Goal: Check status: Check status

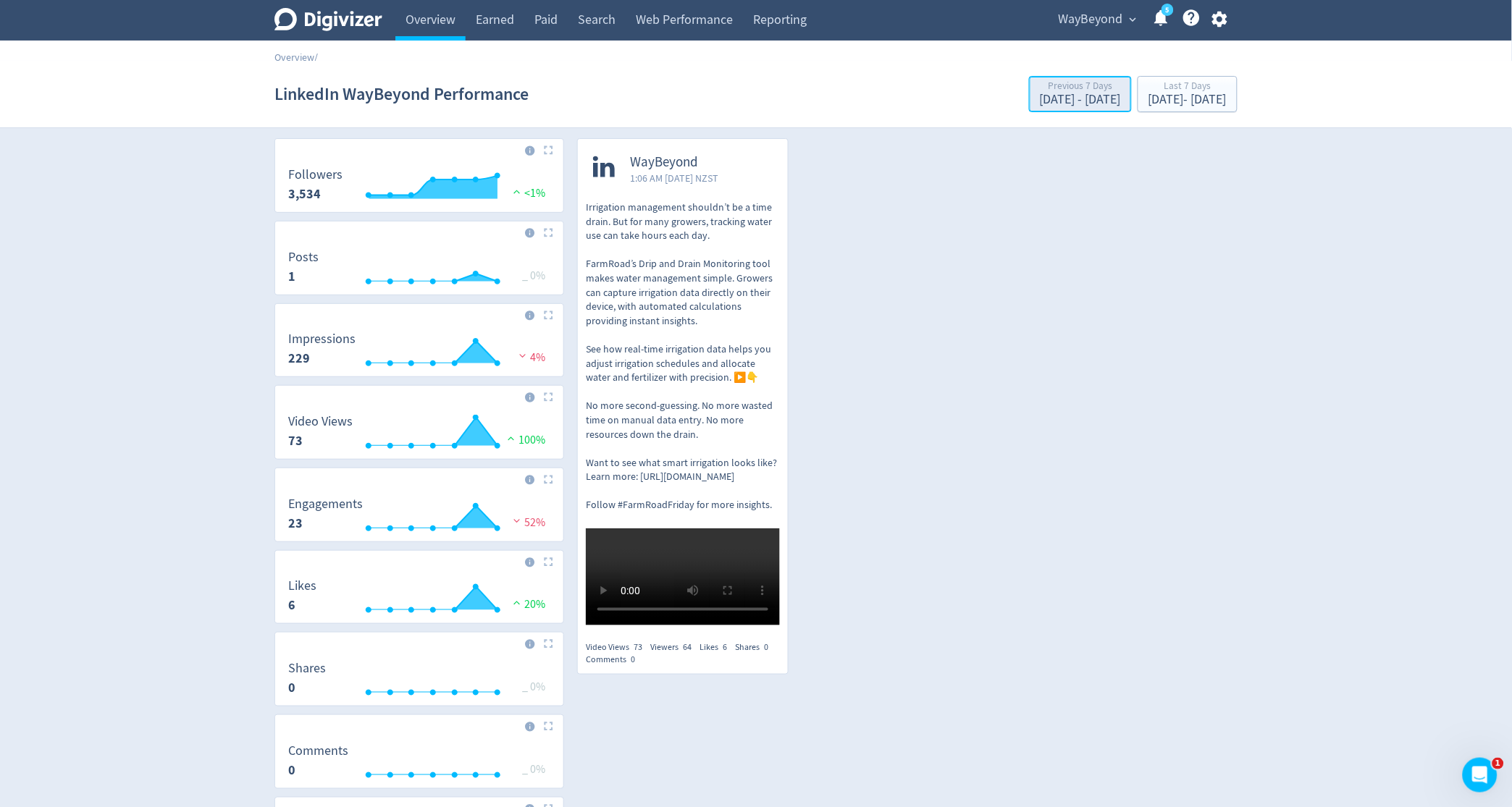
click at [1040, 97] on div "[DATE] - [DATE]" at bounding box center [1081, 99] width 81 height 13
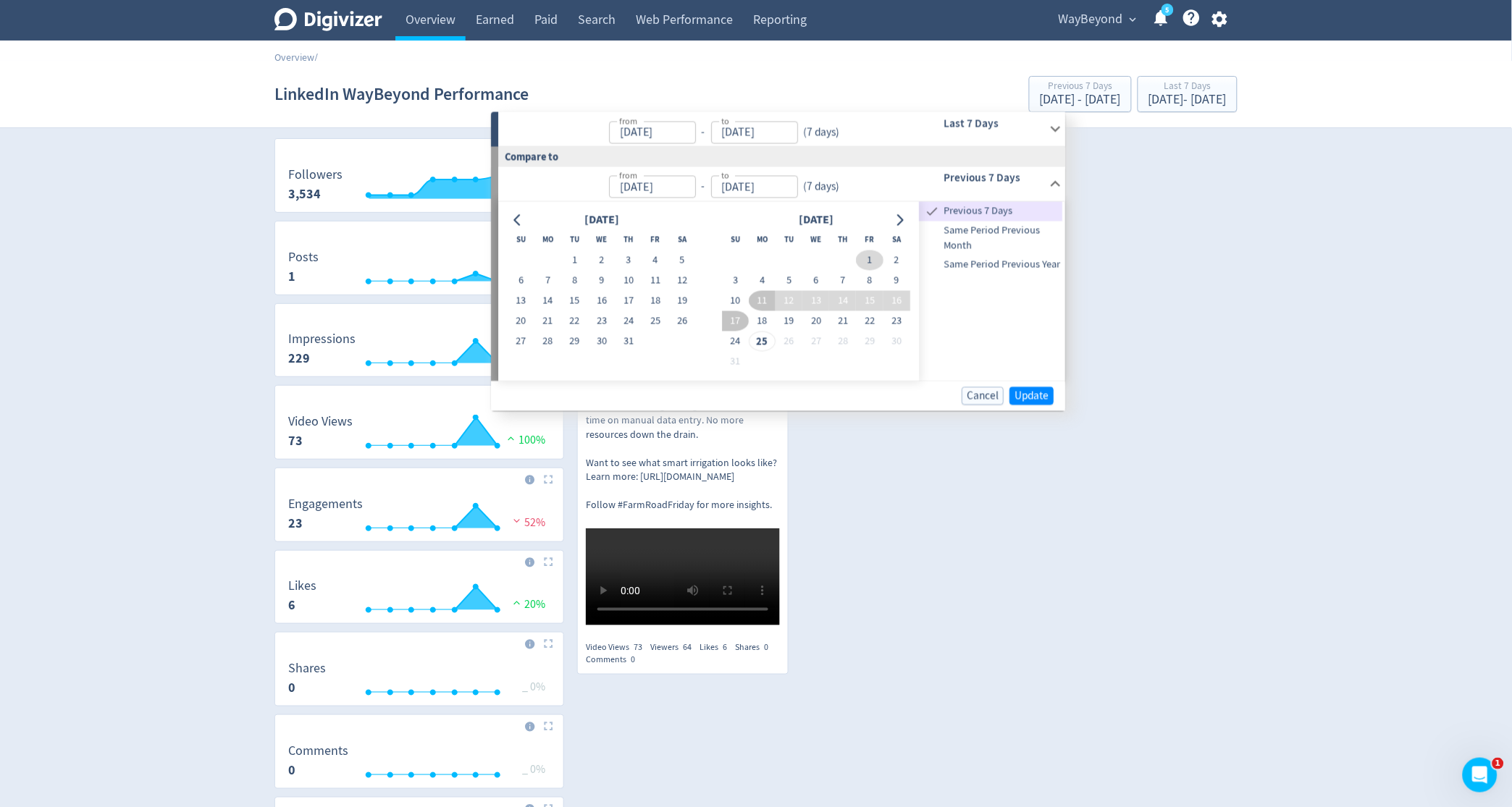
click at [870, 255] on button "1" at bounding box center [869, 261] width 27 height 21
type input "[DATE]"
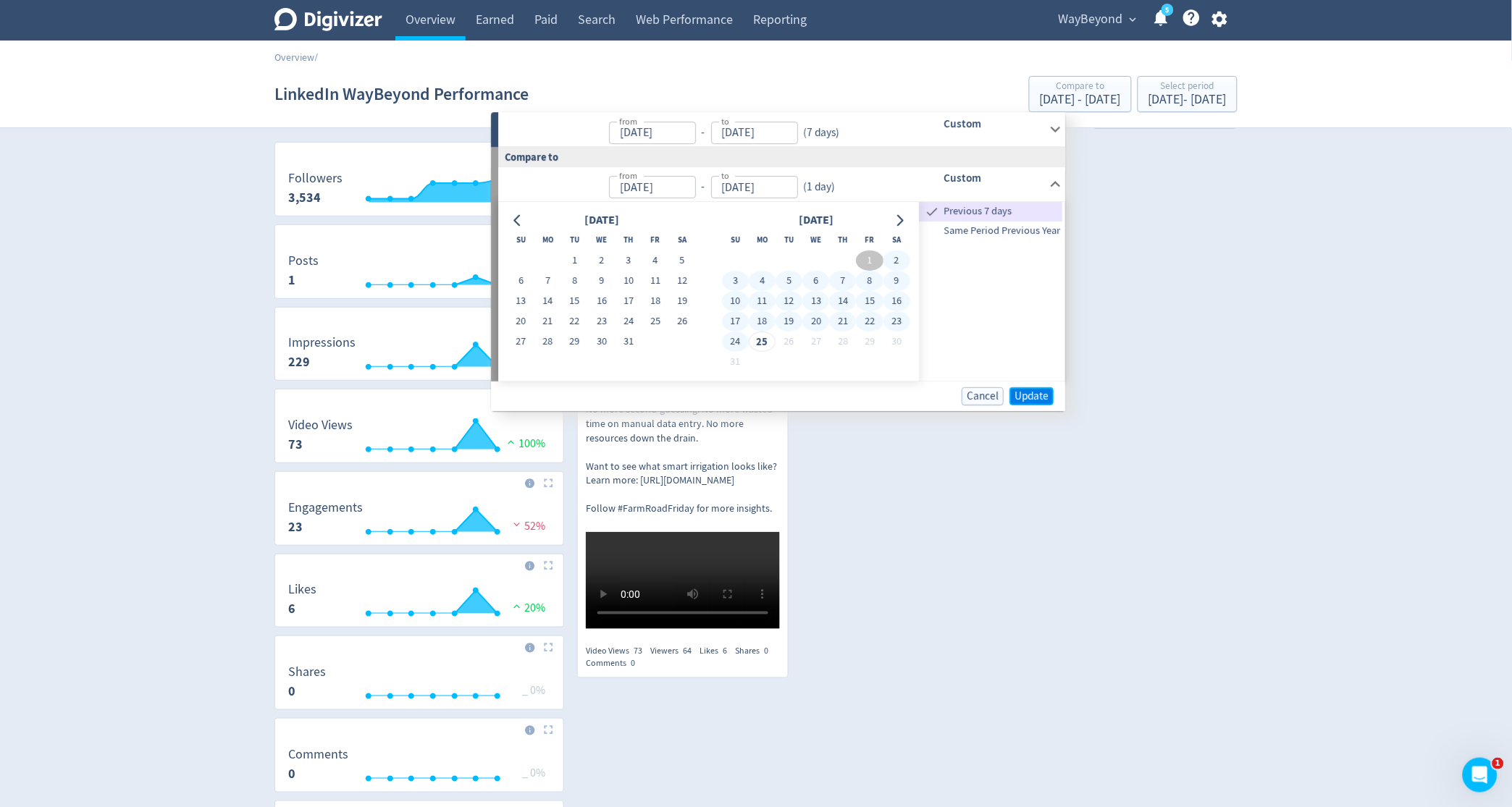
scroll to position [42, 0]
click at [1025, 392] on span "Update" at bounding box center [1031, 395] width 34 height 11
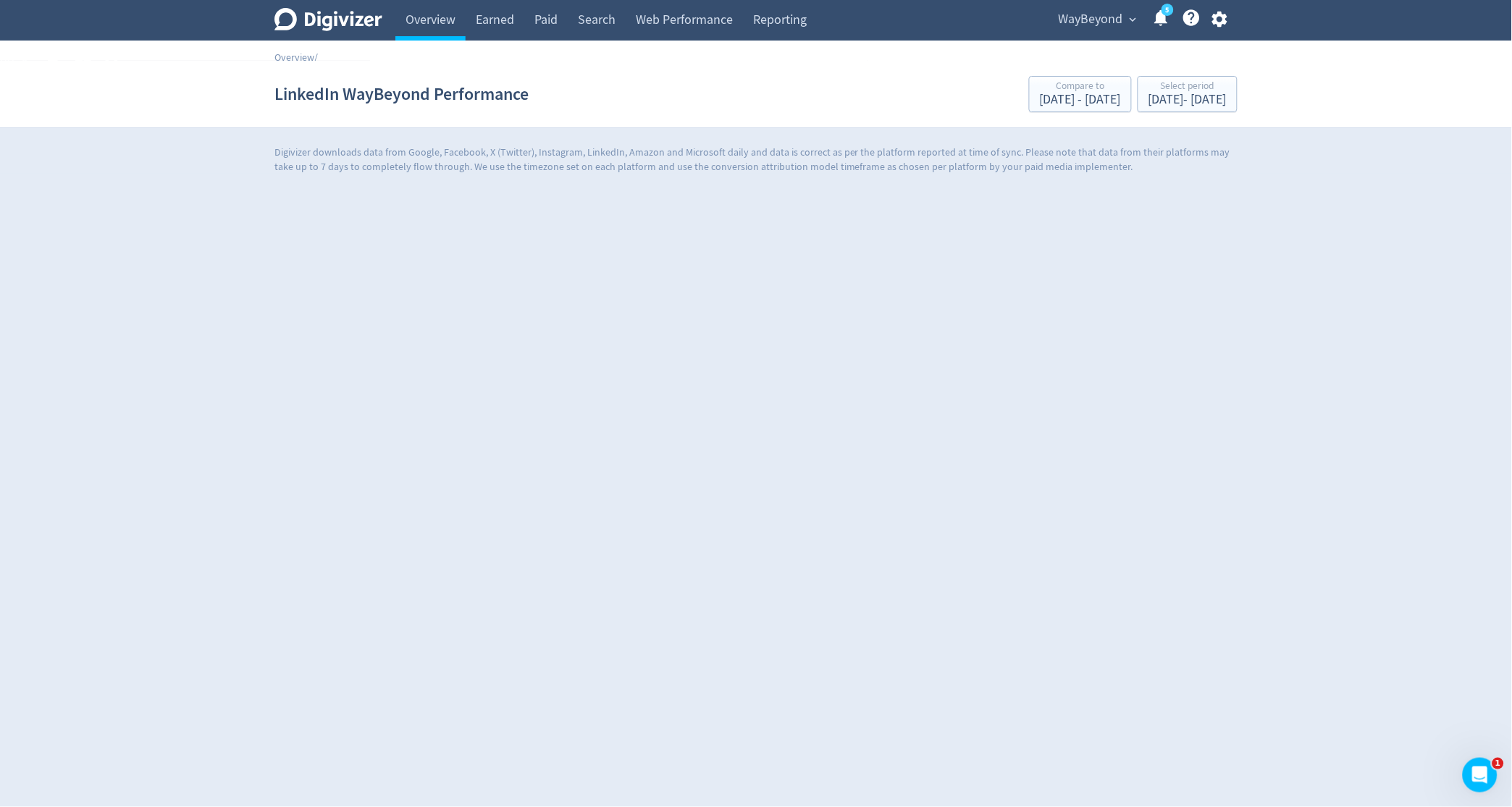
scroll to position [0, 0]
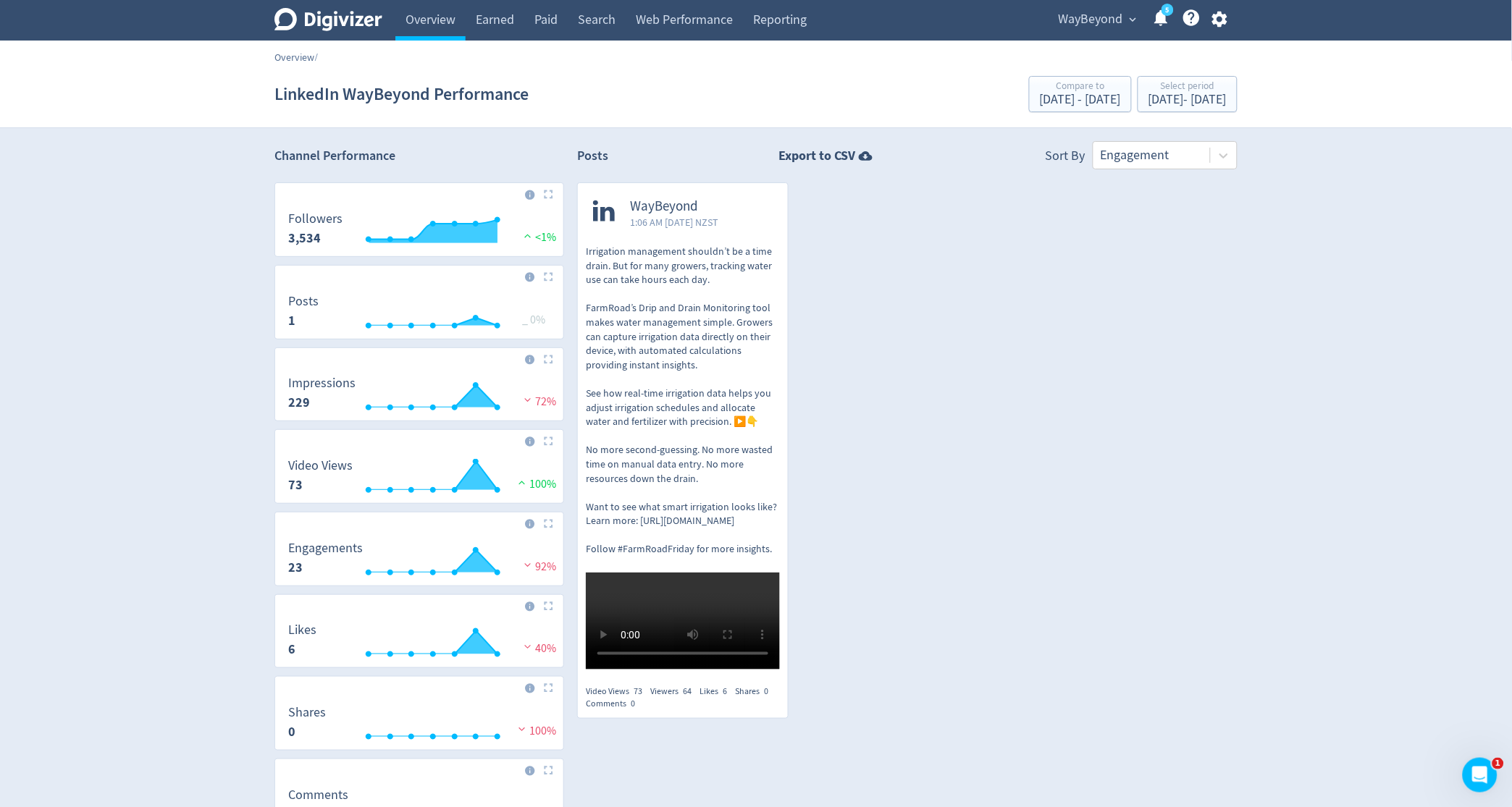
click at [303, 56] on link "Overview" at bounding box center [294, 57] width 40 height 13
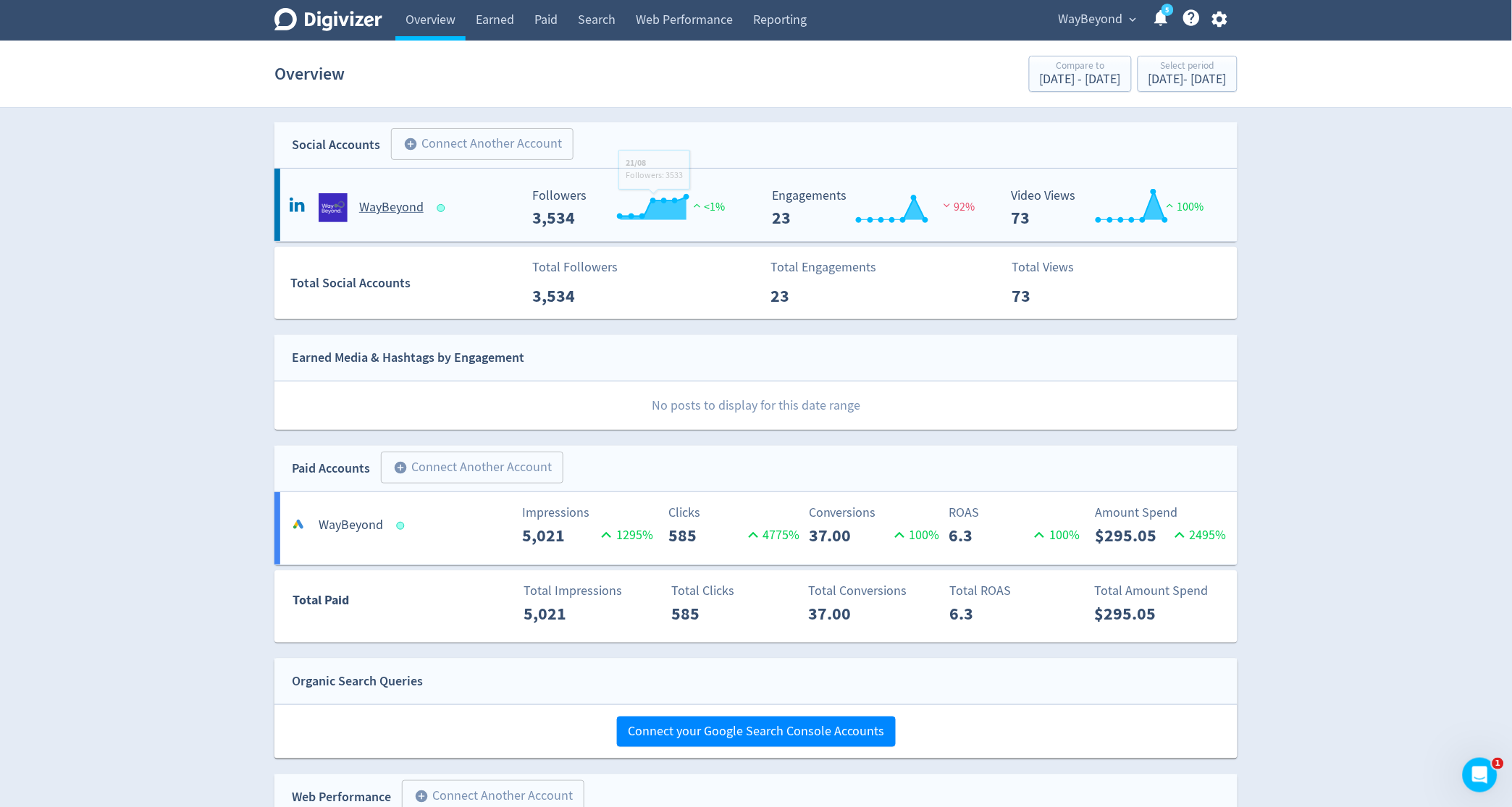
click at [373, 203] on h5 "WayBeyond" at bounding box center [391, 208] width 65 height 17
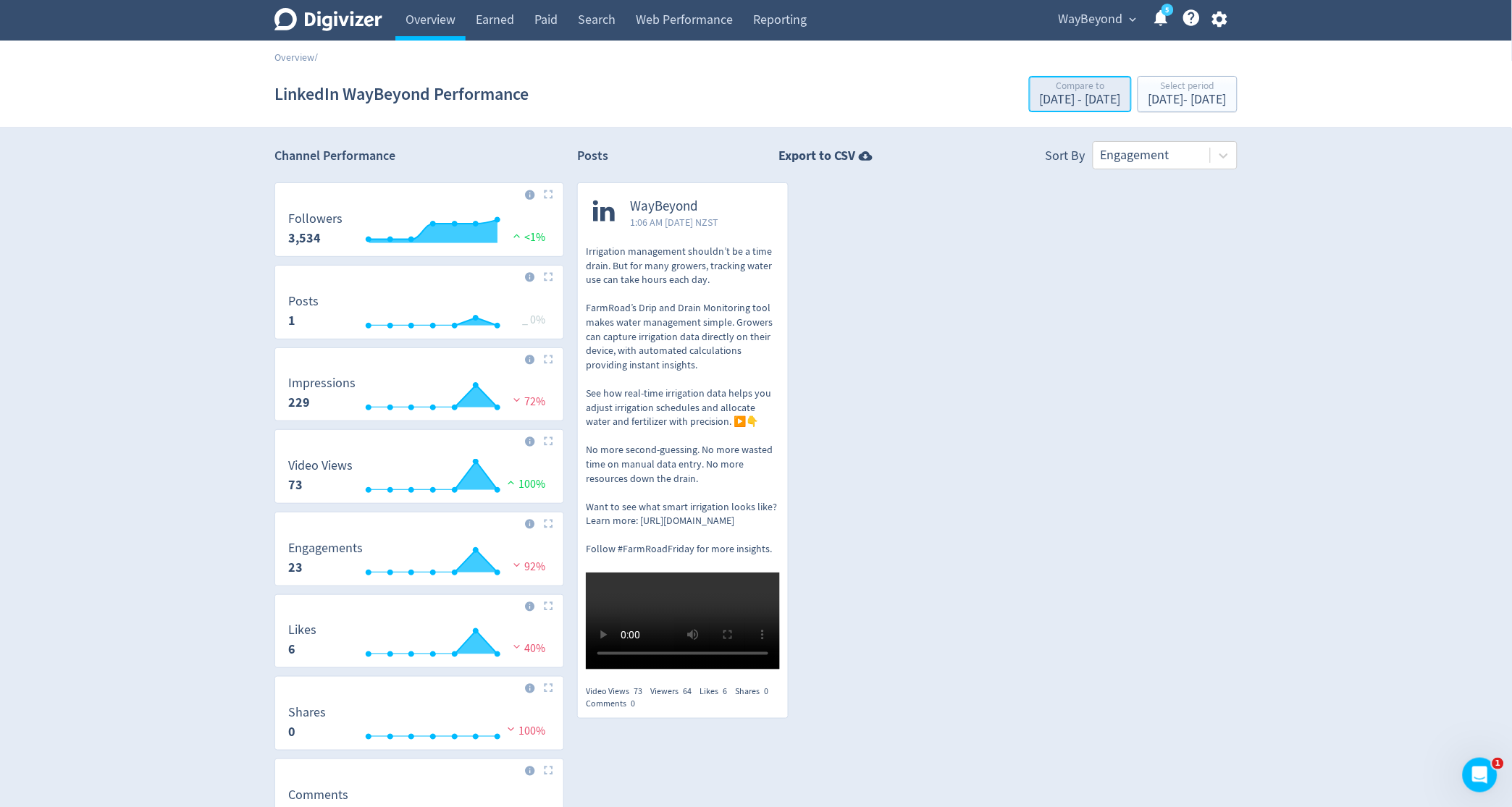
click at [1050, 97] on div "[DATE] - [DATE]" at bounding box center [1081, 99] width 81 height 13
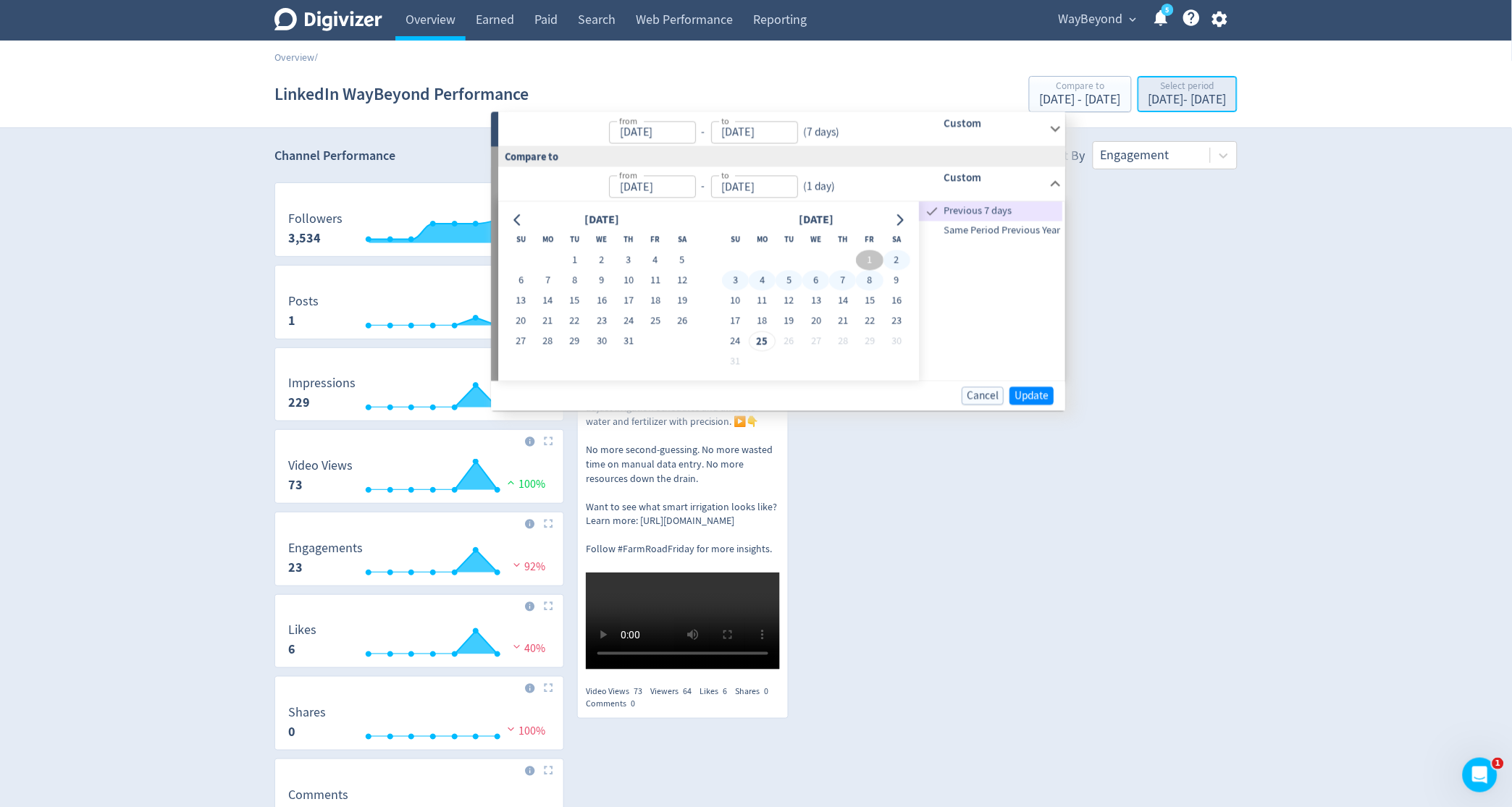
click at [1149, 97] on div "[DATE] - [DATE]" at bounding box center [1188, 99] width 78 height 13
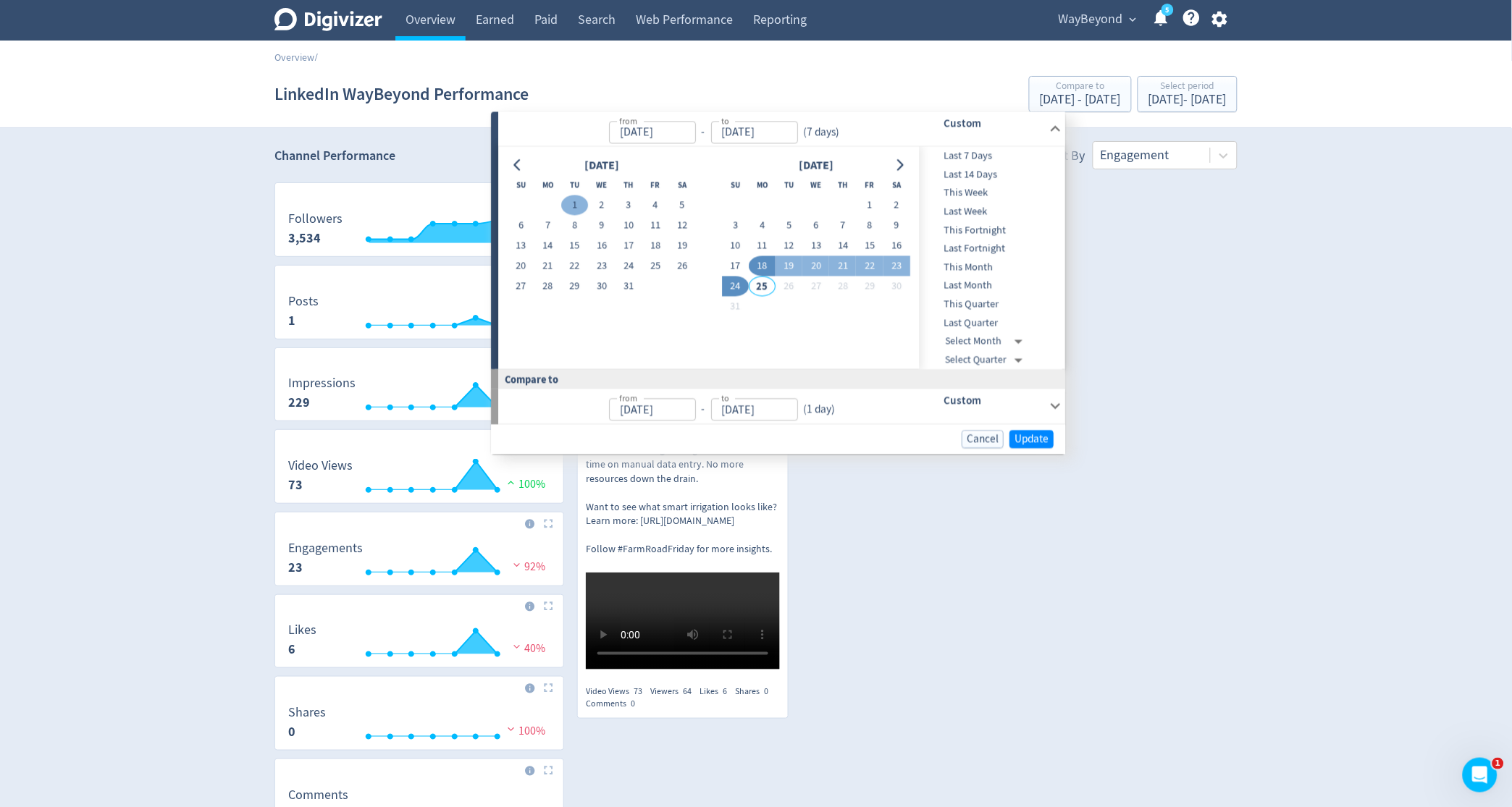
click at [576, 201] on button "1" at bounding box center [574, 206] width 27 height 21
type input "[DATE]"
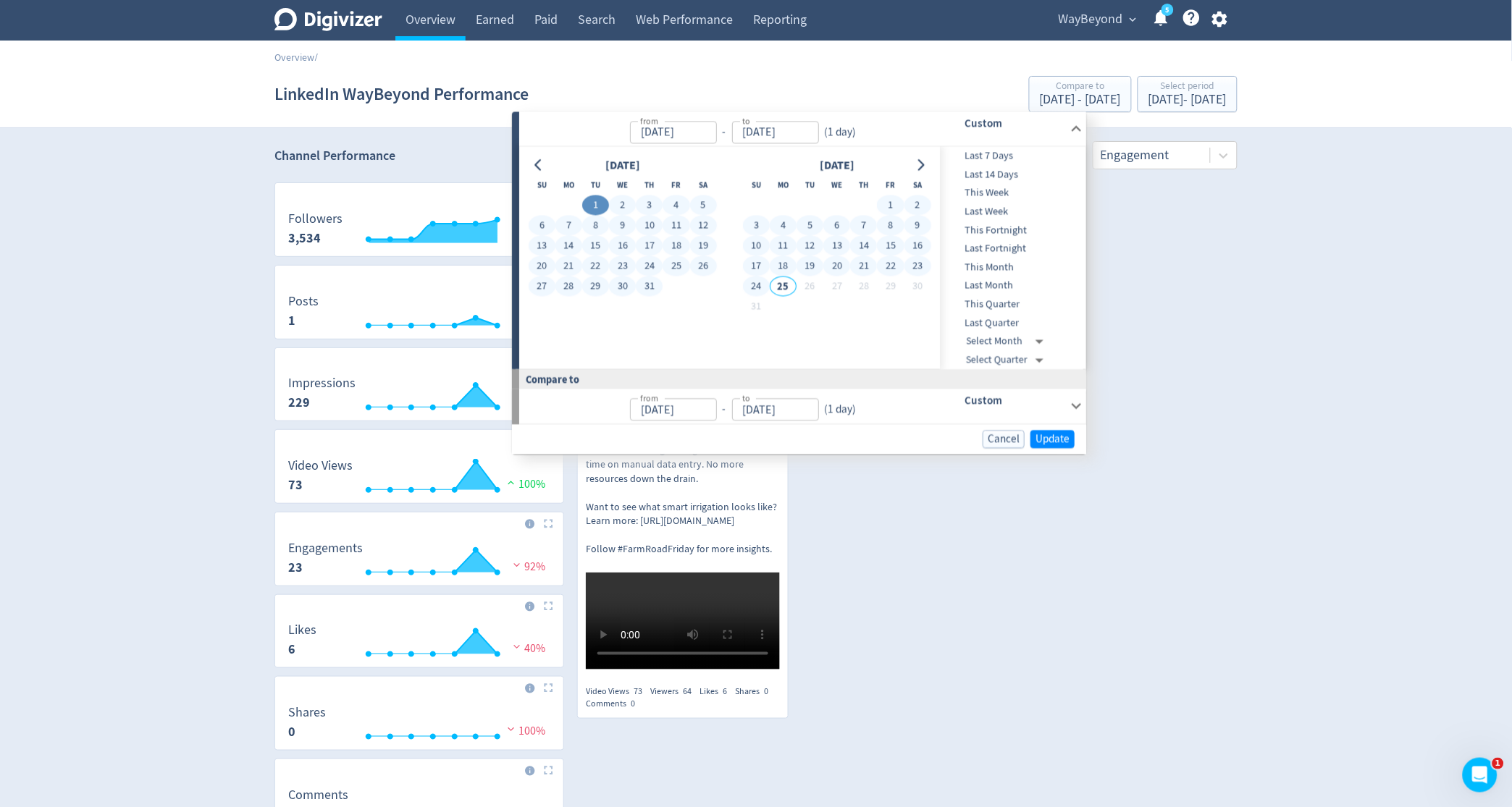
click at [1077, 404] on icon at bounding box center [1076, 406] width 20 height 20
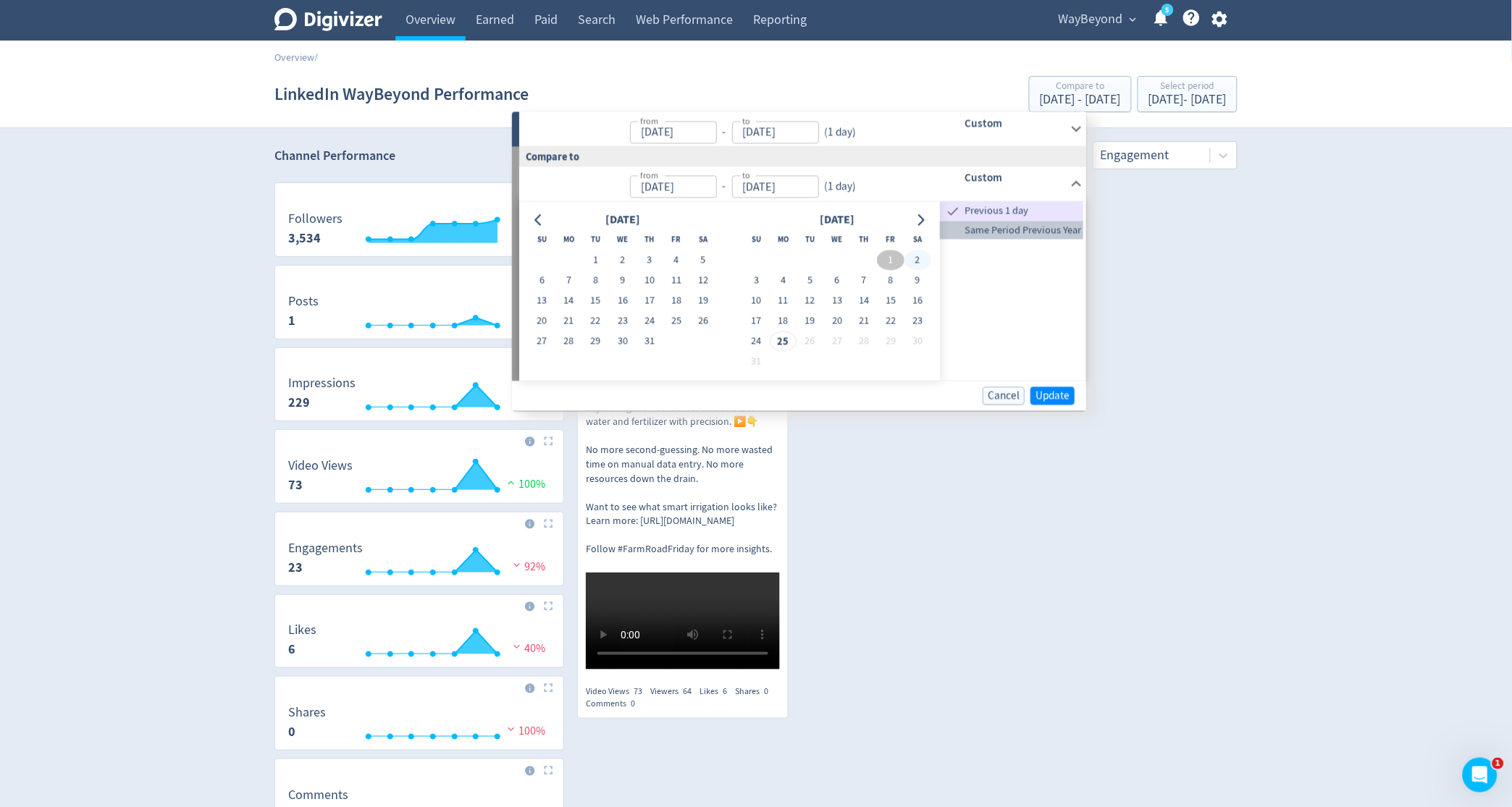
click at [1013, 232] on span "Same Period Previous Year" at bounding box center [1013, 230] width 143 height 16
type input "[DATE]"
click at [1041, 391] on span "Update" at bounding box center [1052, 396] width 34 height 11
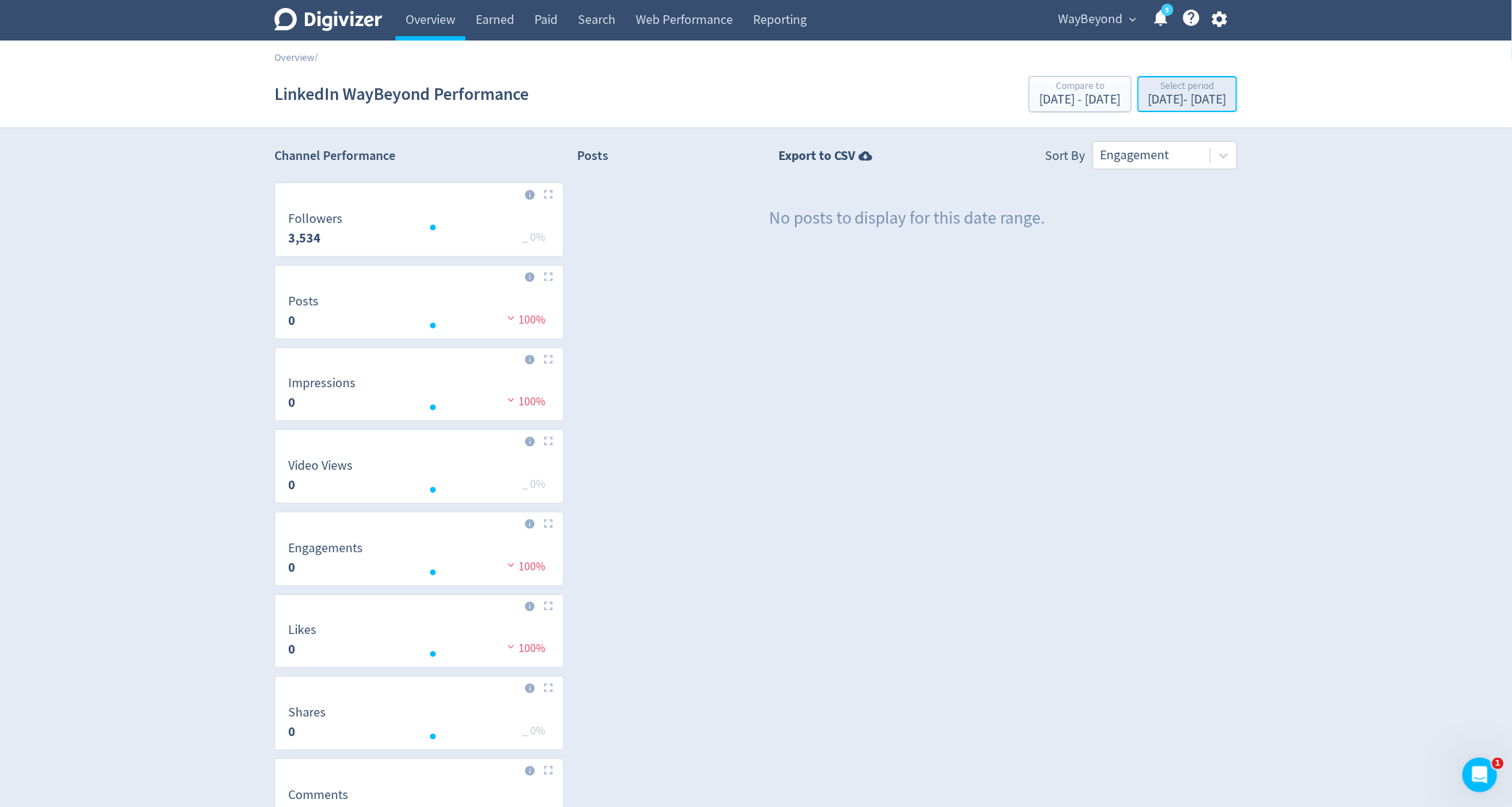
click at [1149, 95] on div "[DATE] - [DATE]" at bounding box center [1188, 99] width 78 height 13
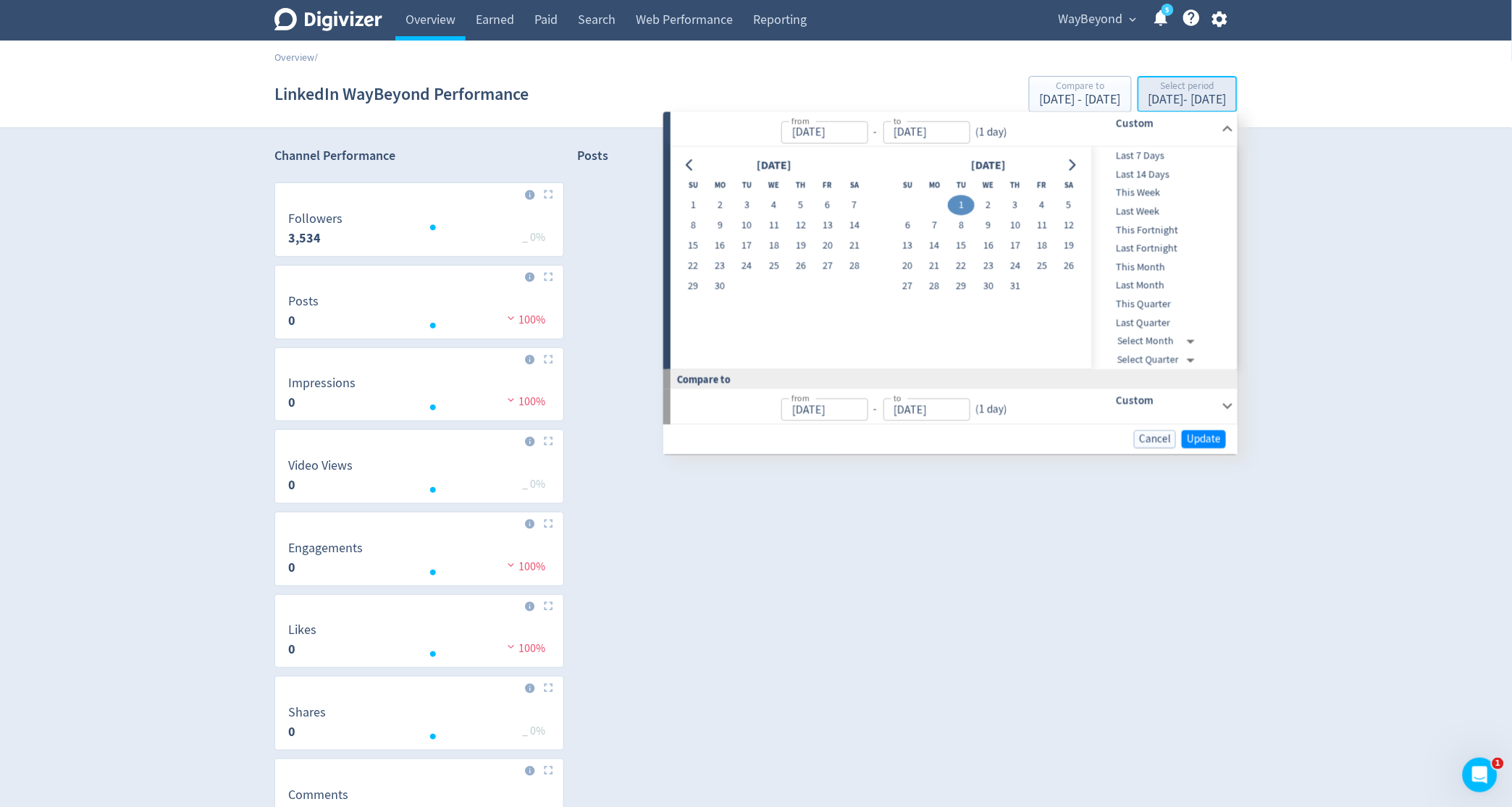
type input "[DATE]"
click at [964, 203] on button "1" at bounding box center [961, 206] width 27 height 21
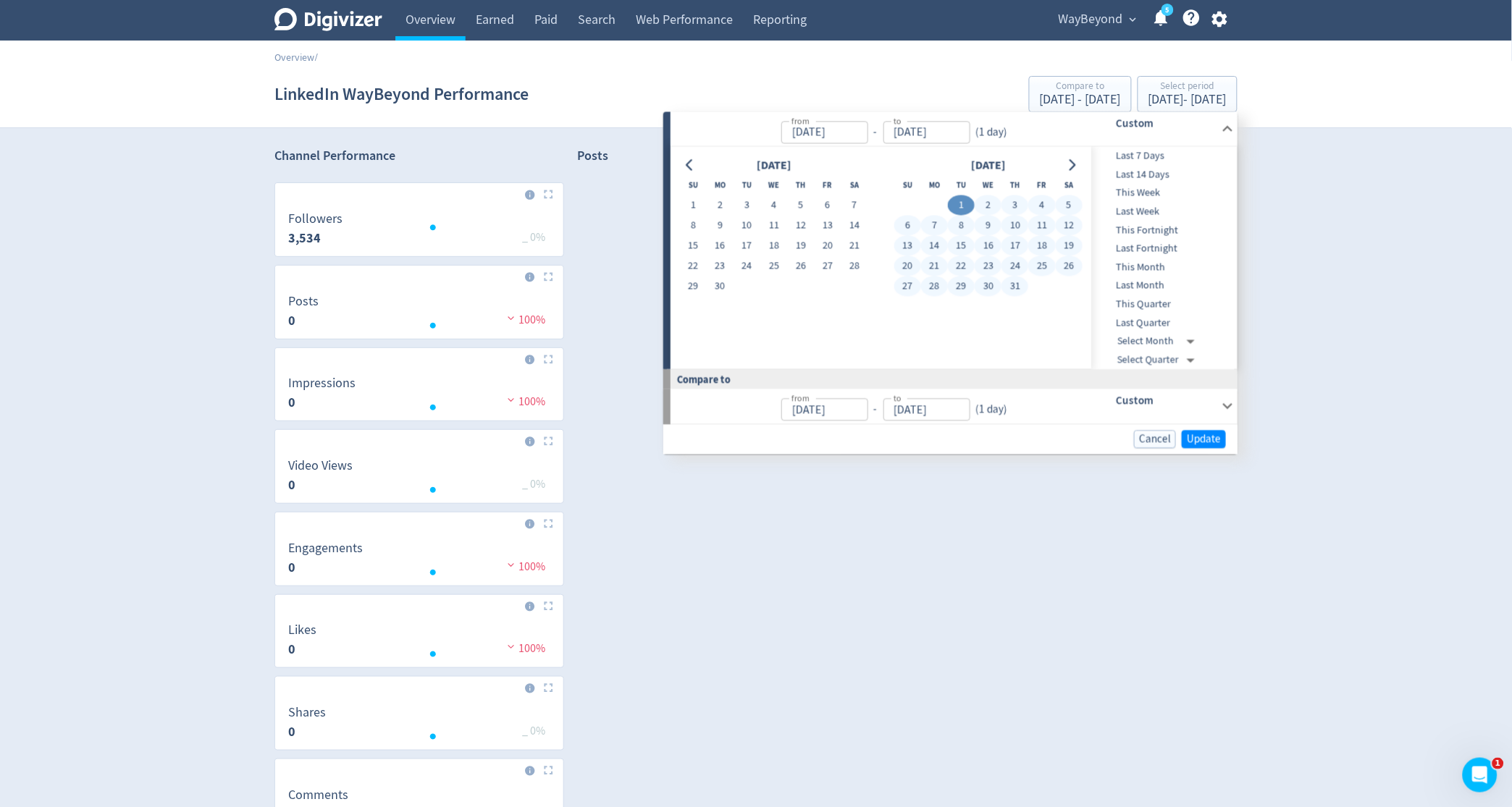
click at [1013, 283] on button "31" at bounding box center [1014, 287] width 27 height 21
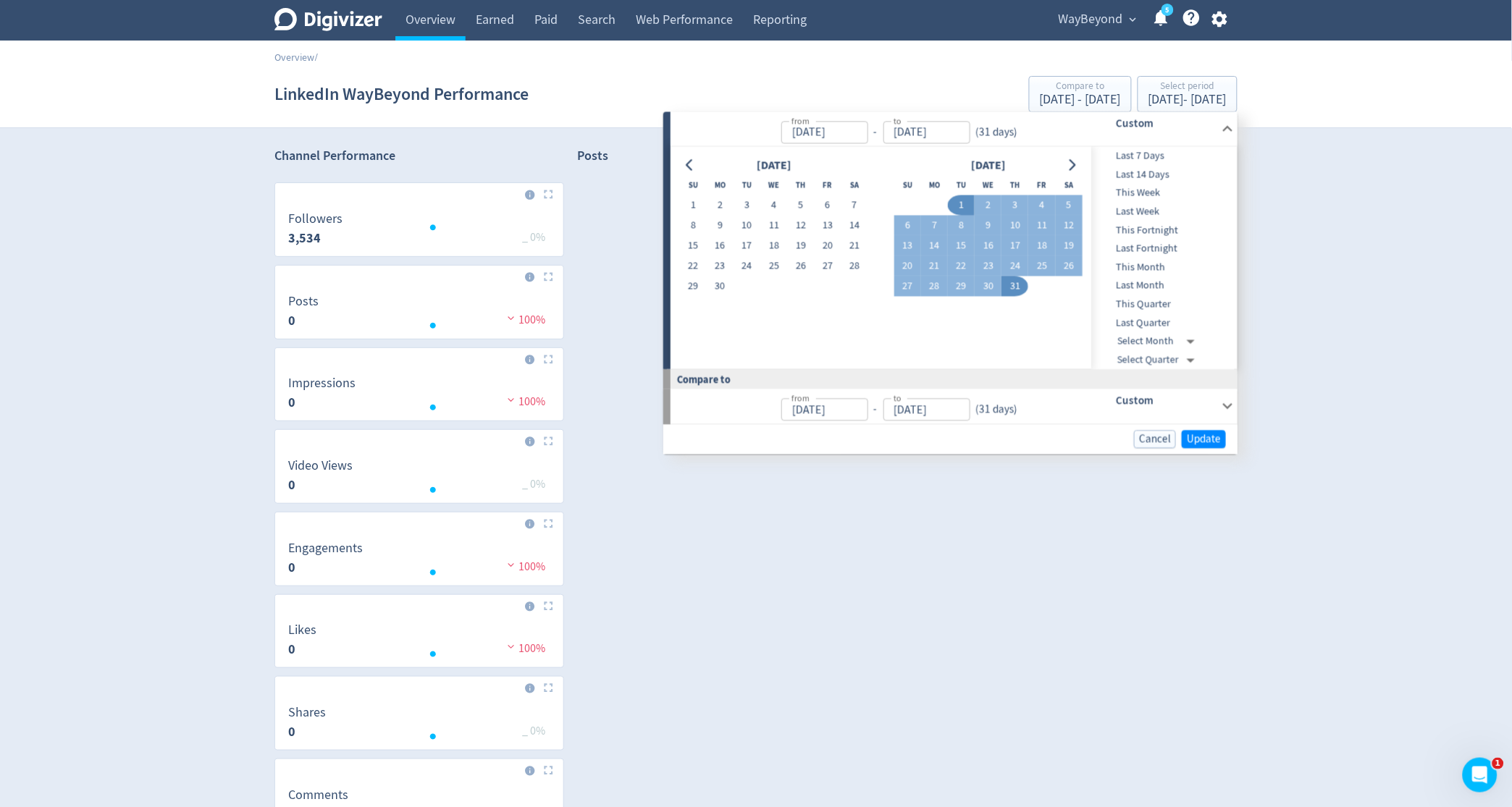
type input "[DATE]"
click at [1200, 441] on span "Update" at bounding box center [1203, 439] width 34 height 11
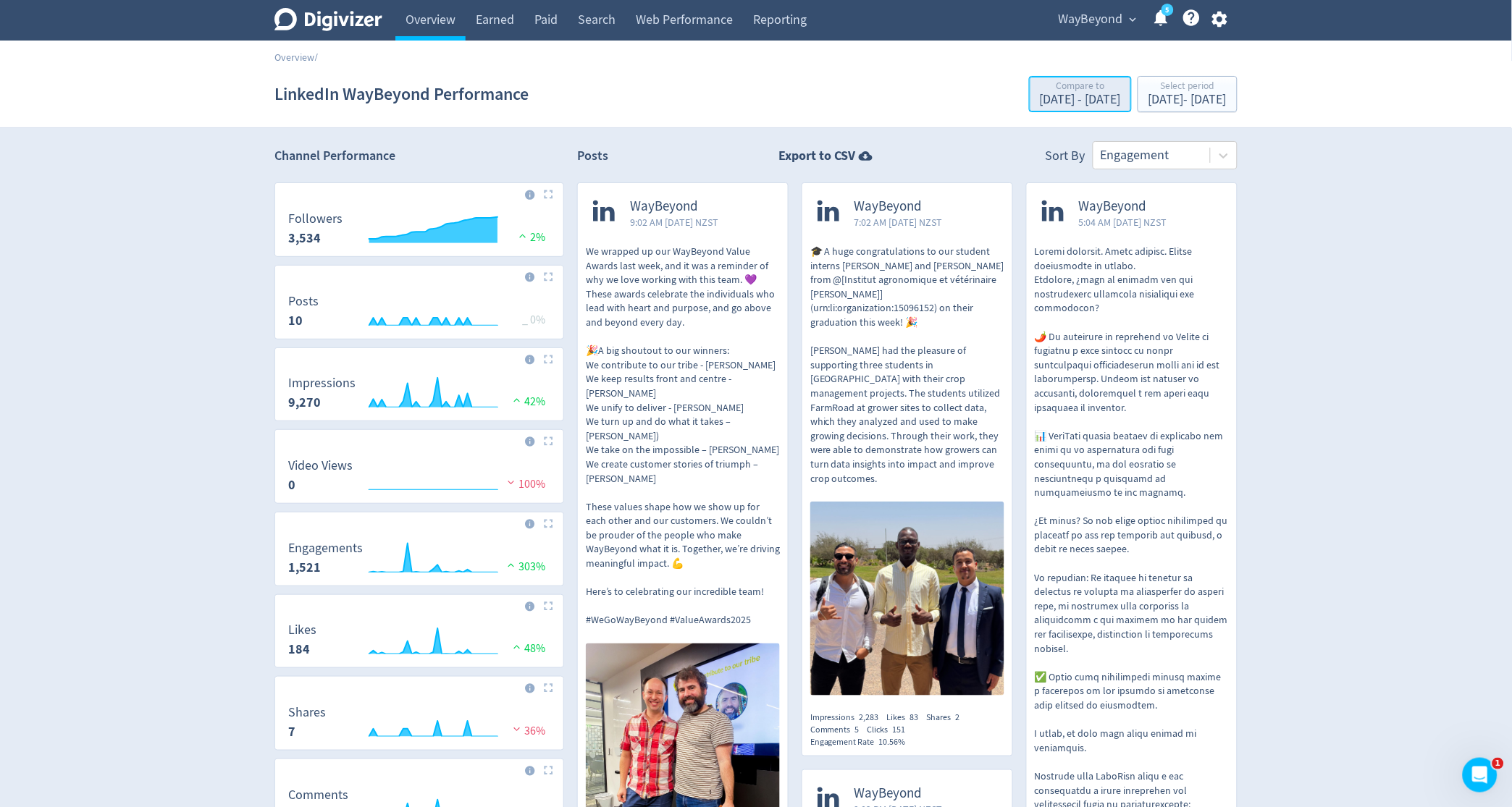
click at [1040, 96] on div "[DATE] - [DATE]" at bounding box center [1081, 99] width 81 height 13
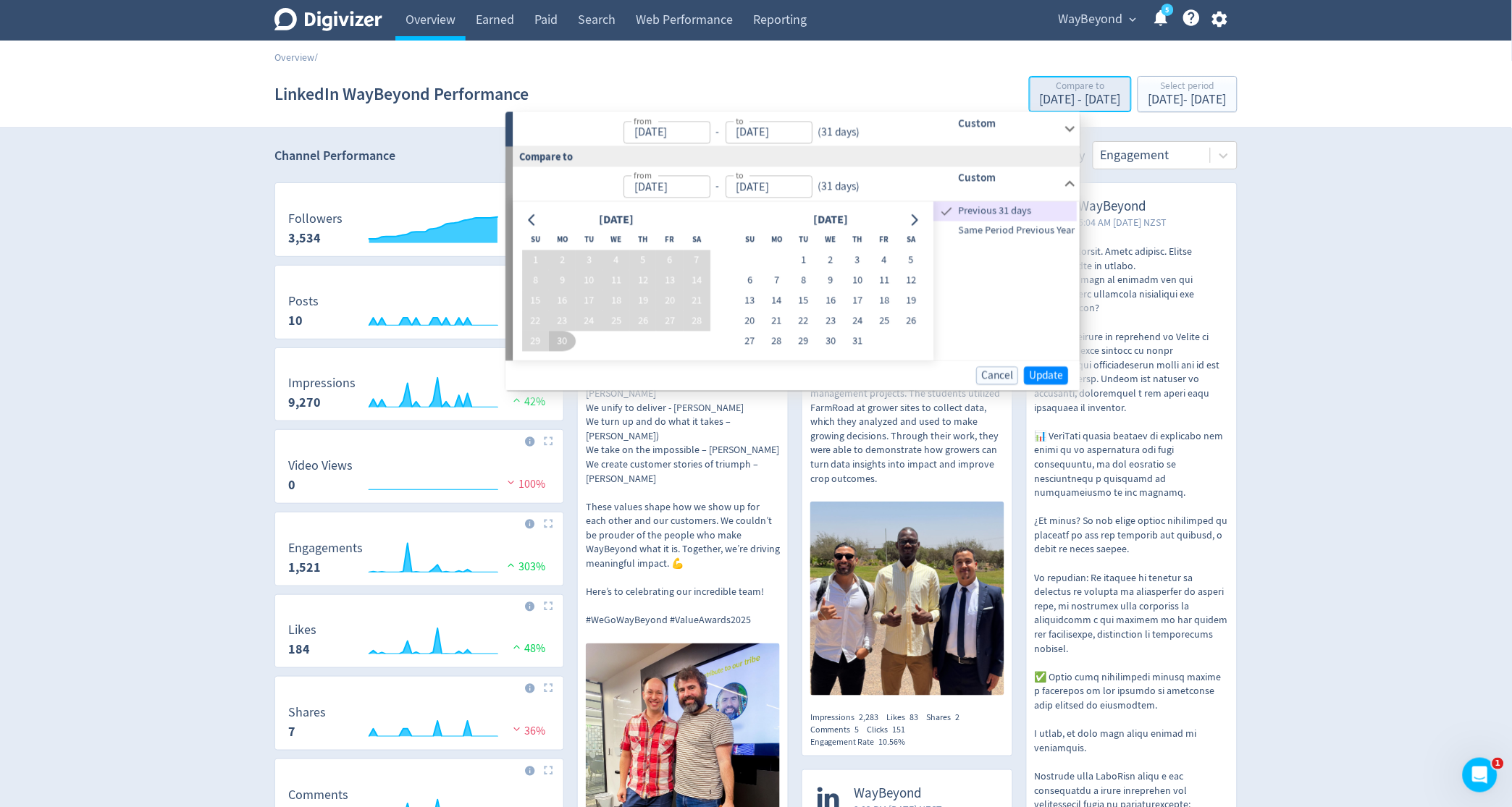
type input "[DATE]"
click at [1023, 228] on span "Same Period Previous Year" at bounding box center [1006, 230] width 143 height 16
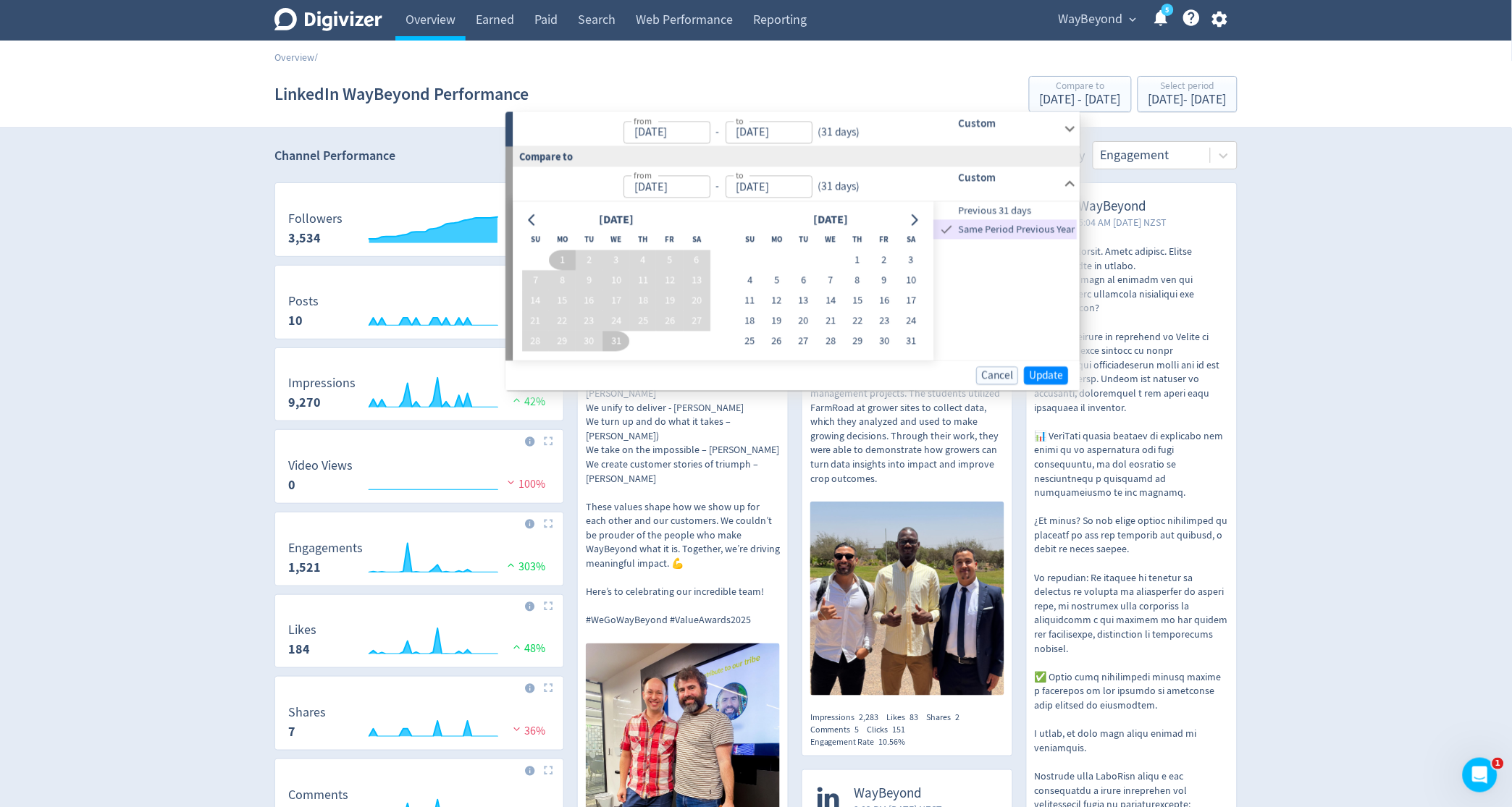
type input "[DATE]"
click at [1041, 377] on span "Update" at bounding box center [1045, 375] width 34 height 11
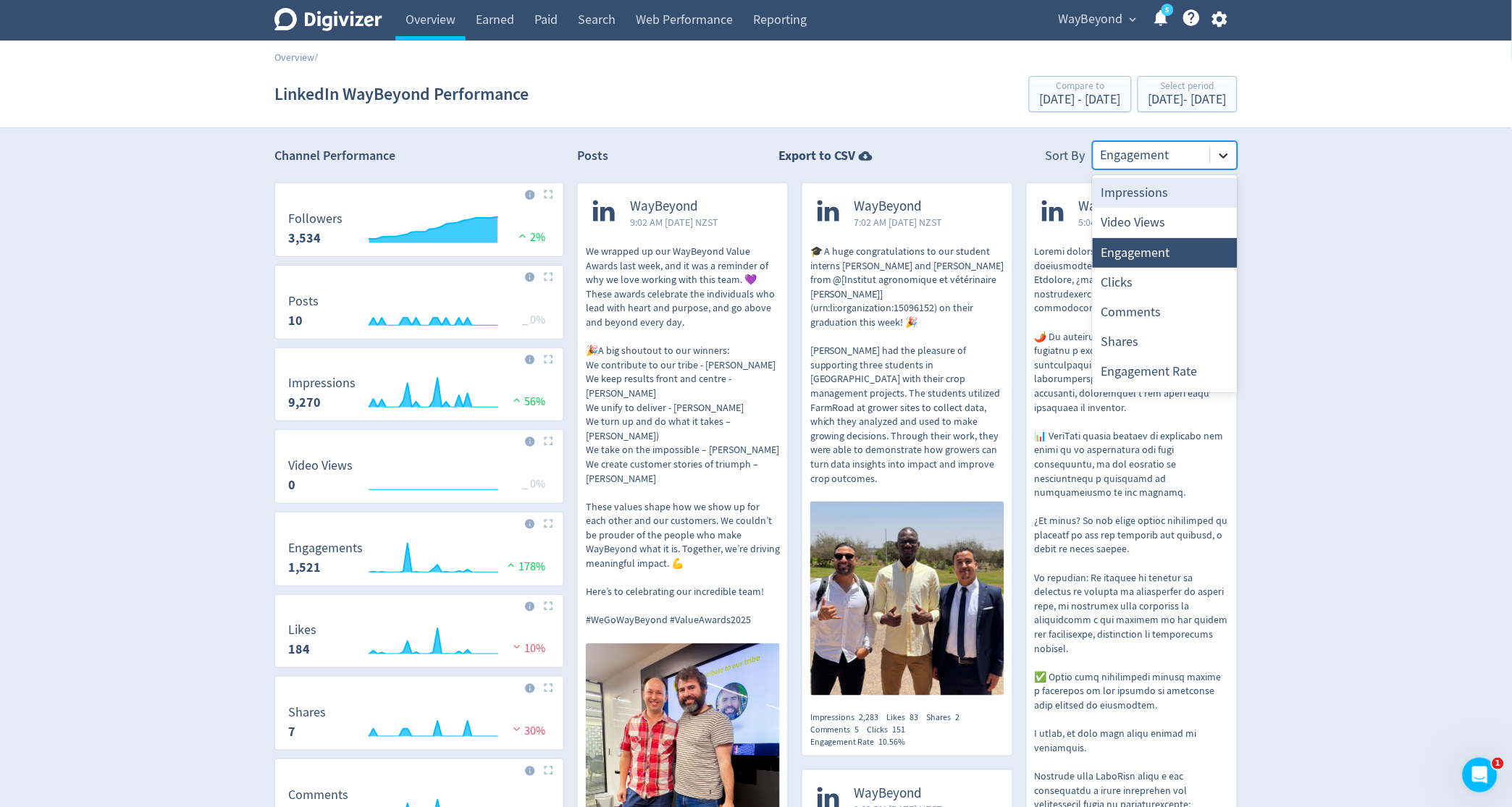
click at [1221, 157] on icon at bounding box center [1224, 155] width 15 height 15
click at [1166, 222] on div "Video Views" at bounding box center [1165, 222] width 145 height 29
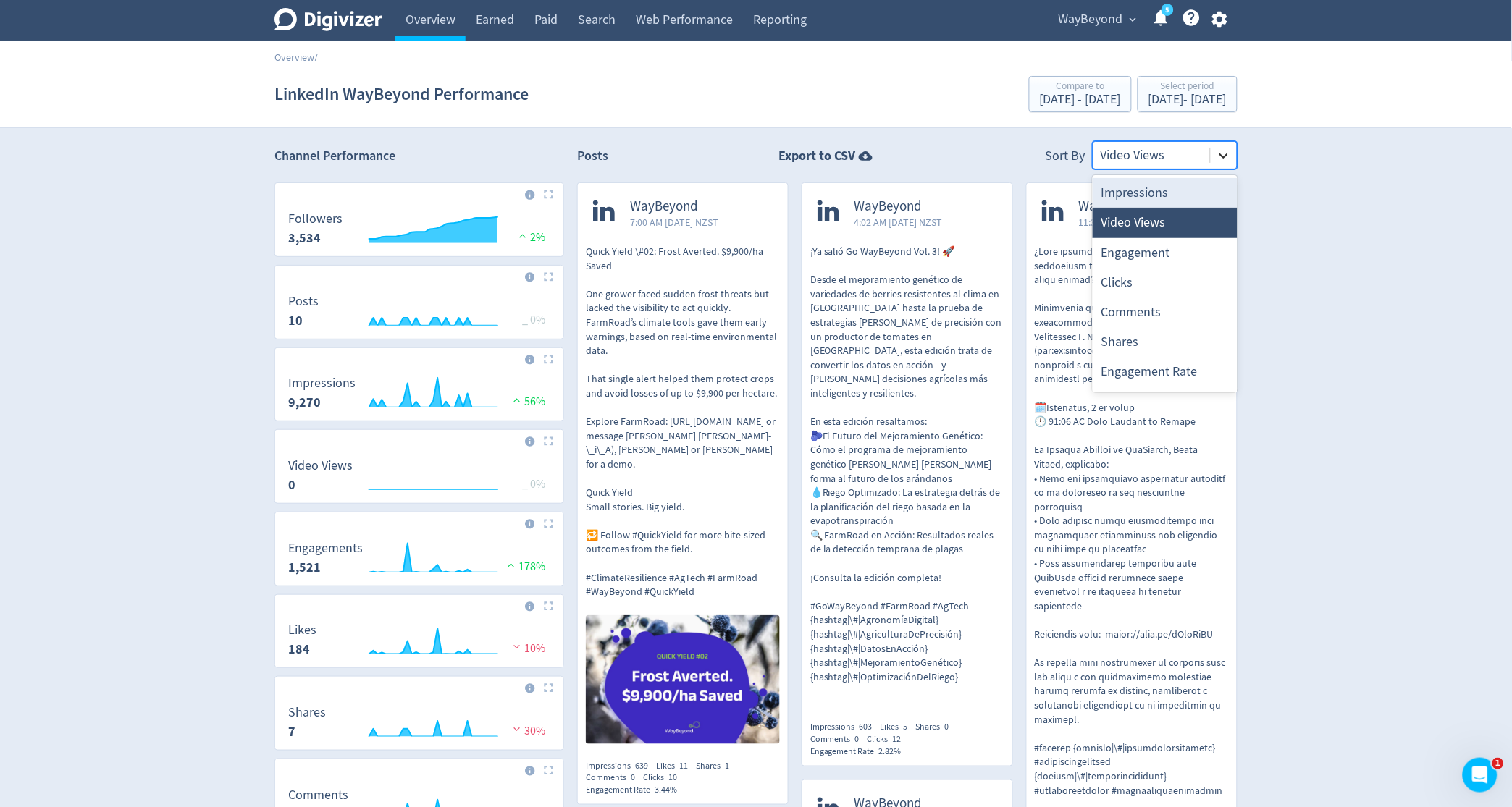
click at [1219, 159] on icon at bounding box center [1224, 155] width 15 height 15
click at [1142, 371] on div "Engagement Rate" at bounding box center [1165, 372] width 145 height 29
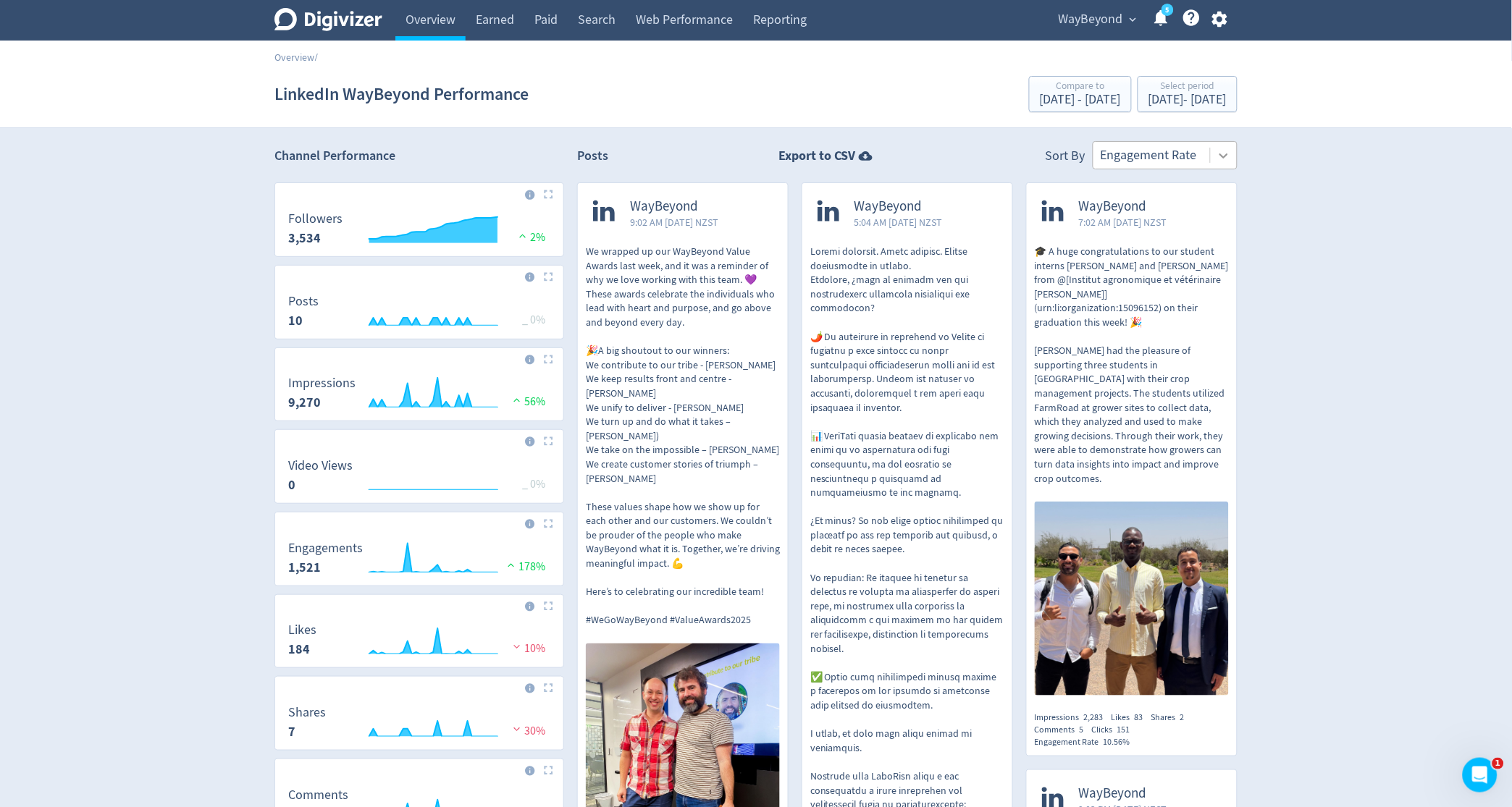
click at [1226, 156] on icon at bounding box center [1224, 156] width 9 height 5
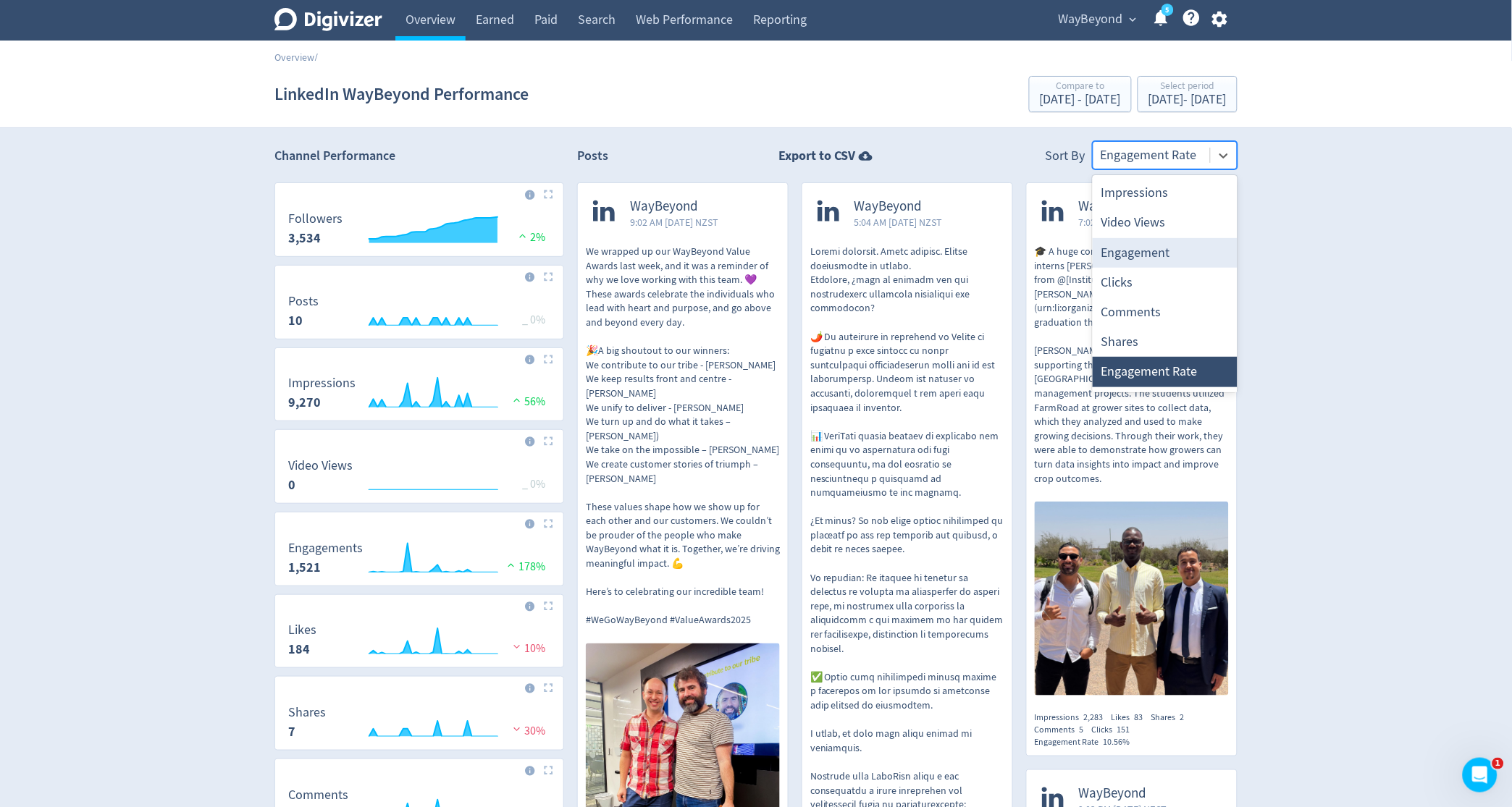
click at [1140, 251] on div "Engagement" at bounding box center [1165, 253] width 145 height 29
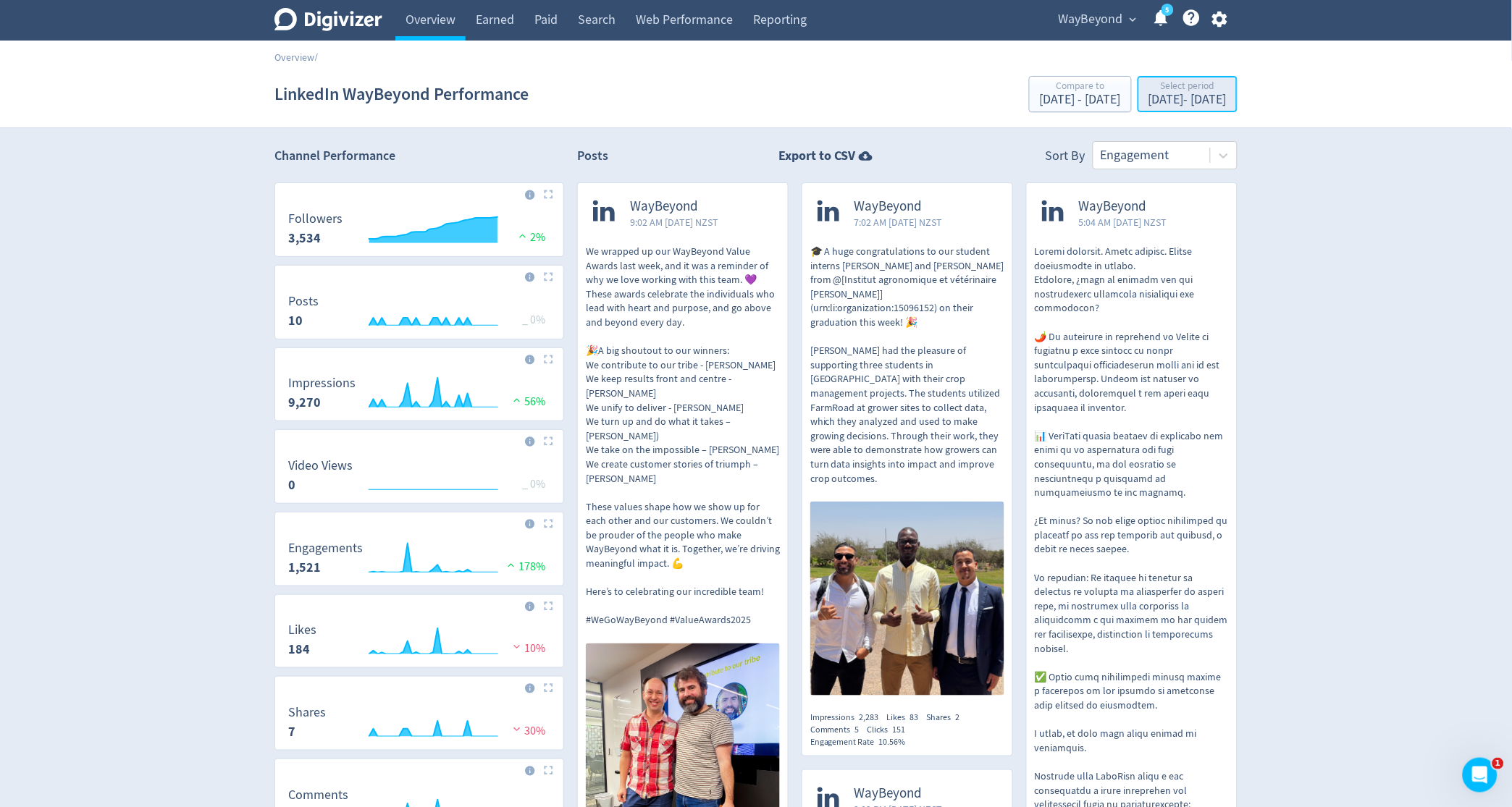
click at [1155, 102] on div "[DATE] - [DATE]" at bounding box center [1188, 99] width 78 height 13
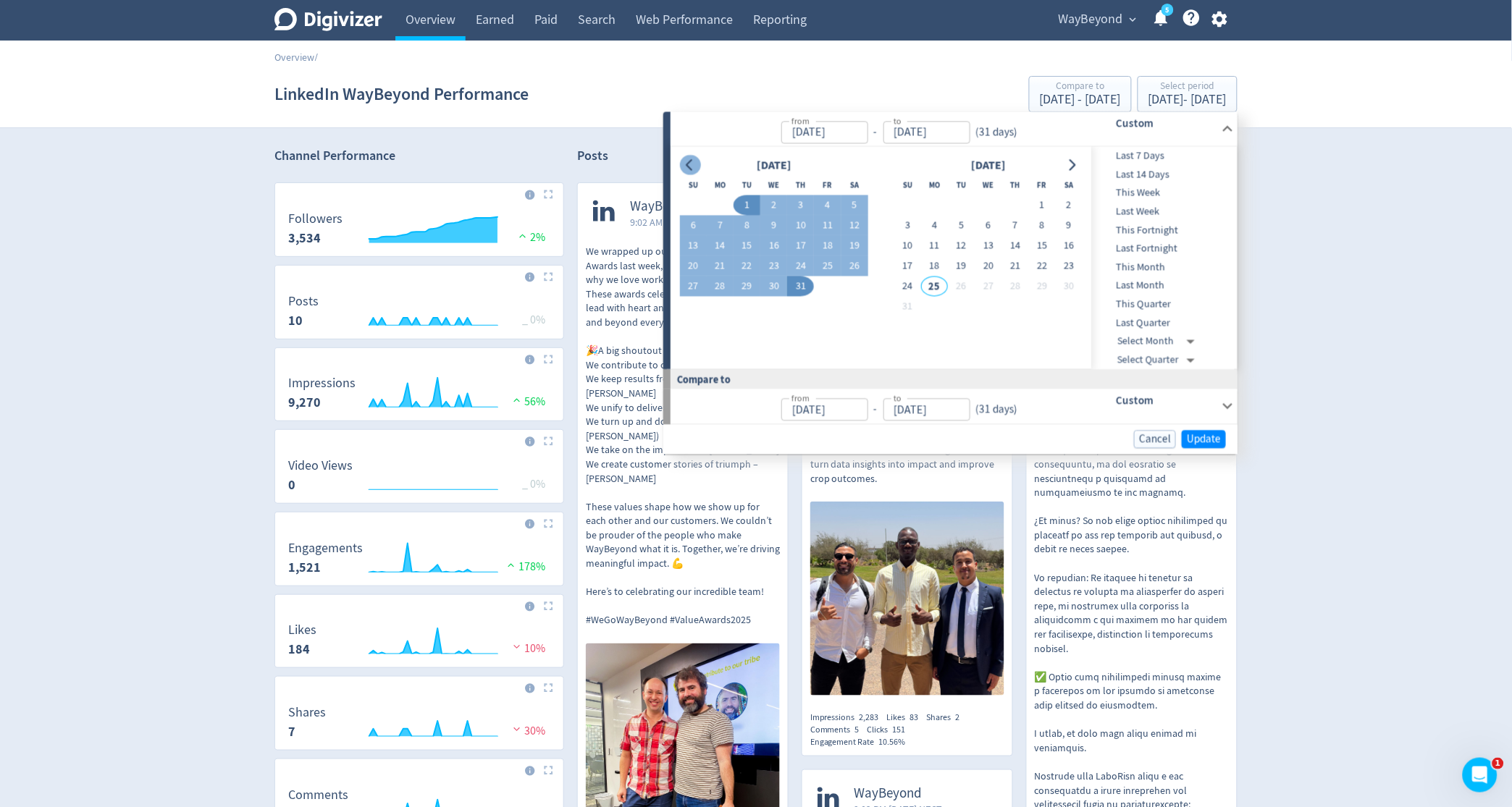
click at [685, 163] on icon "Go to previous month" at bounding box center [689, 165] width 11 height 11
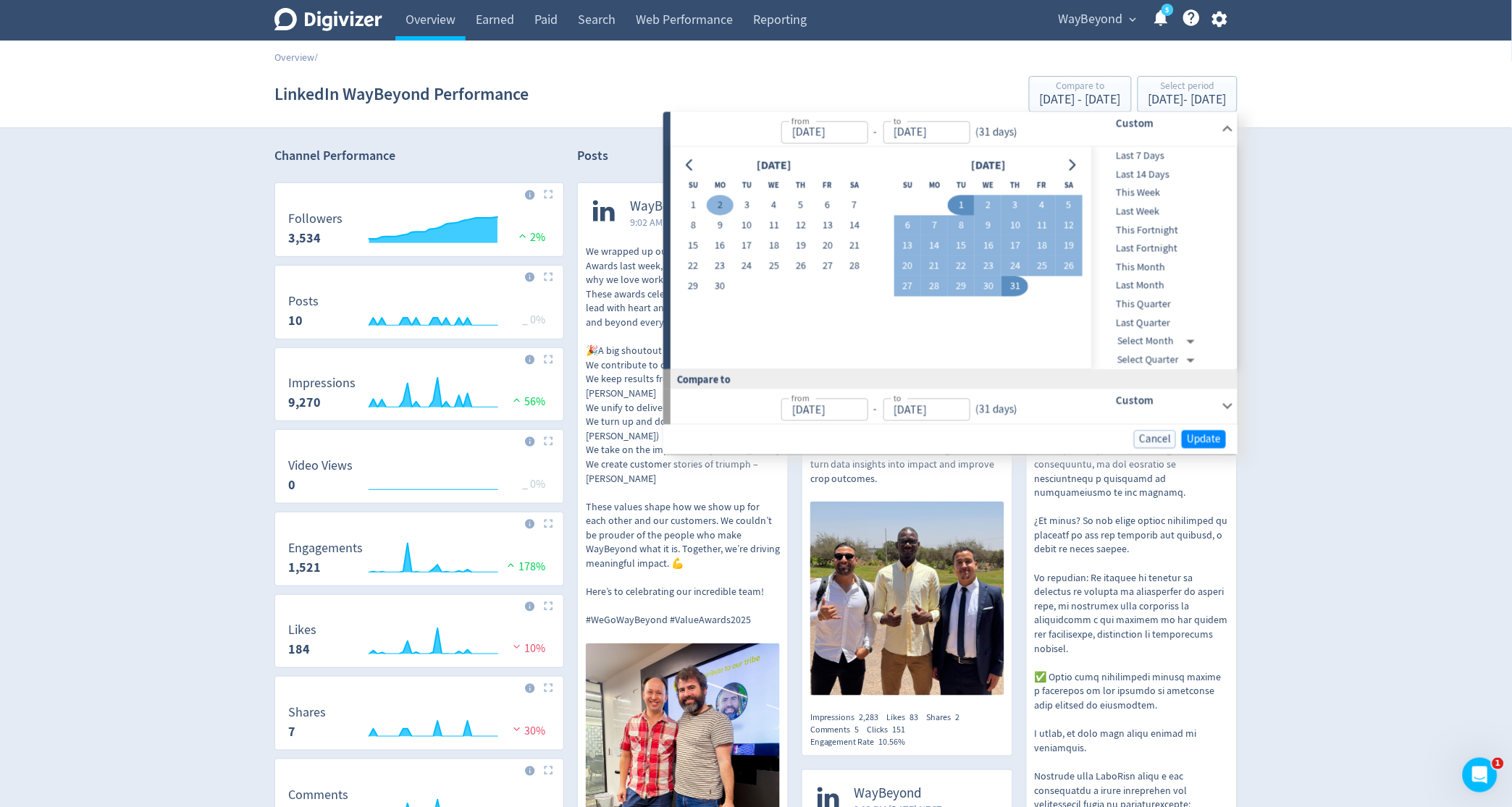
drag, startPoint x: 691, startPoint y: 203, endPoint x: 712, endPoint y: 206, distance: 21.2
click at [691, 203] on button "1" at bounding box center [693, 206] width 27 height 21
type input "[DATE]"
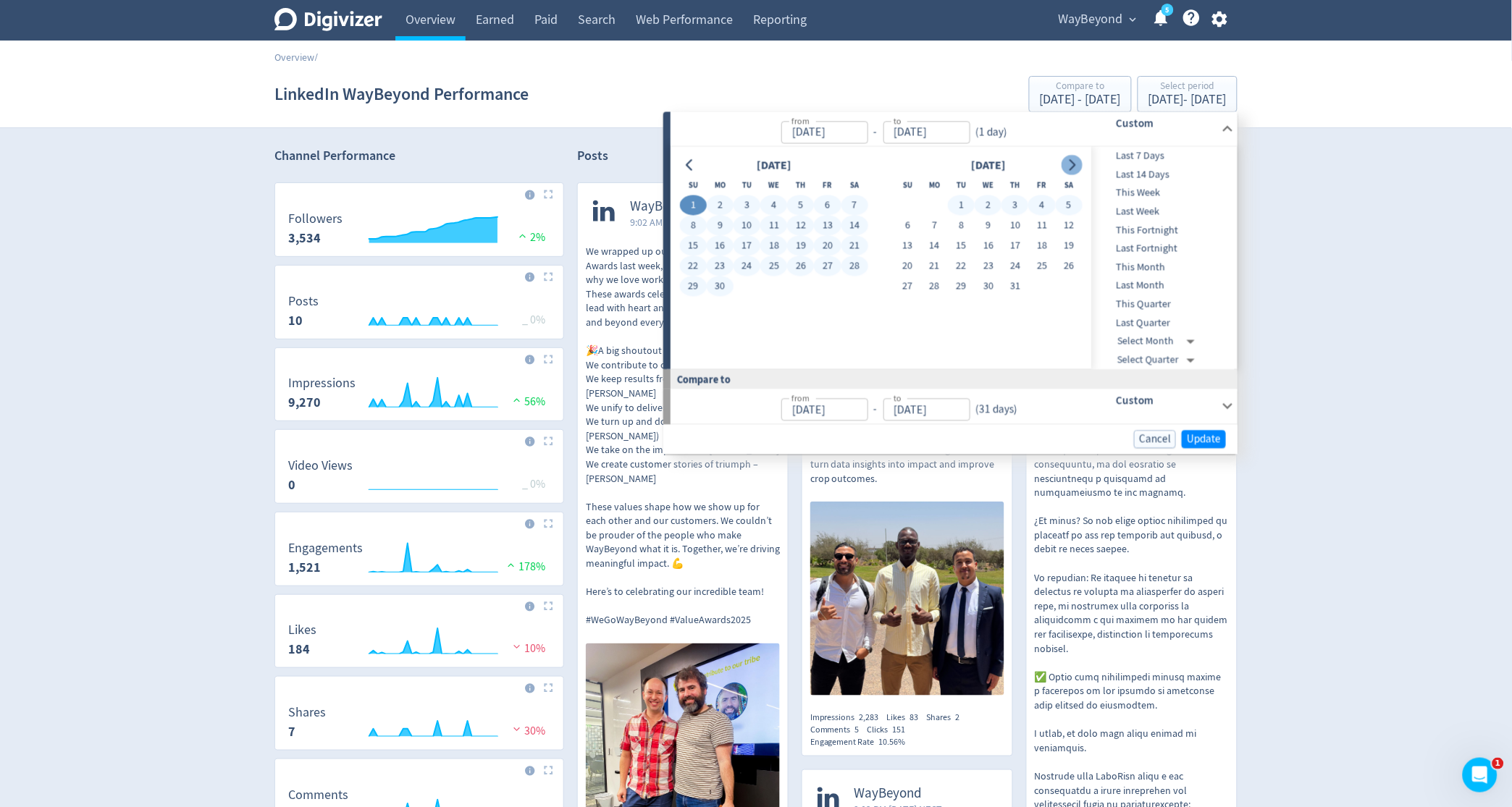
click at [1076, 163] on icon "Go to next month" at bounding box center [1071, 165] width 11 height 11
click at [1149, 95] on div "[DATE] - [DATE]" at bounding box center [1188, 99] width 78 height 13
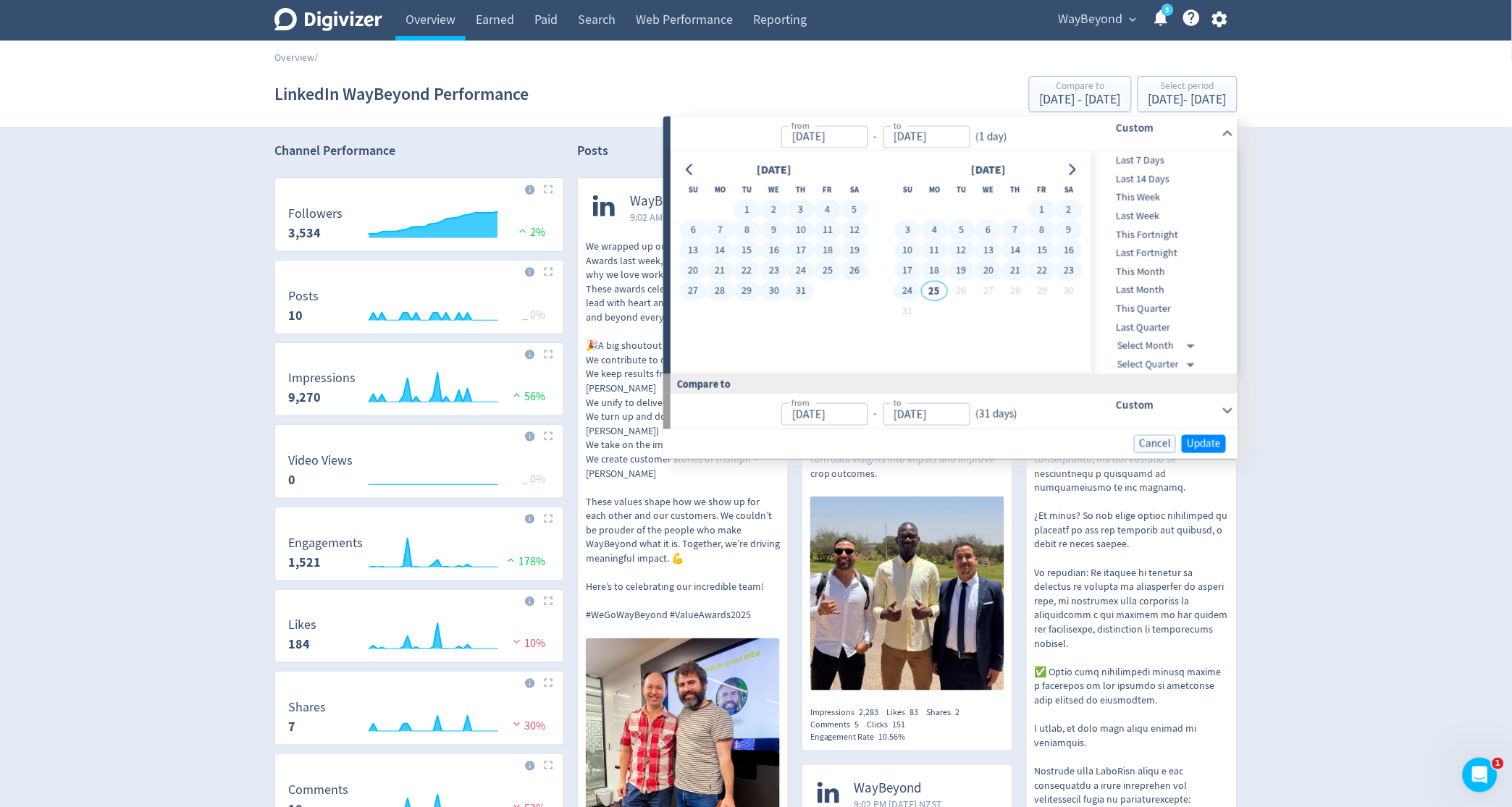
scroll to position [10, 0]
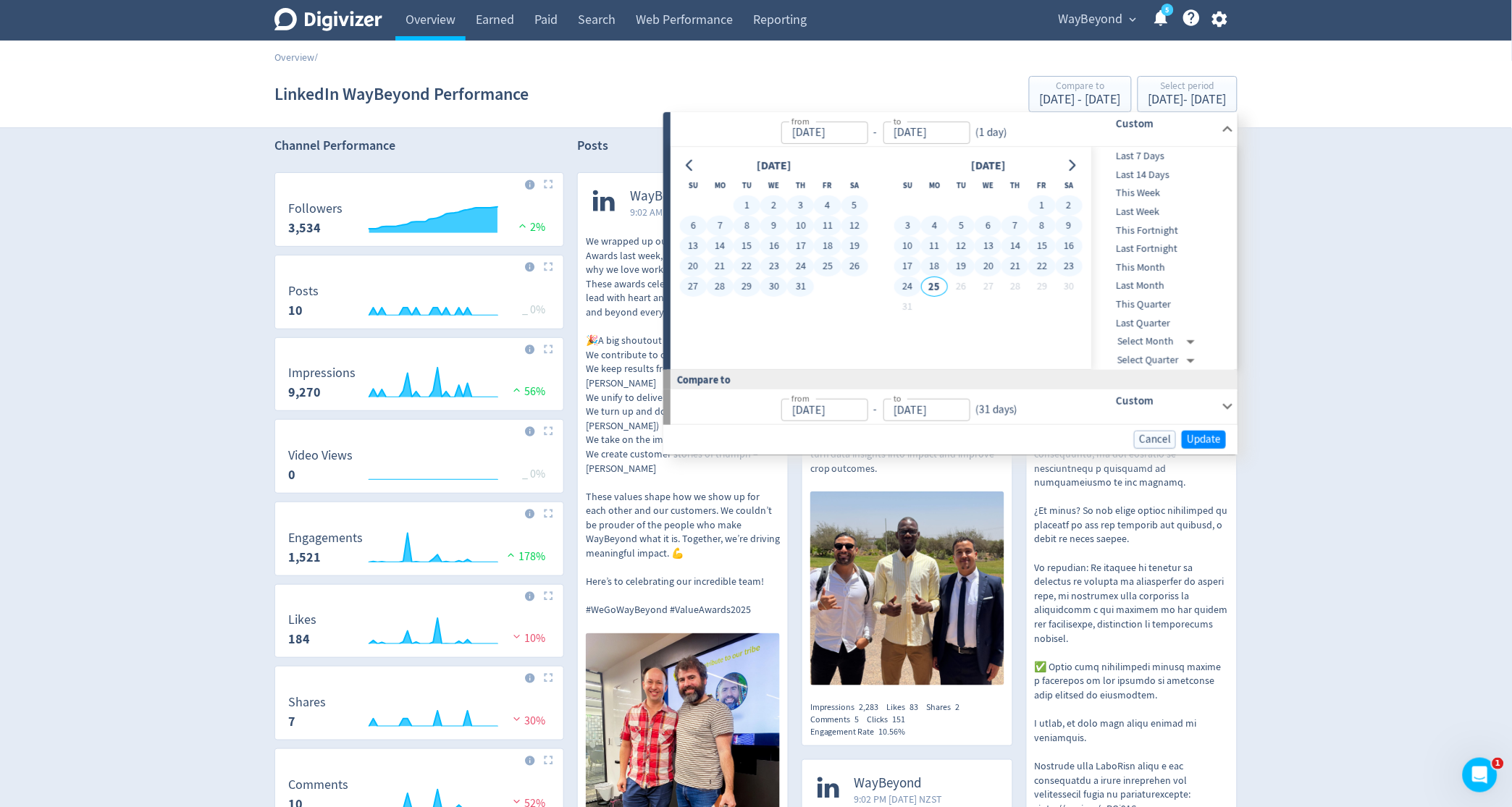
click at [1142, 264] on span "This Month" at bounding box center [1164, 267] width 143 height 16
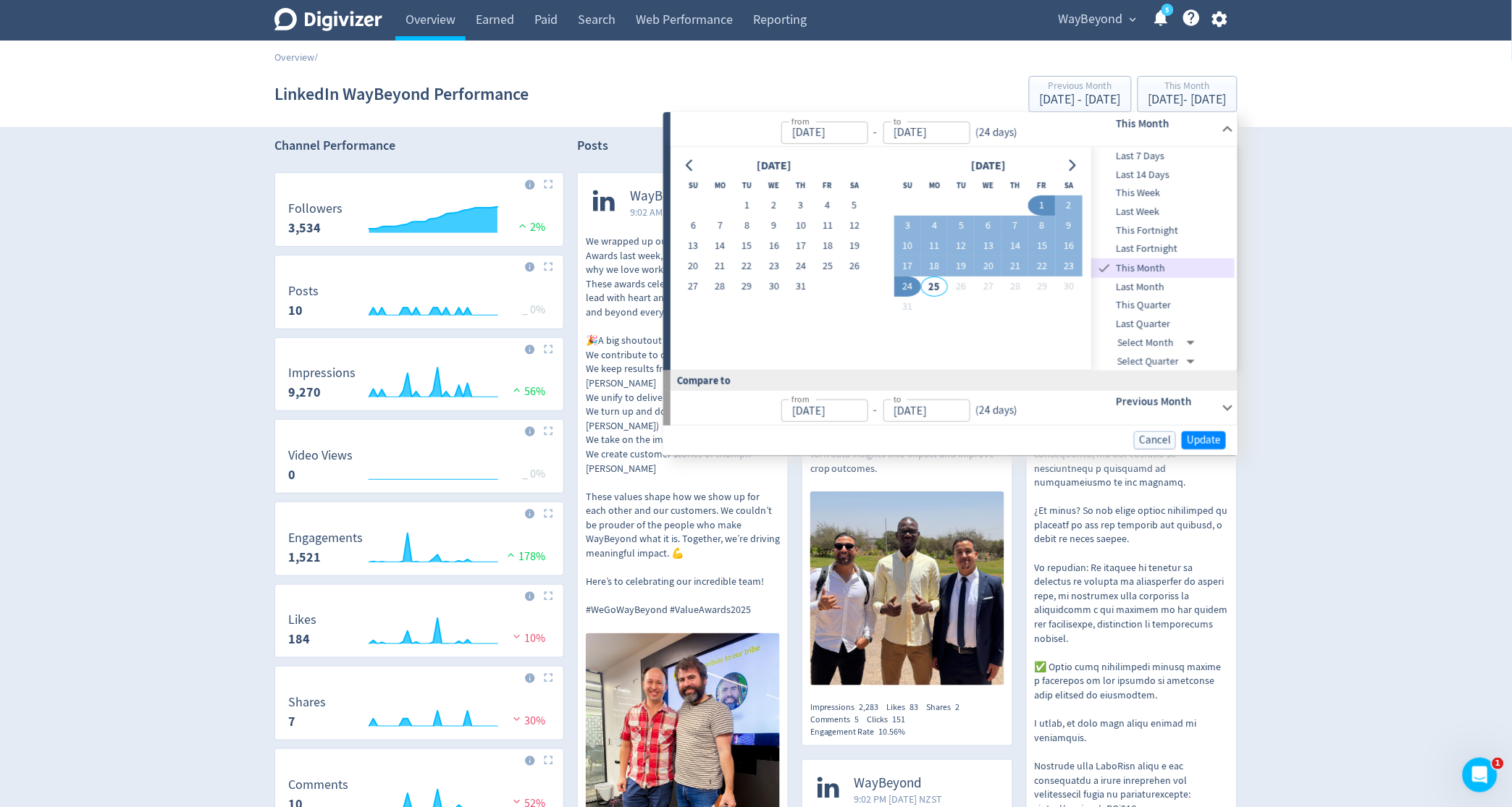
type input "[DATE]"
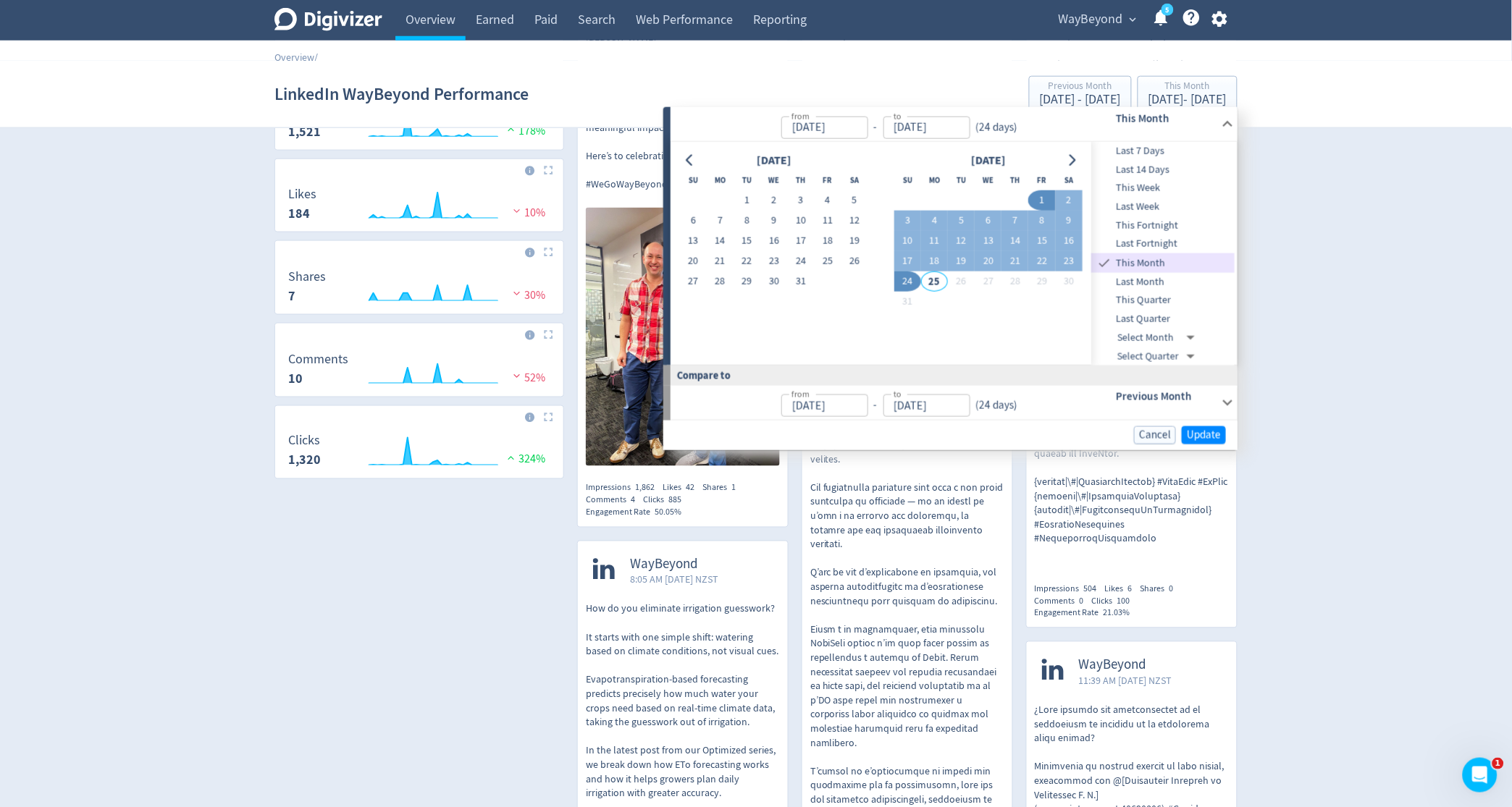
scroll to position [438, 0]
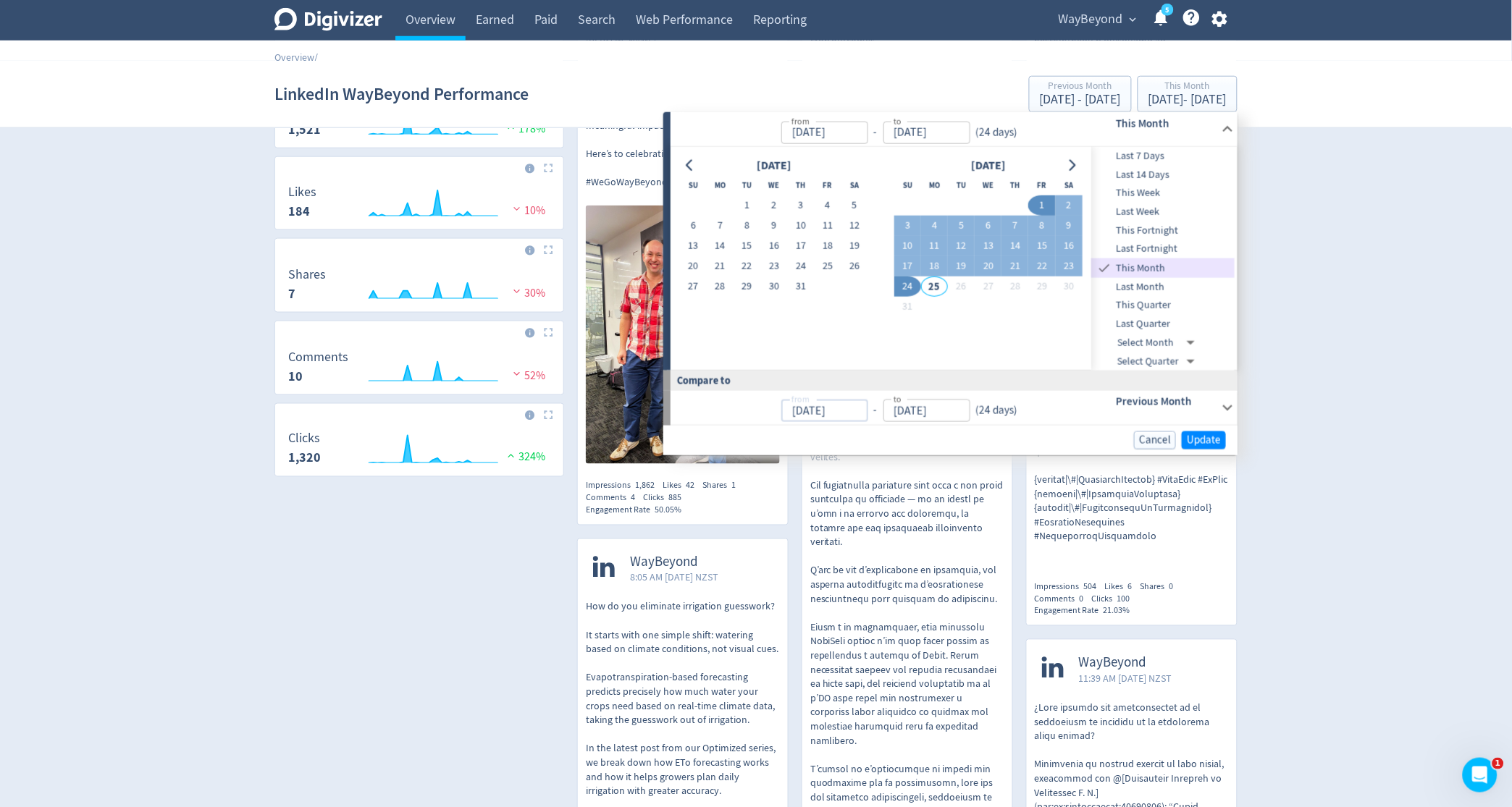
click at [855, 409] on input "[DATE]" at bounding box center [825, 410] width 87 height 22
type input "0"
type input "[DATE]"
click at [869, 410] on input "[DATE]" at bounding box center [825, 410] width 87 height 22
type input "2"
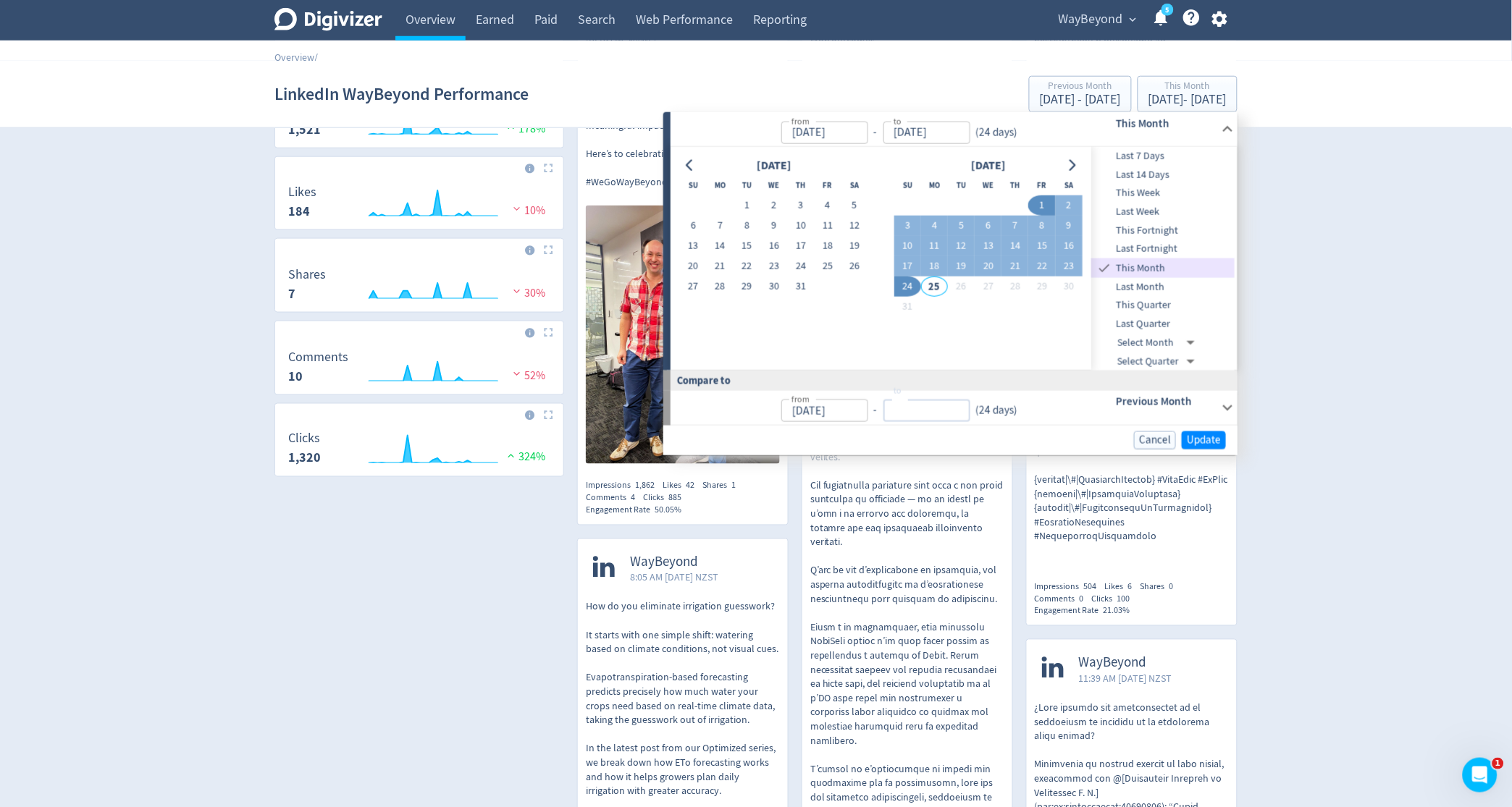
type input "[DATE]"
click at [1226, 405] on icon at bounding box center [1227, 410] width 20 height 20
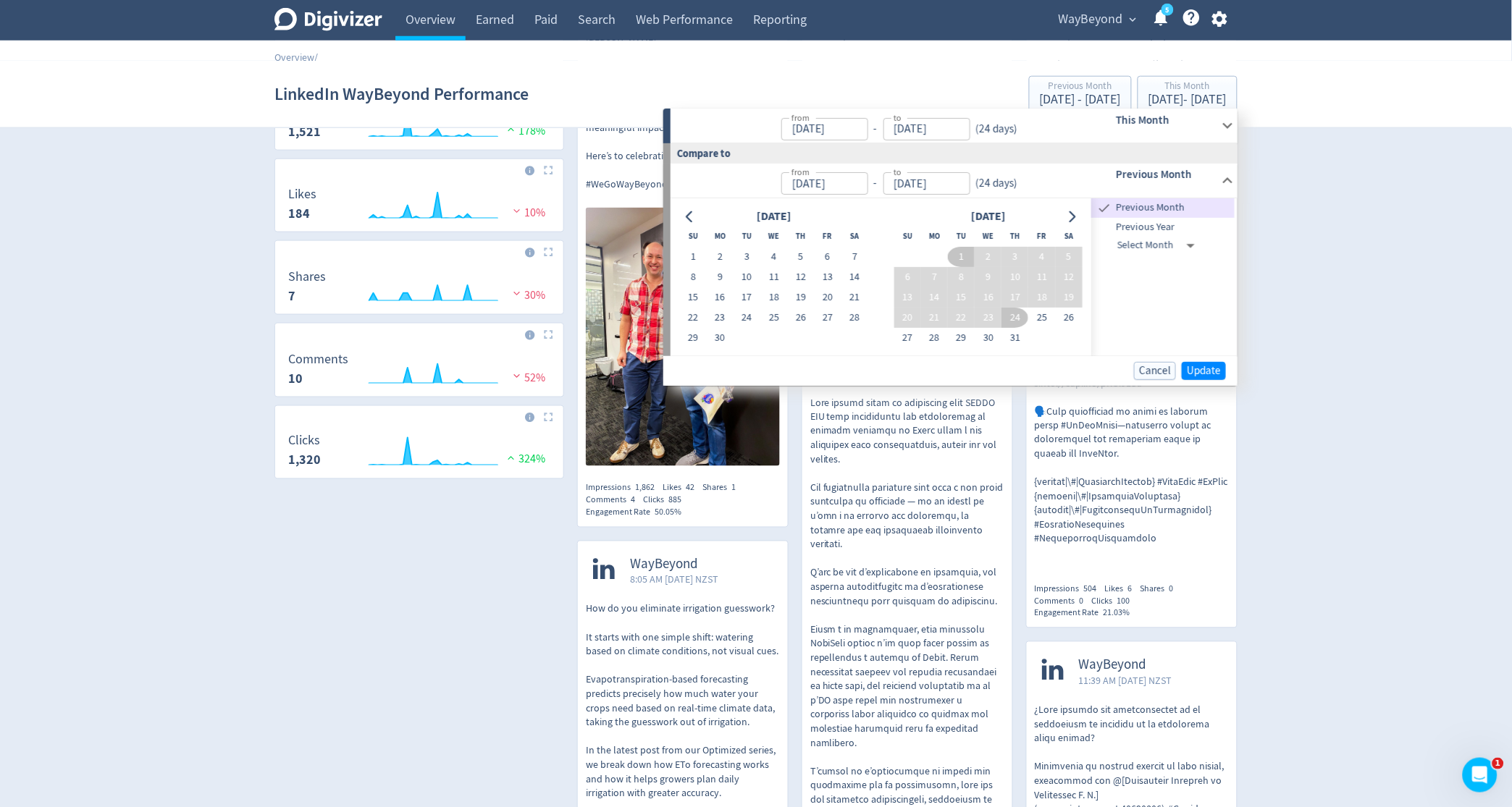
scroll to position [432, 0]
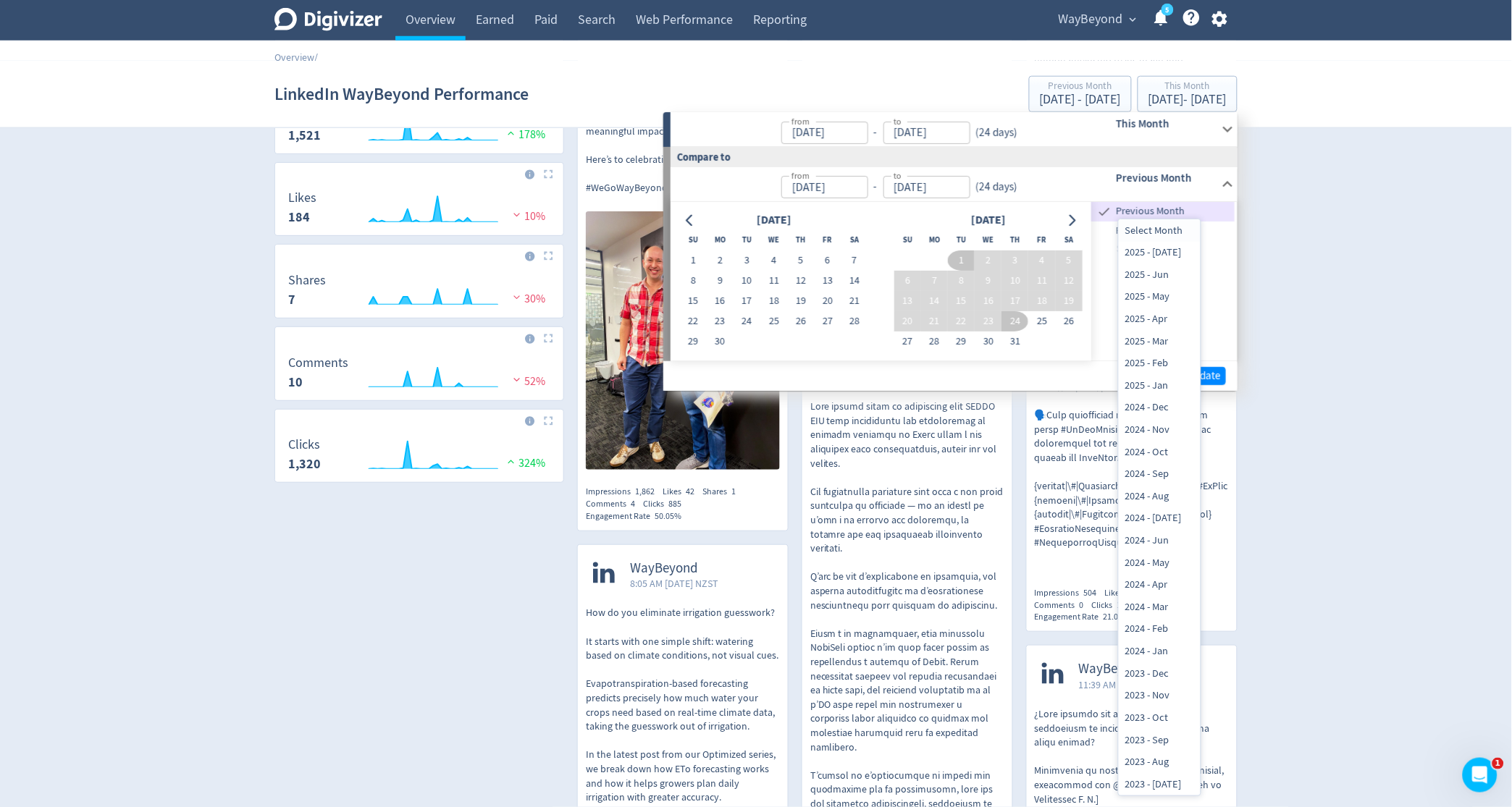
click at [1217, 249] on div at bounding box center [756, 404] width 1512 height 807
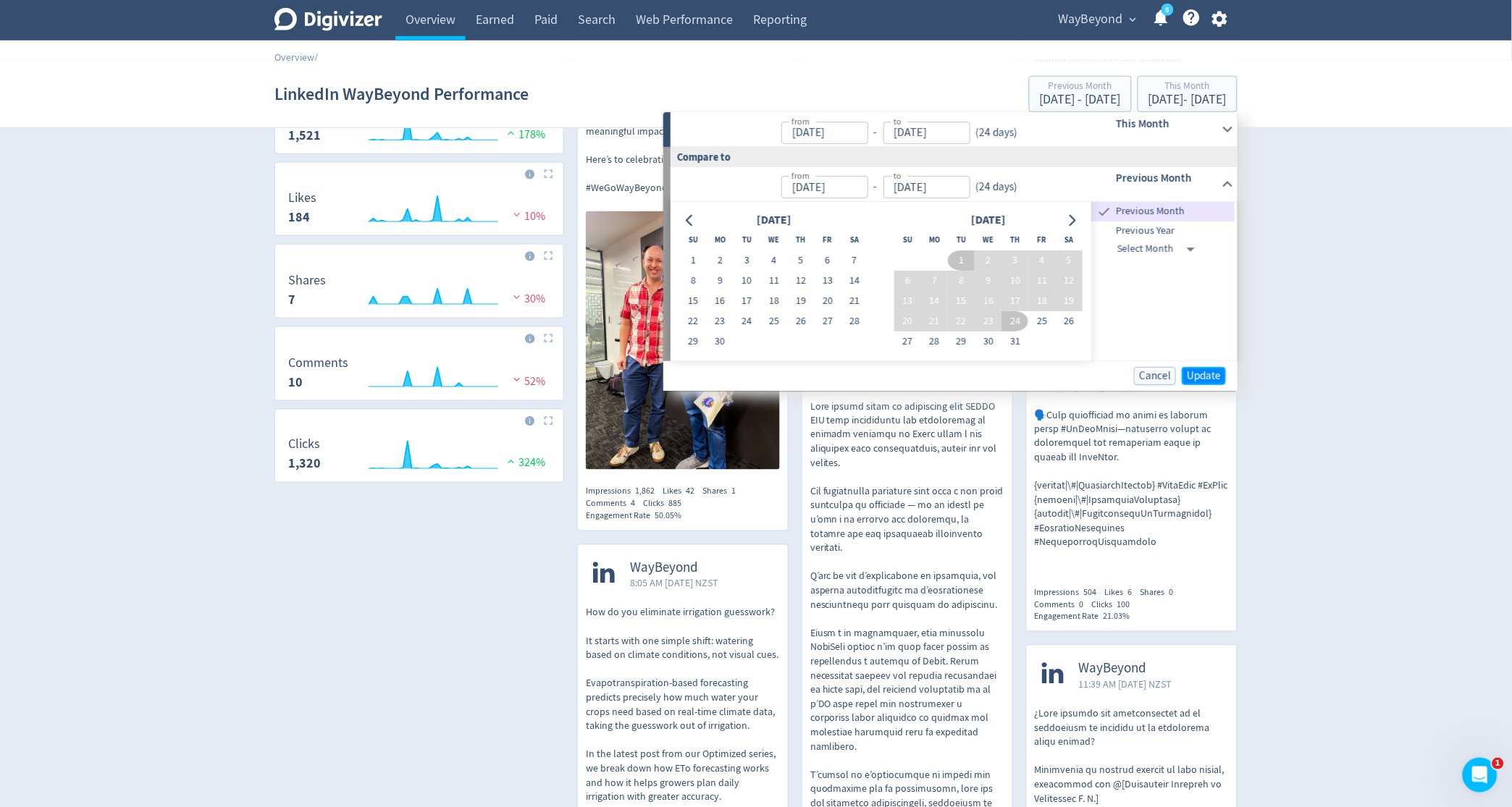
click at [1186, 372] on button "Update" at bounding box center [1203, 376] width 44 height 18
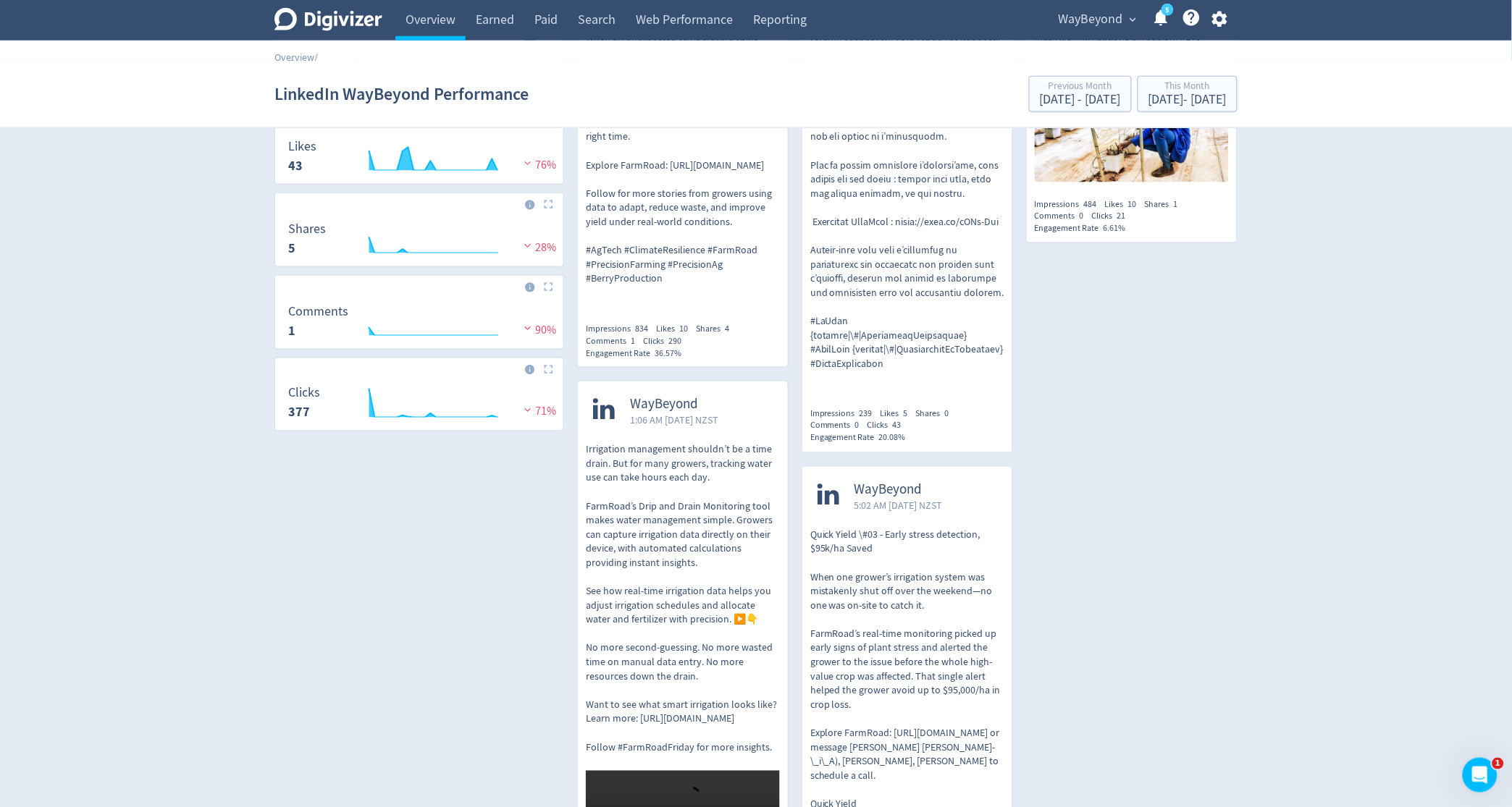
scroll to position [0, 0]
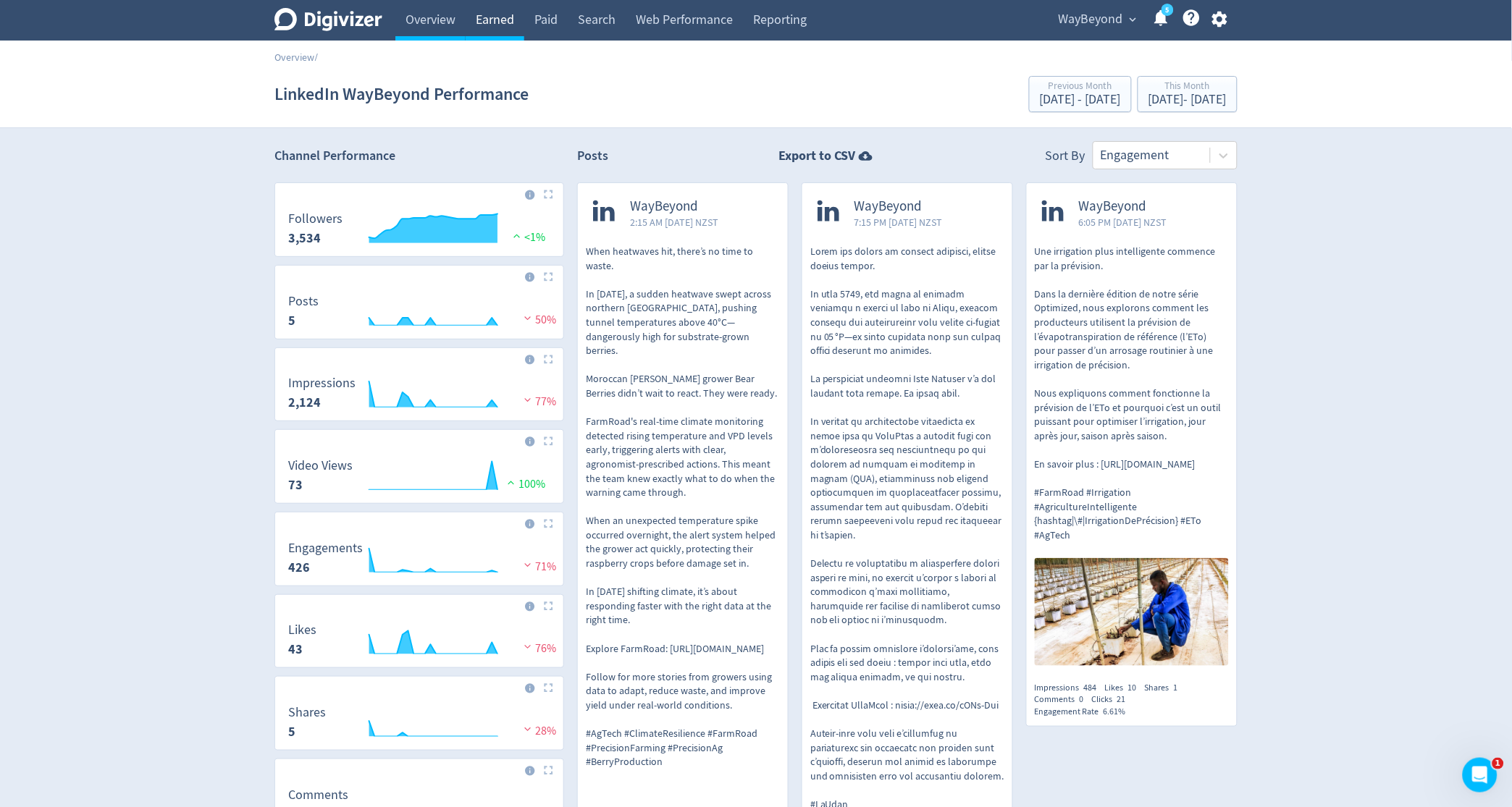
click at [492, 17] on link "Earned" at bounding box center [495, 20] width 59 height 41
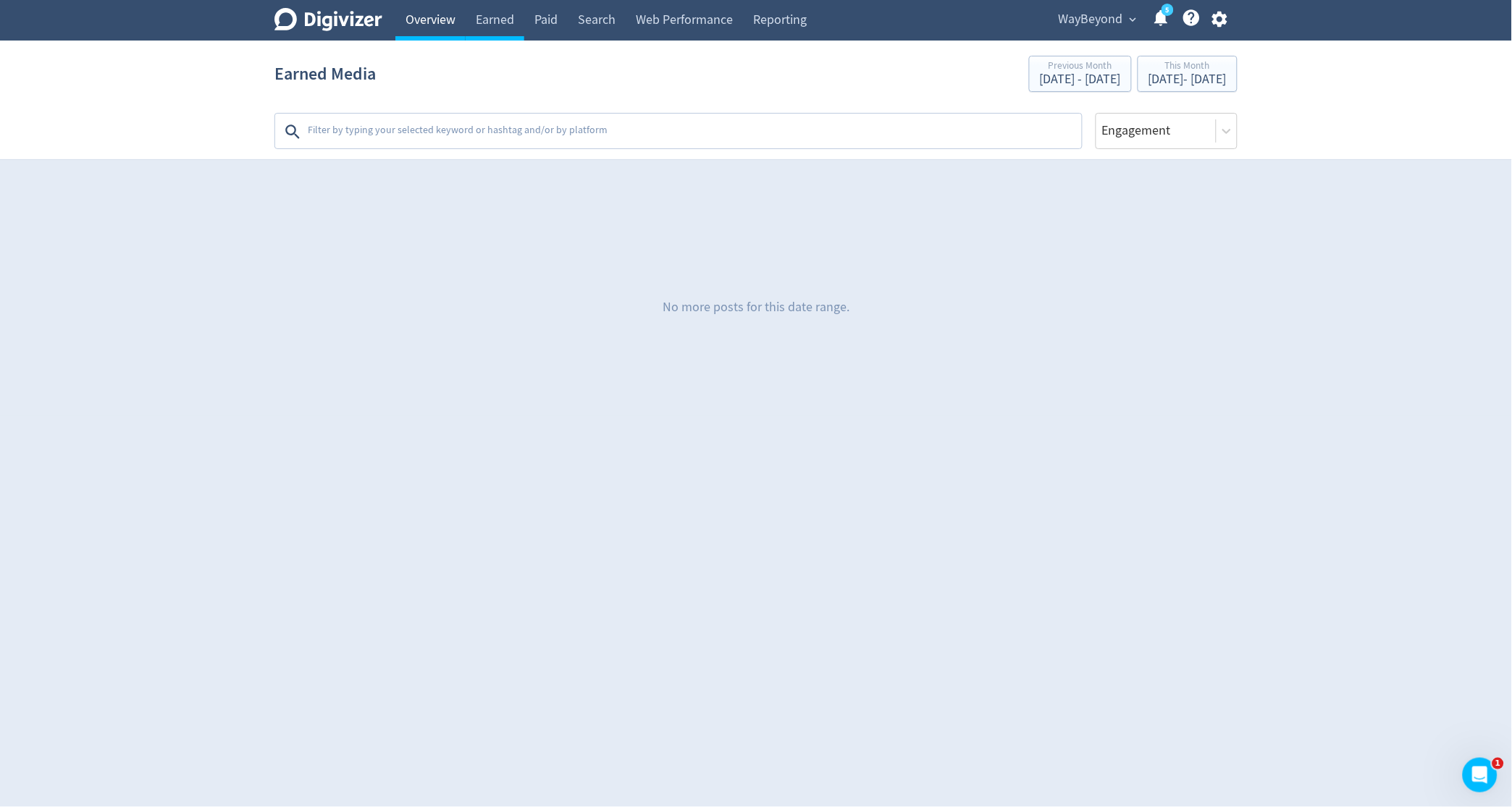
click at [429, 21] on link "Overview" at bounding box center [430, 20] width 70 height 41
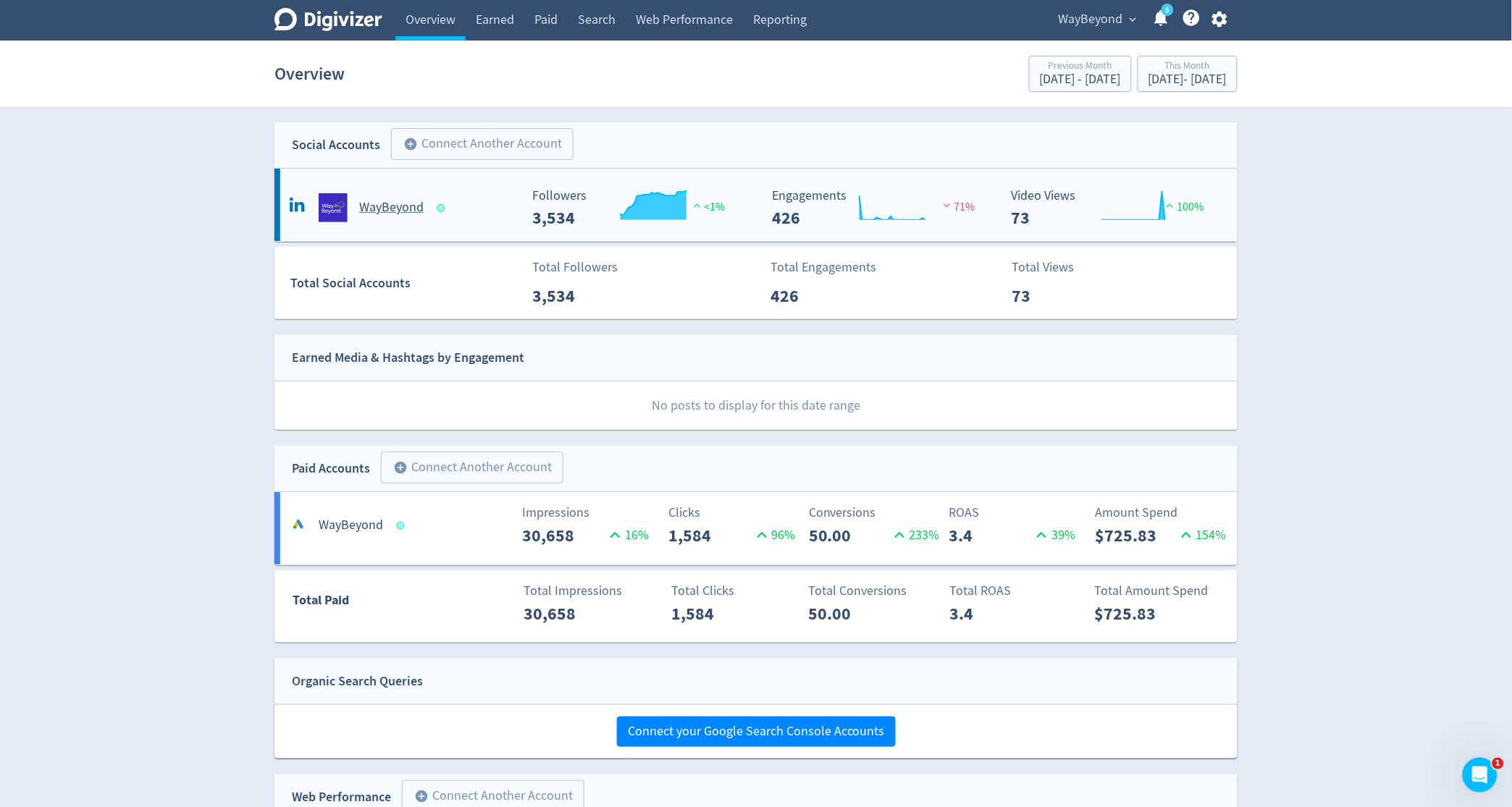
click at [798, 201] on rect "\a Engagements\a 426\a" at bounding box center [874, 208] width 217 height 39
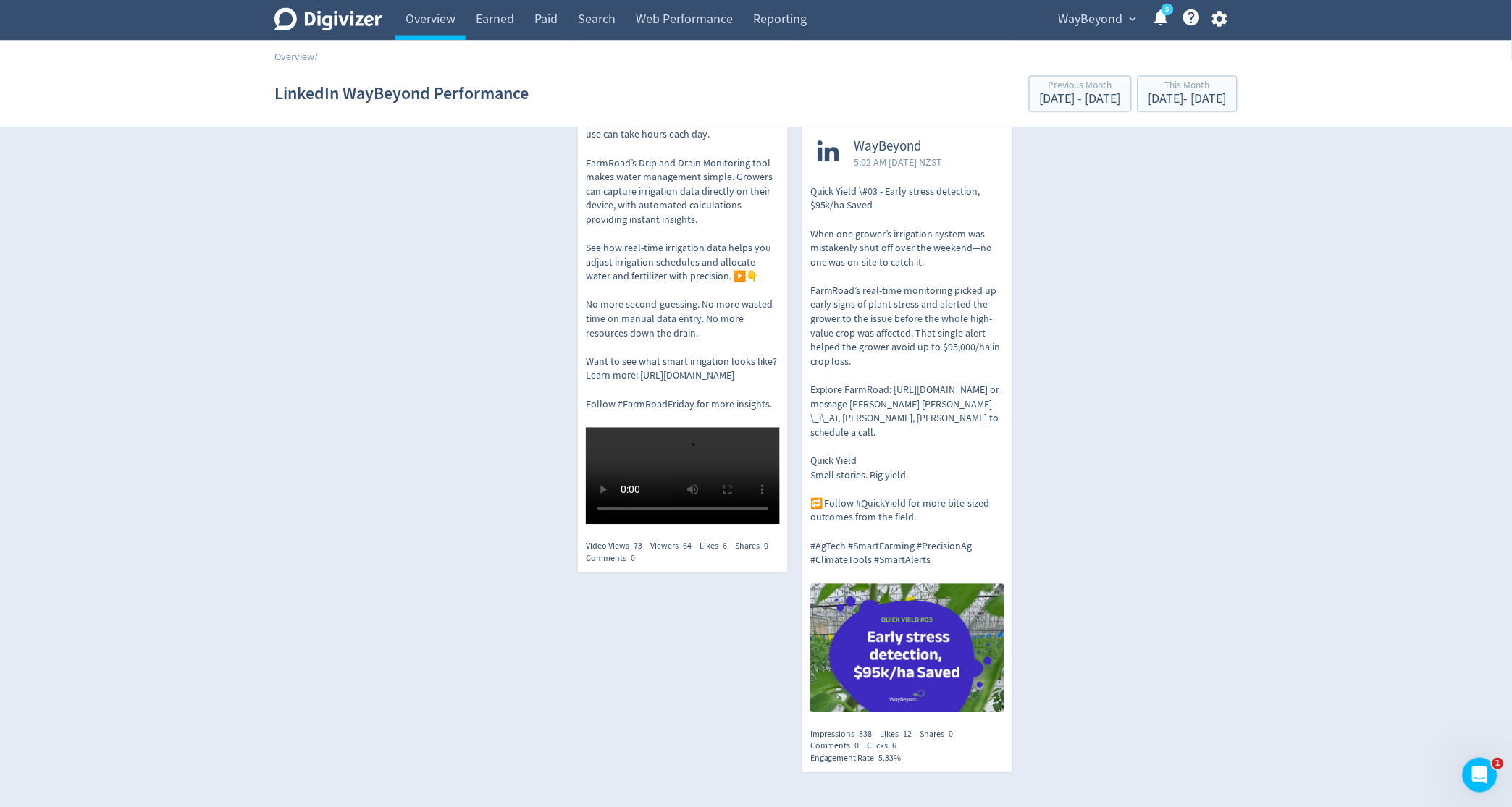
scroll to position [815, 0]
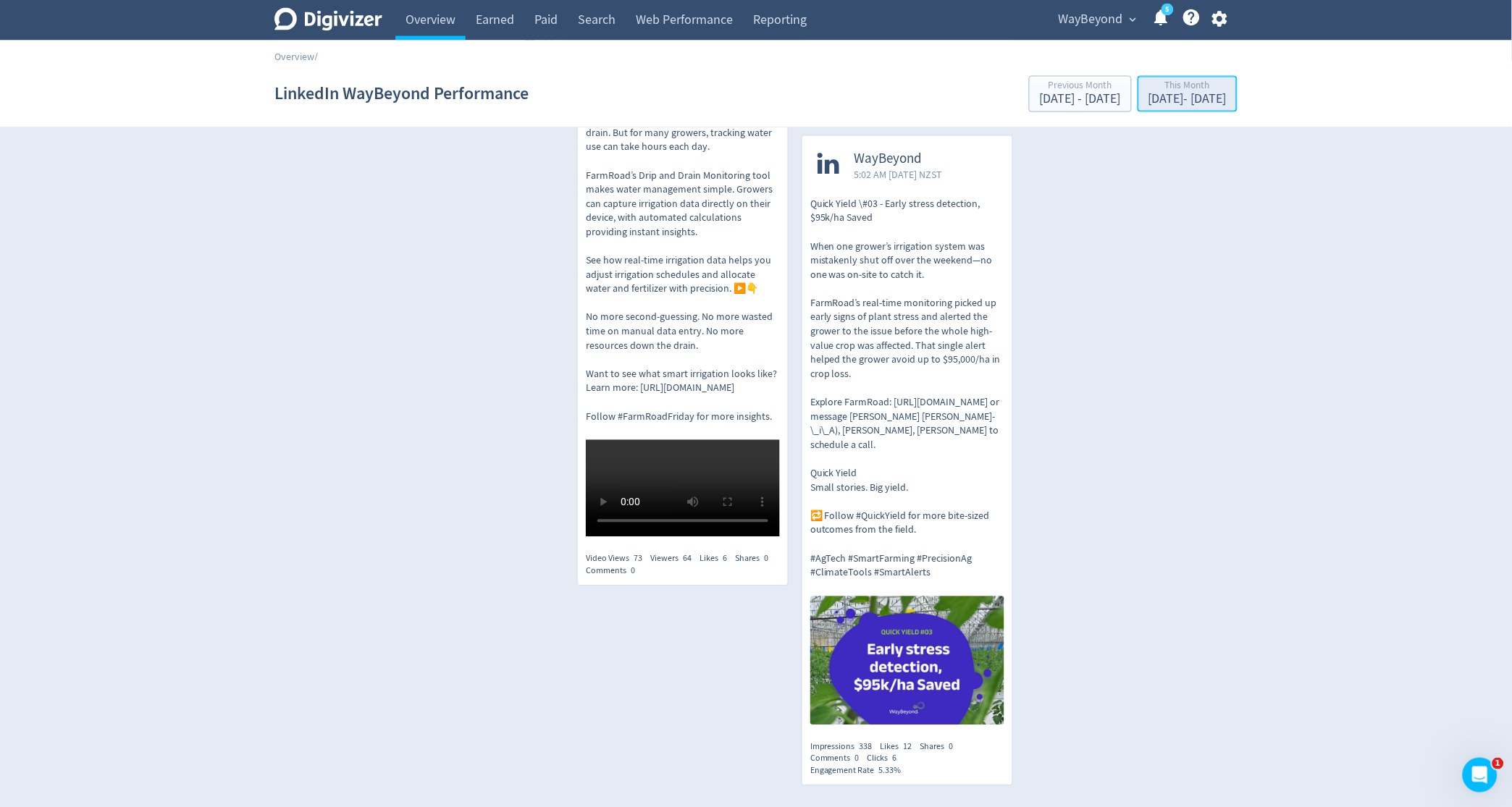
click at [1149, 97] on div "[DATE] - [DATE]" at bounding box center [1188, 99] width 78 height 13
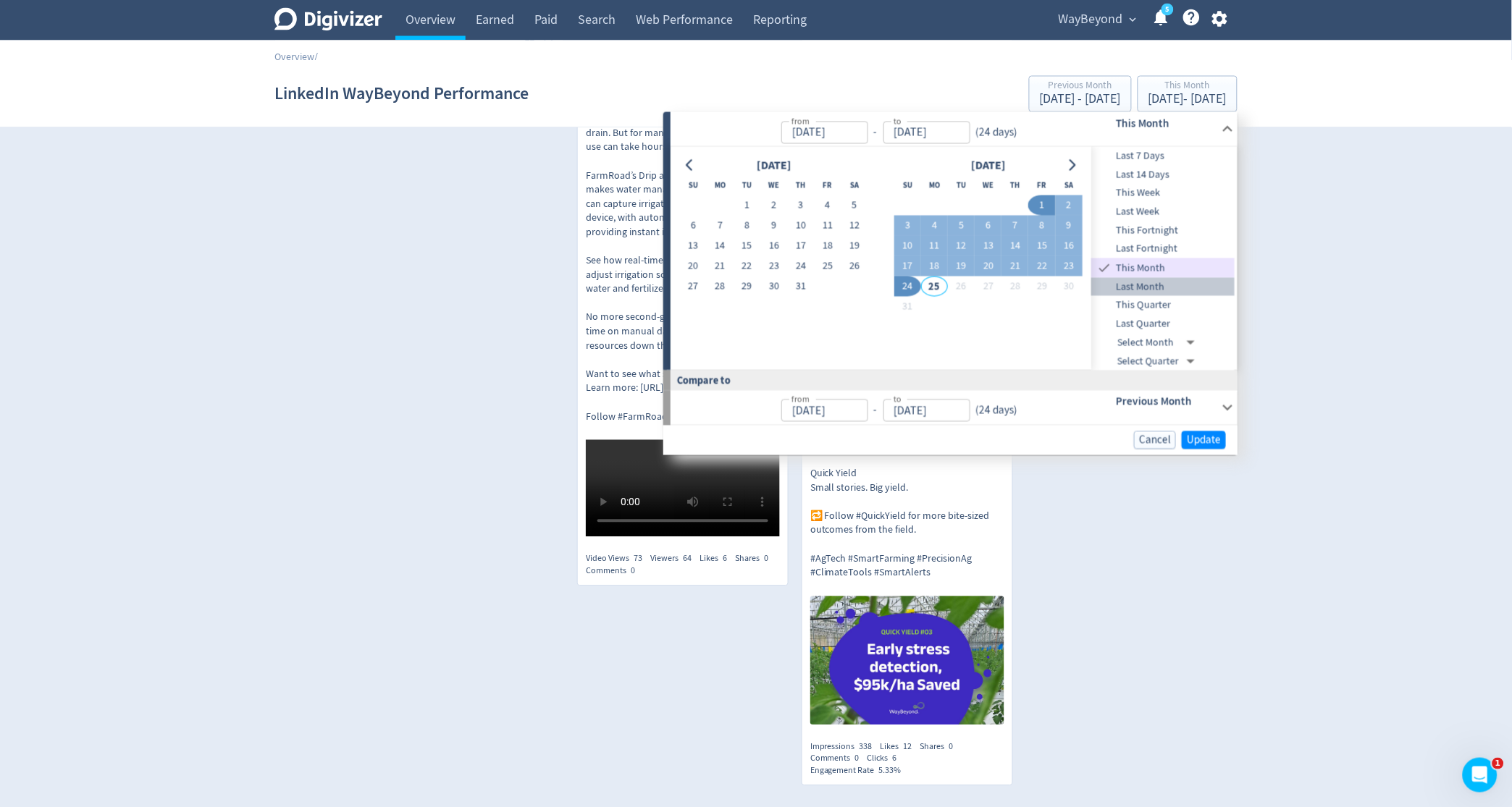
click at [1140, 286] on span "Last Month" at bounding box center [1164, 287] width 143 height 16
type input "[DATE]"
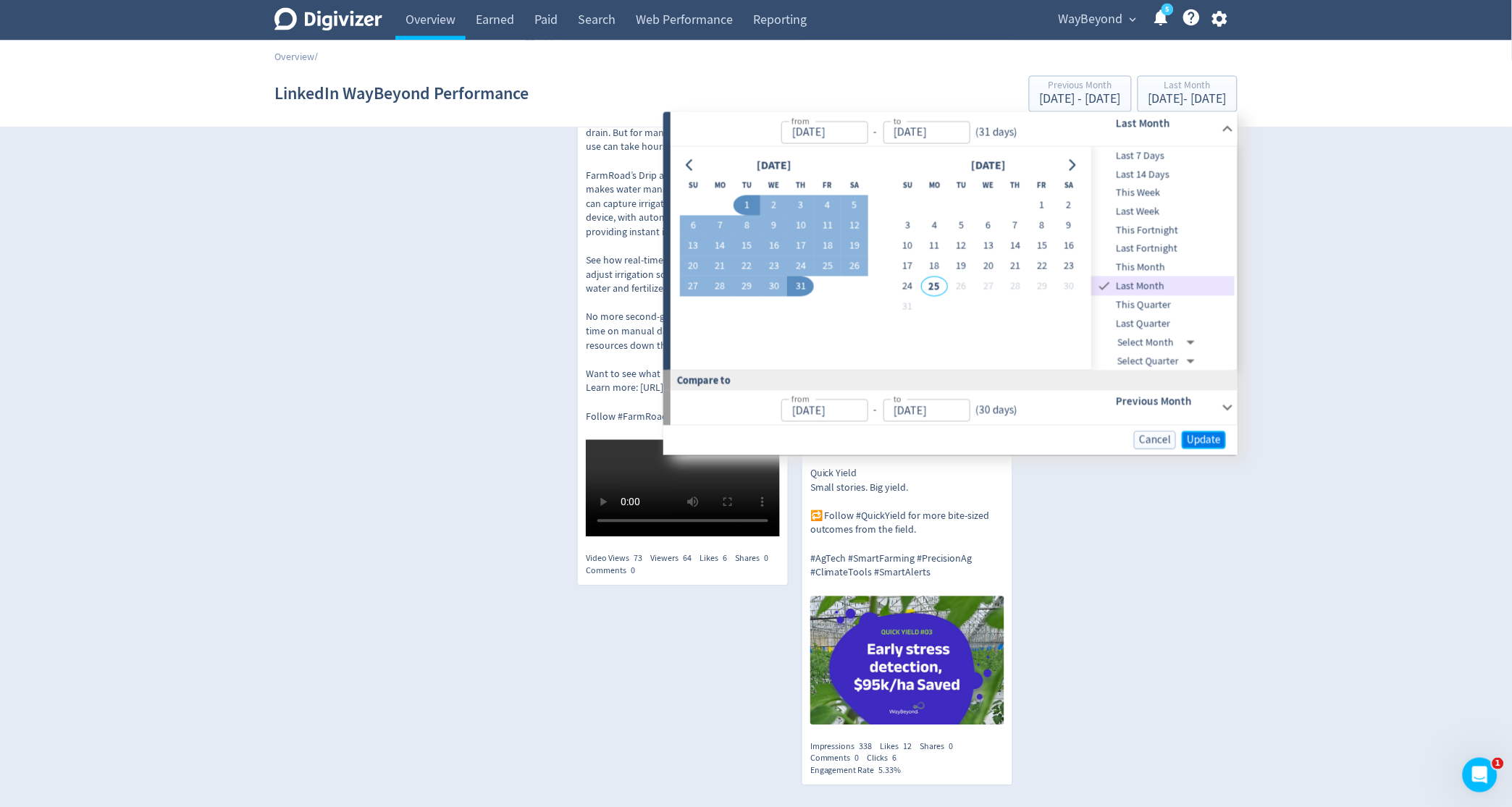
click at [1208, 444] on span "Update" at bounding box center [1203, 441] width 34 height 11
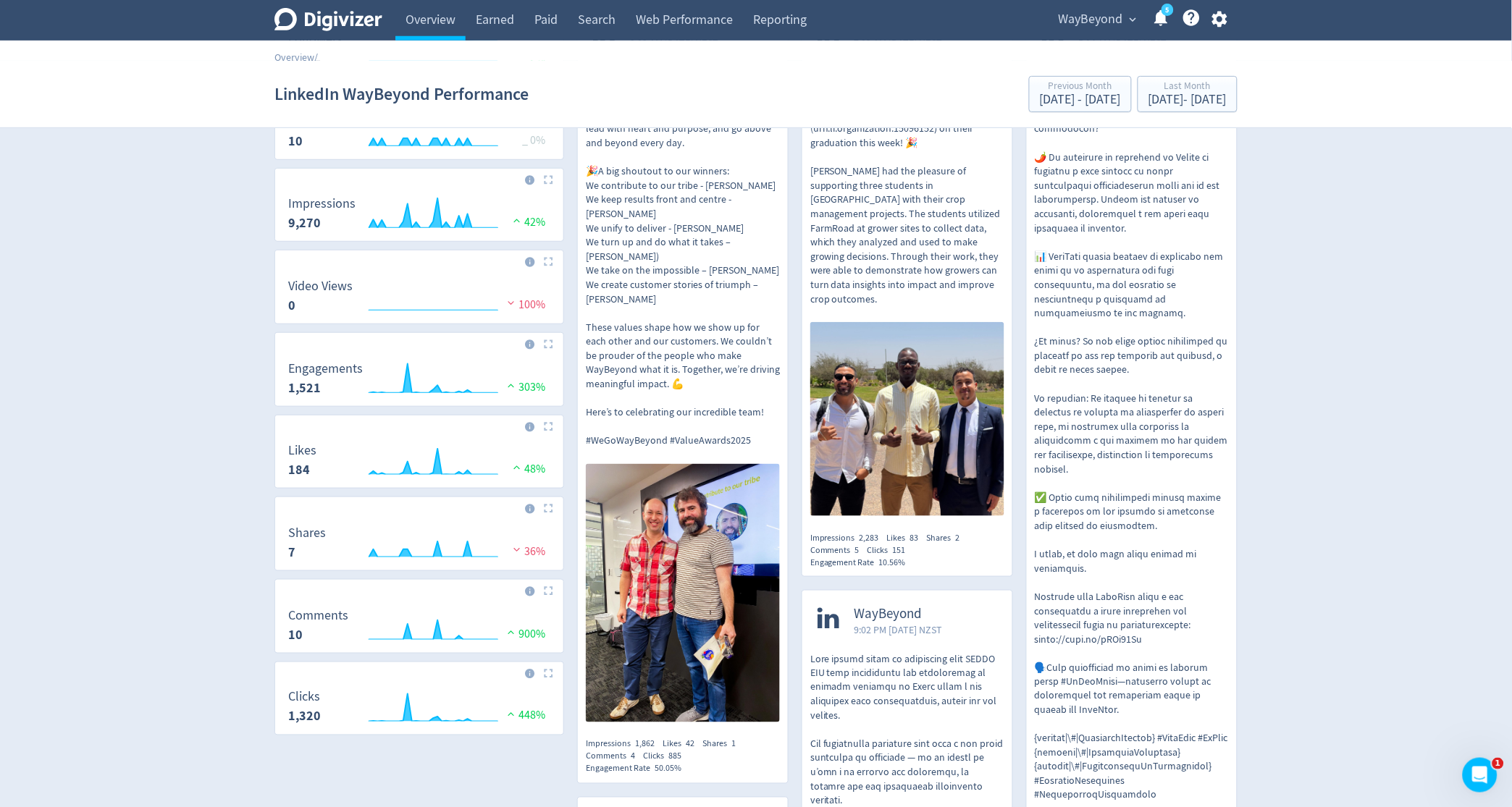
scroll to position [0, 0]
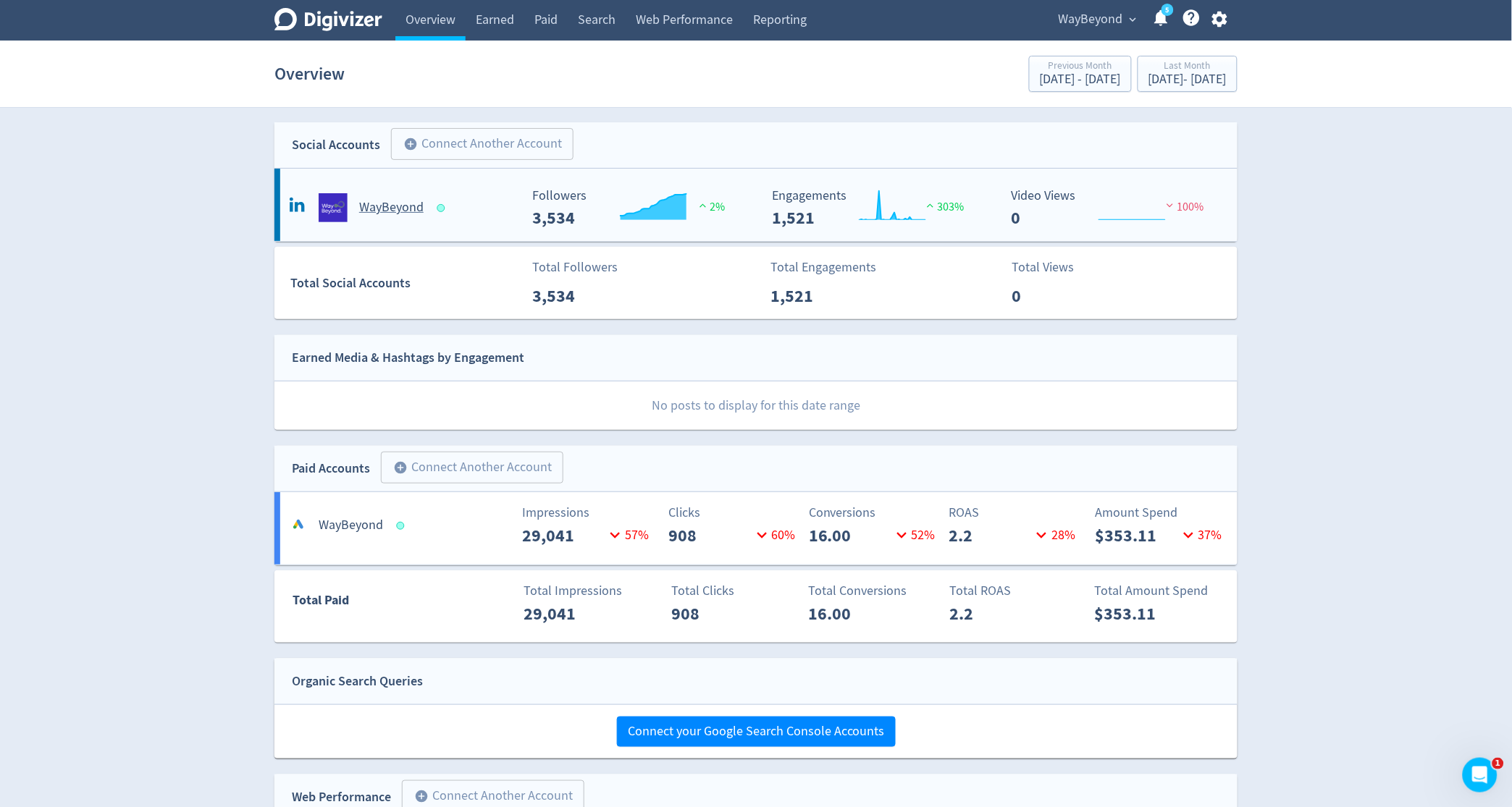
click at [843, 199] on rect "\a Engagements\a 1,521\a" at bounding box center [874, 208] width 217 height 39
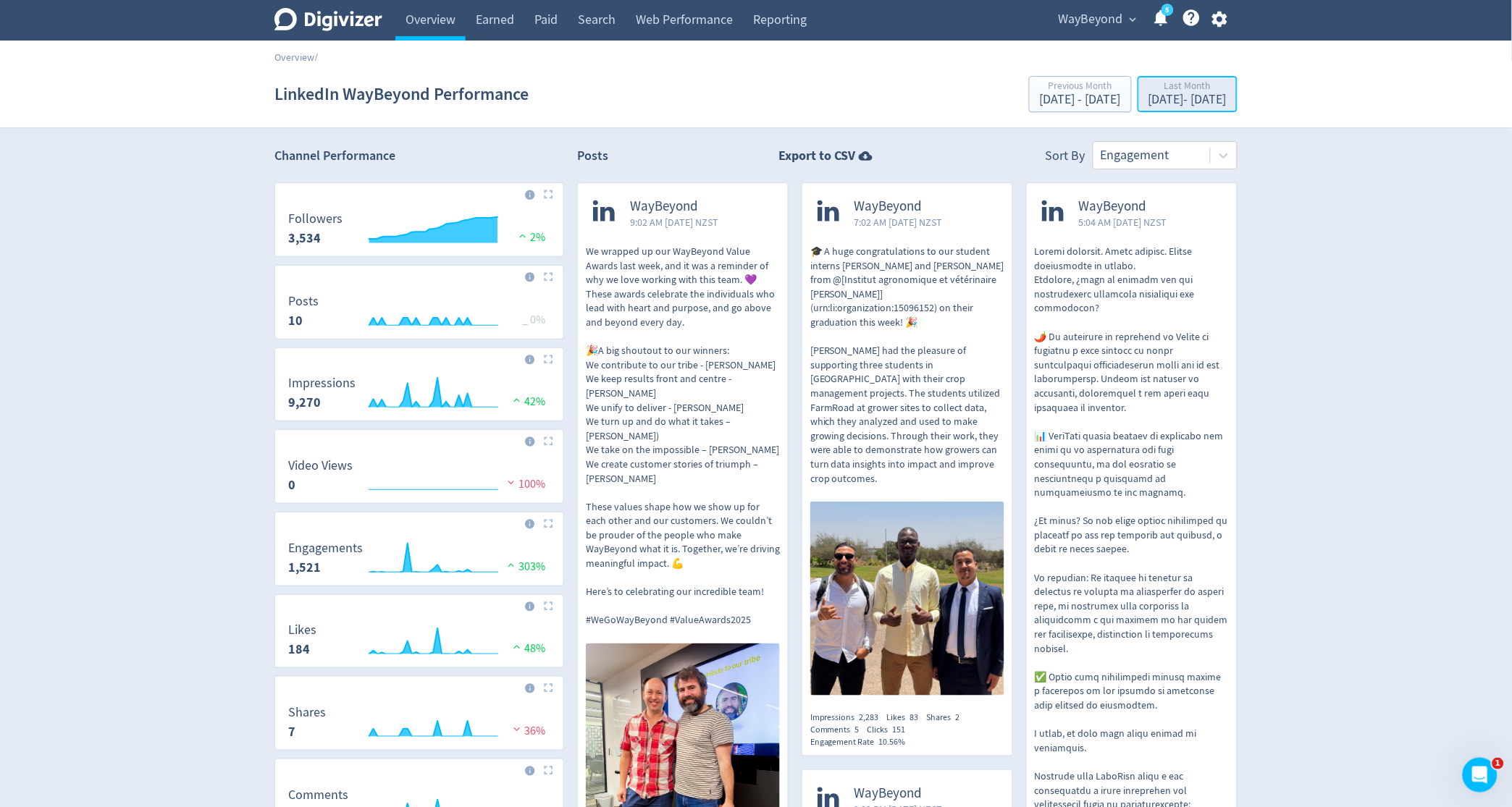
click at [1149, 91] on div "Last Month" at bounding box center [1188, 87] width 78 height 12
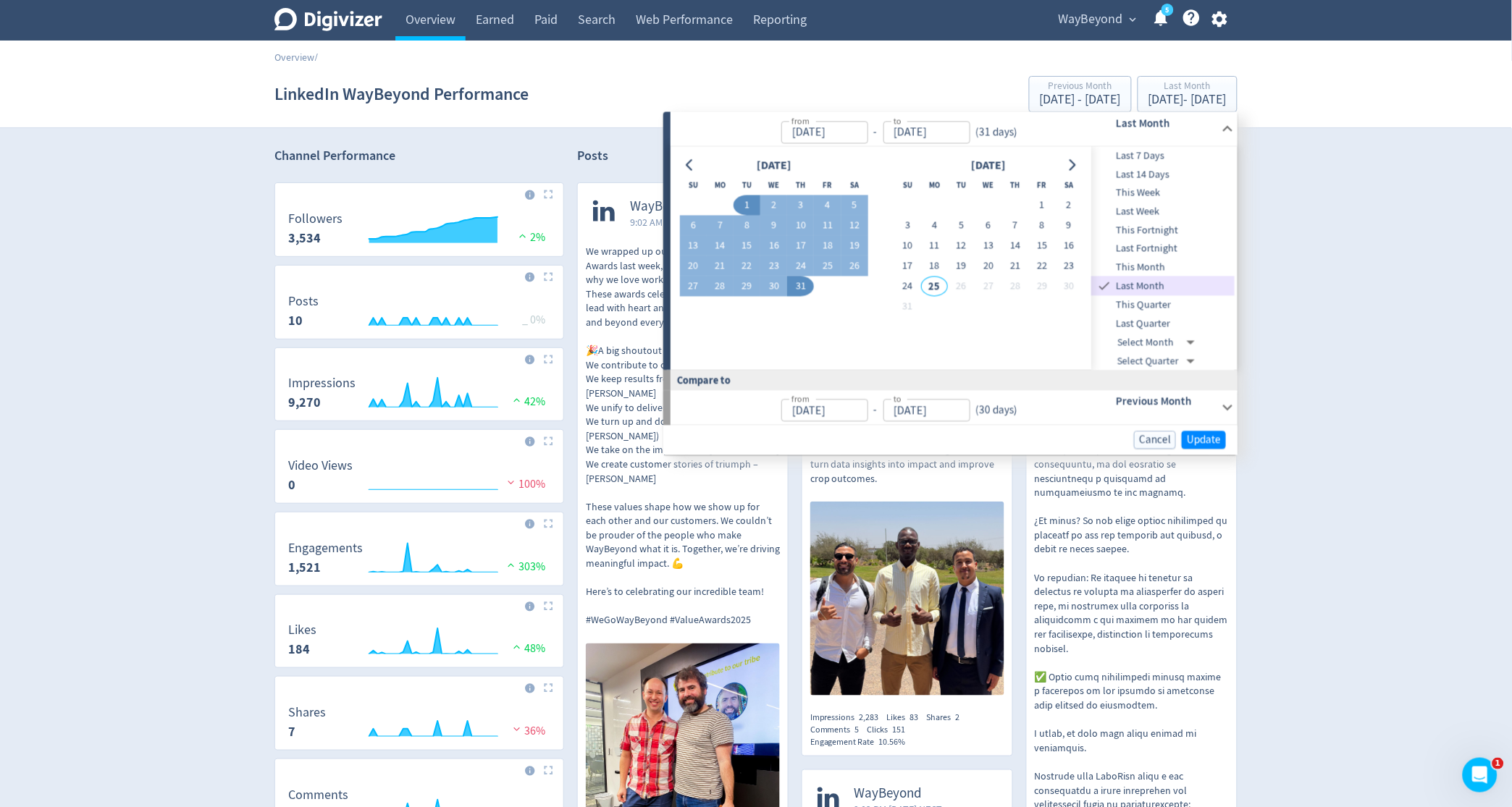
click at [1145, 269] on span "This Month" at bounding box center [1164, 267] width 143 height 16
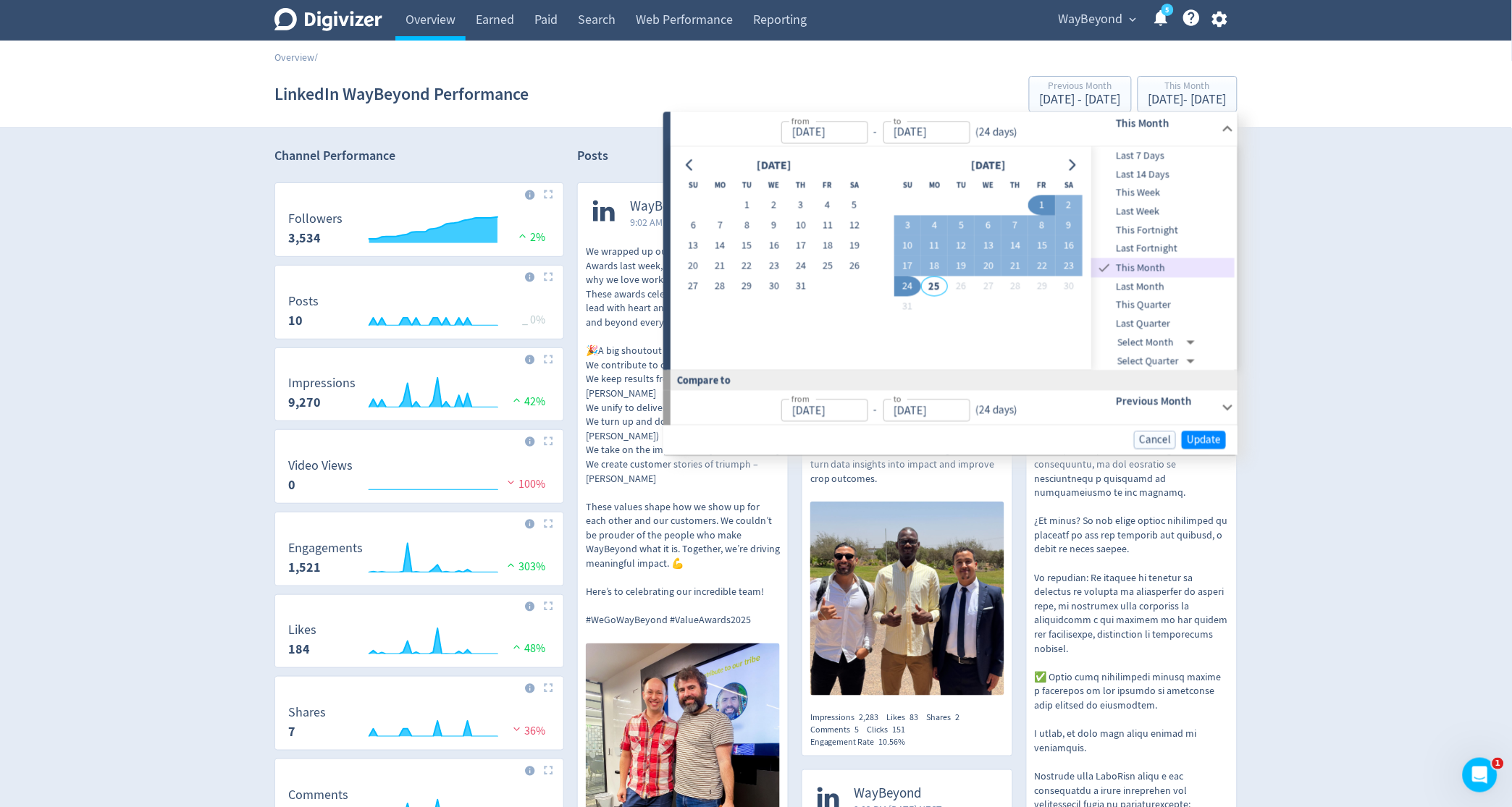
type input "[DATE]"
click at [1195, 435] on span "Update" at bounding box center [1203, 440] width 34 height 11
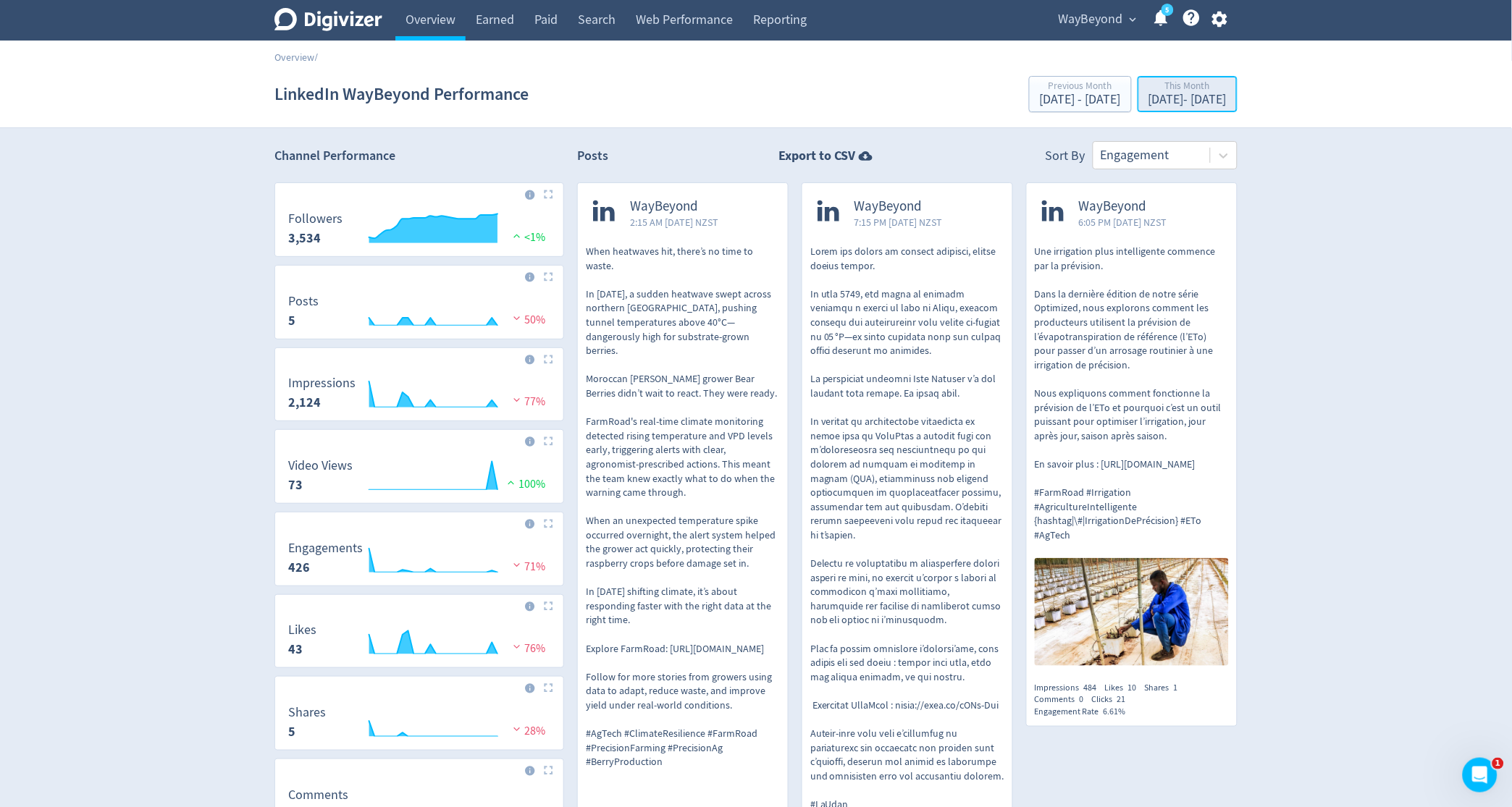
click at [1149, 95] on div "[DATE] - [DATE]" at bounding box center [1188, 99] width 78 height 13
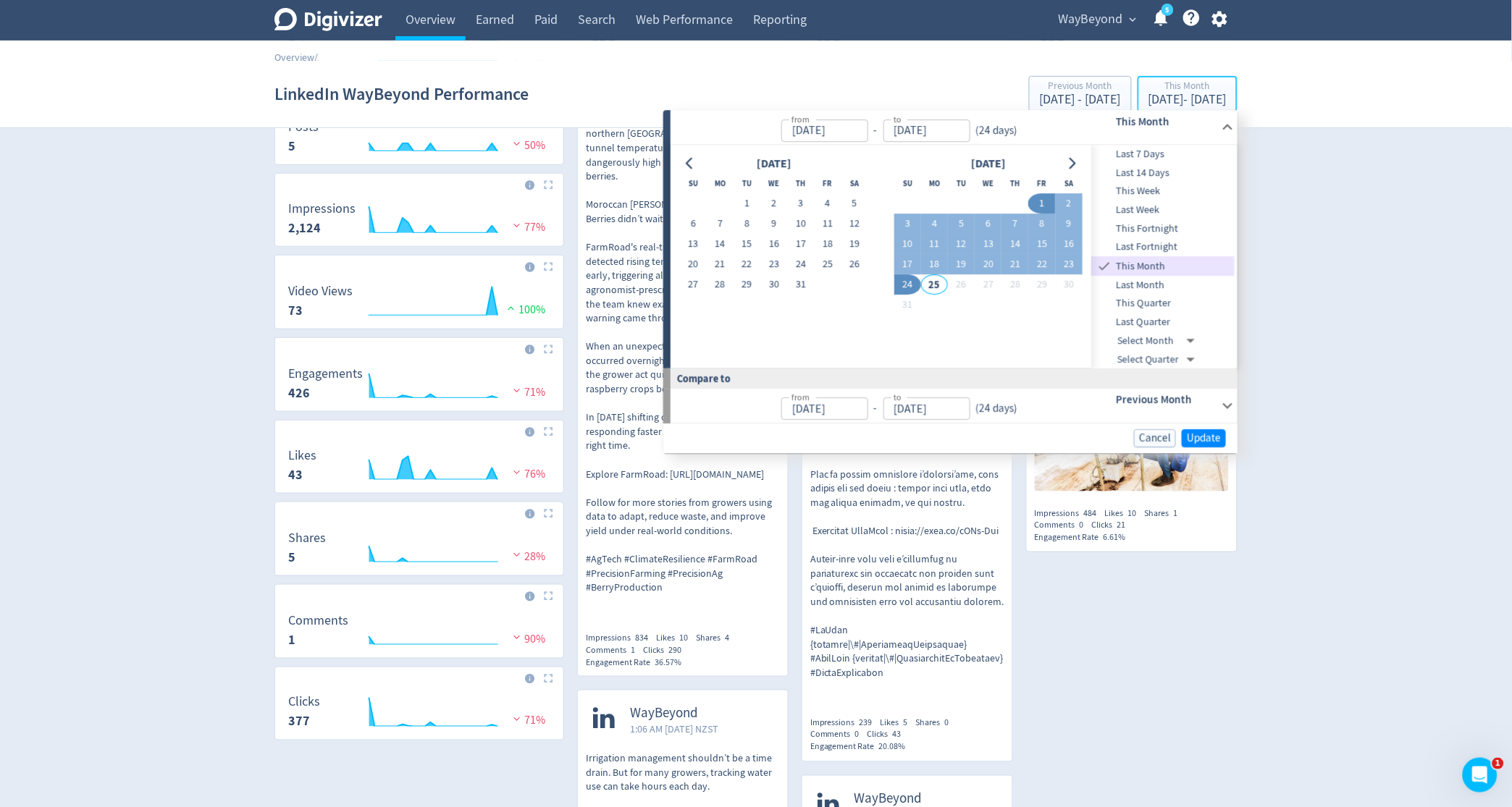
scroll to position [178, 0]
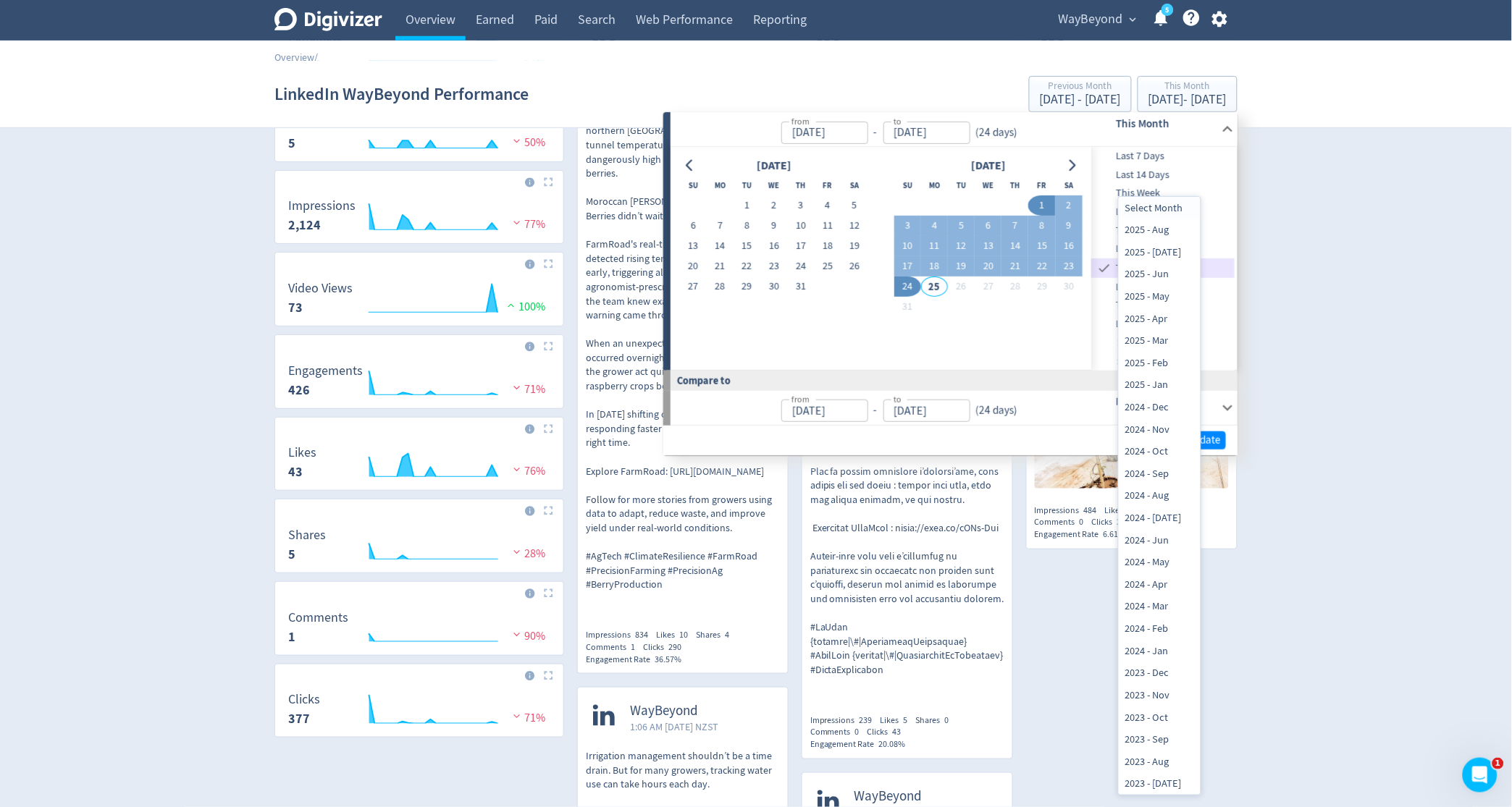
click at [1176, 339] on body "Digivizer Logo [PERSON_NAME] Logo Overview Earned Paid Search Web Performance R…" at bounding box center [756, 688] width 1512 height 1731
click at [1163, 267] on li "2025 - Jun" at bounding box center [1159, 275] width 82 height 22
type input "[DATE]T12:00:00.000Z"
type input "[DATE]"
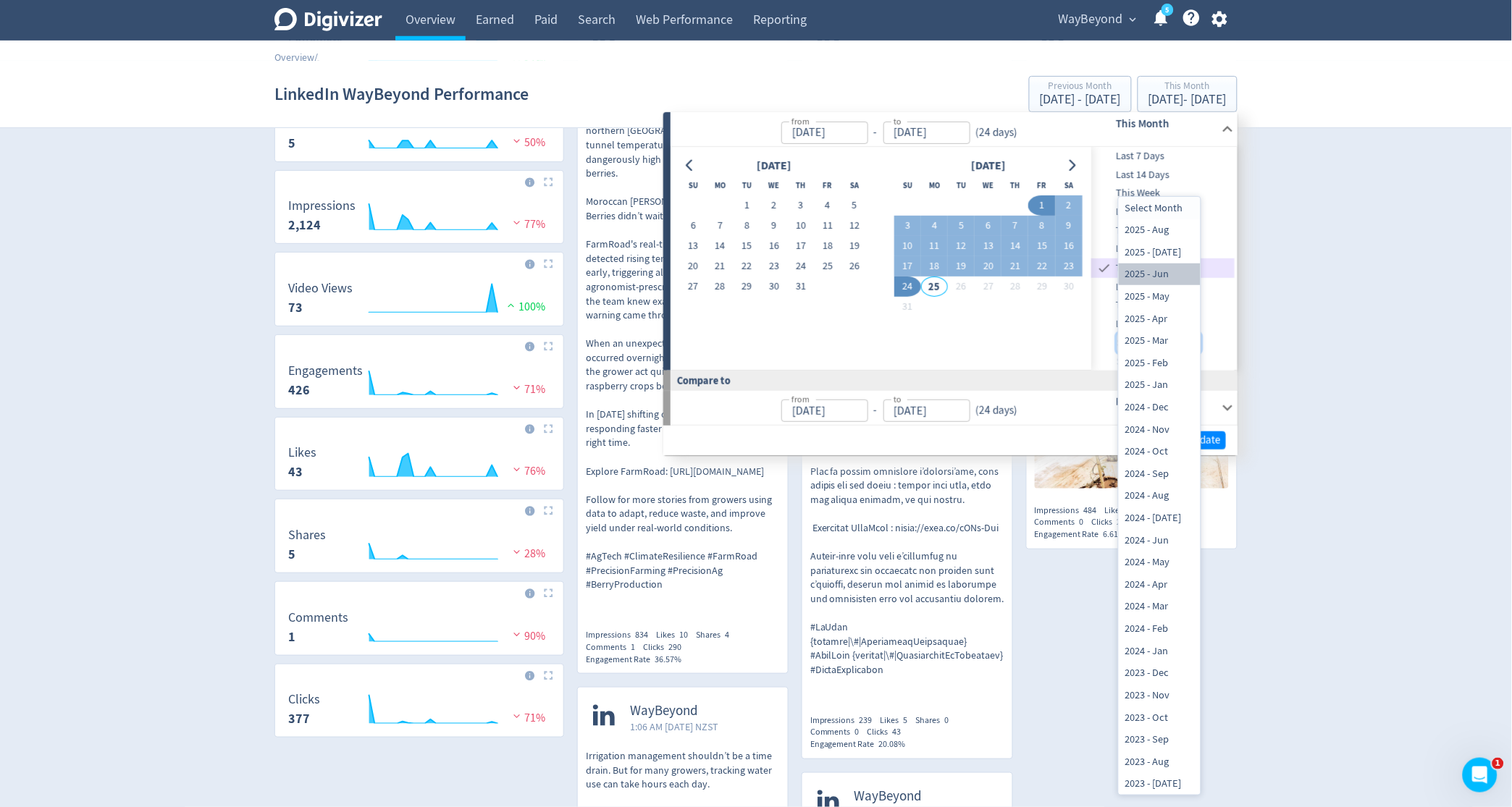
type input "[DATE]"
type input "[DATE]T12:00:00.000Z"
type input "[DATE]"
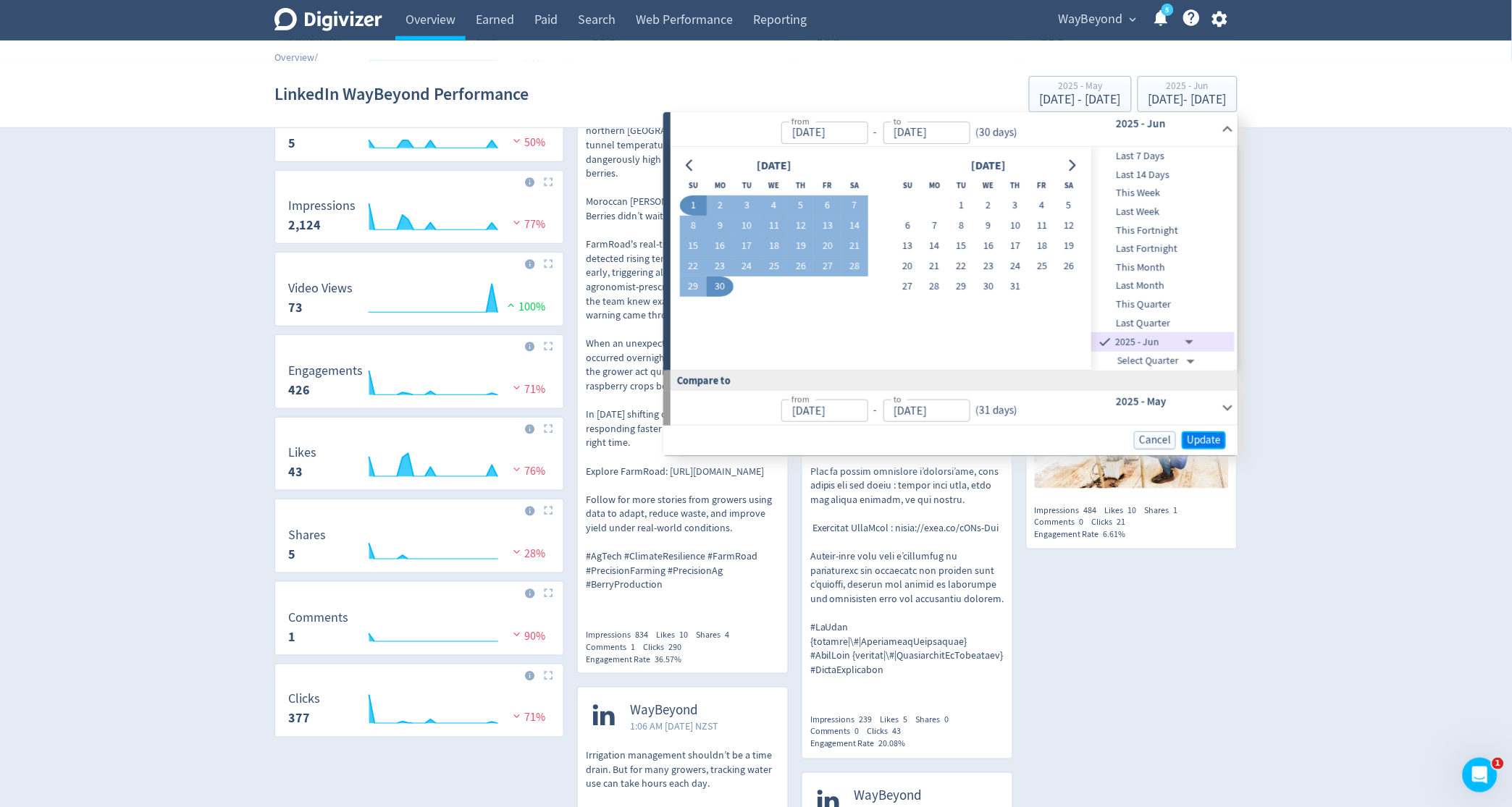
click at [1200, 436] on span "Update" at bounding box center [1203, 441] width 34 height 11
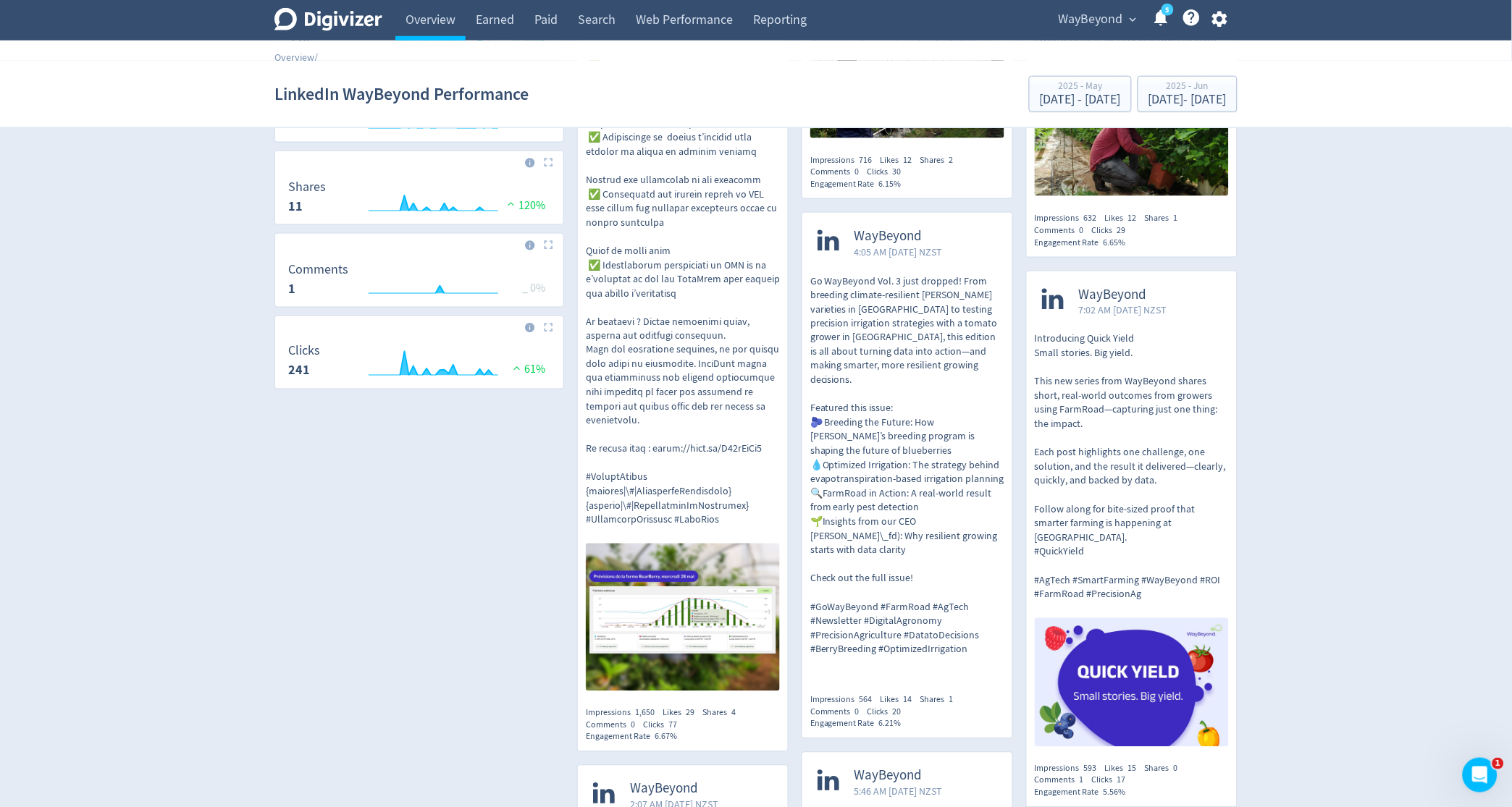
scroll to position [527, 0]
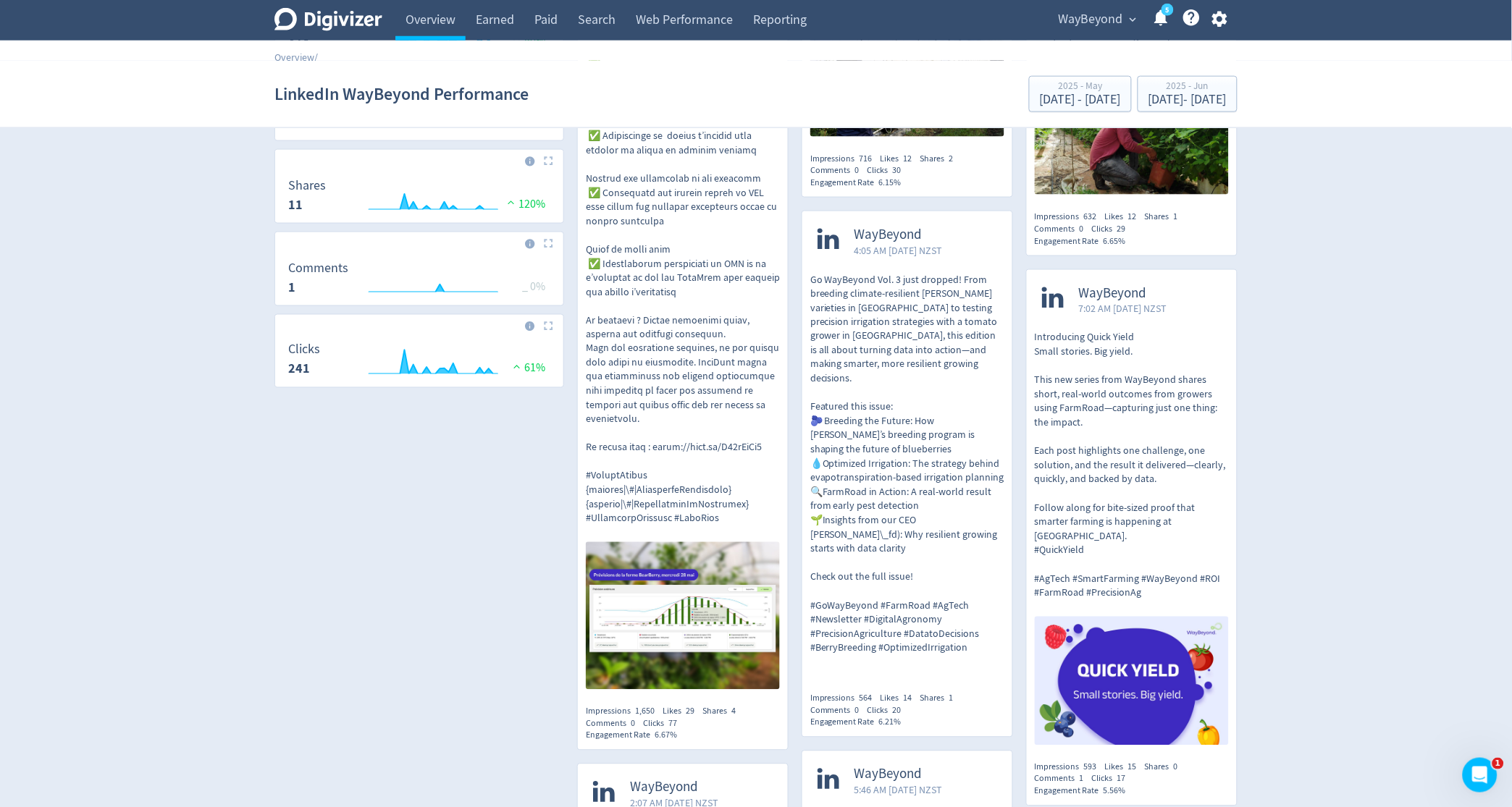
click at [740, 542] on img at bounding box center [682, 616] width 194 height 147
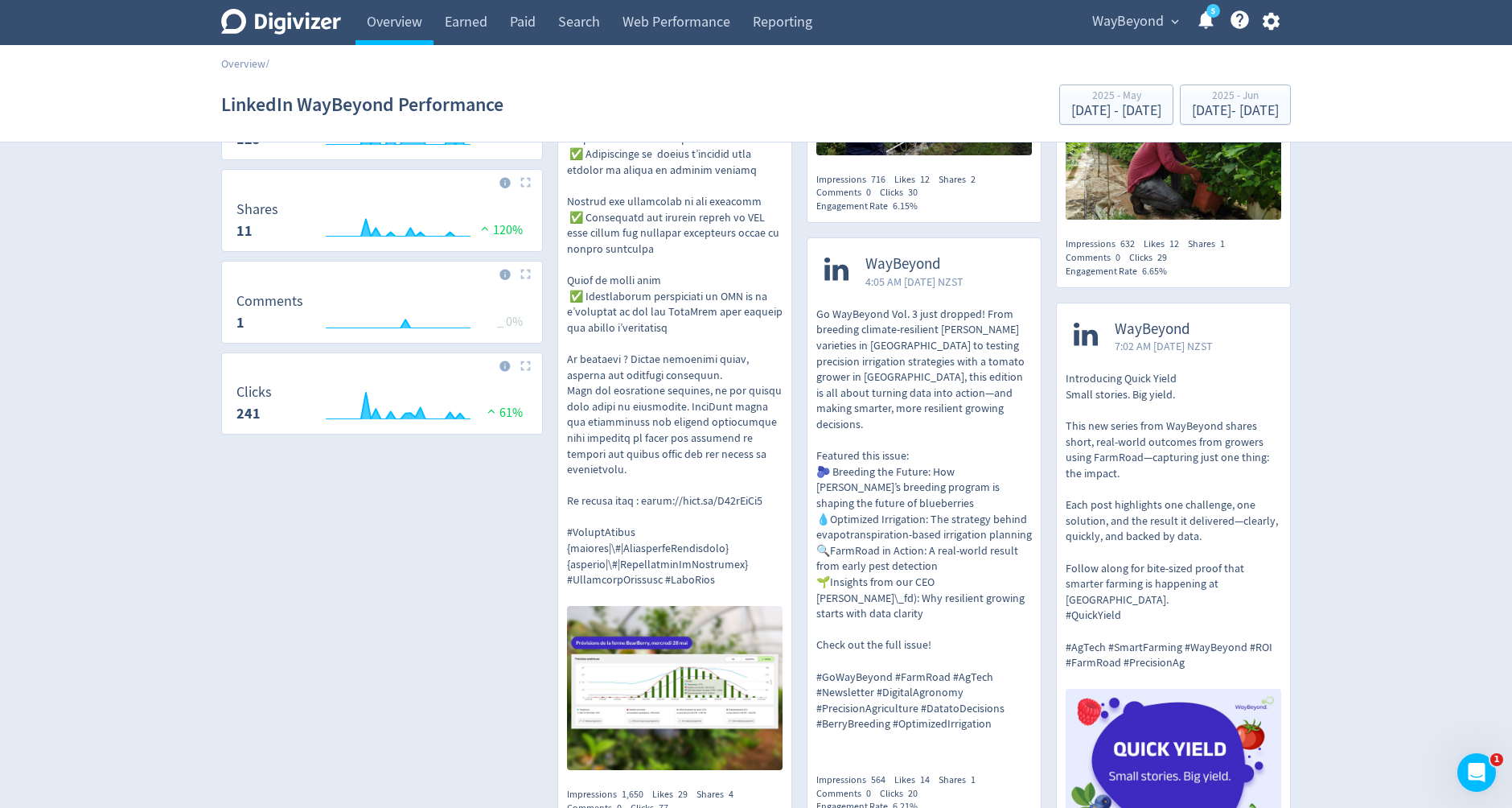
scroll to position [581, 0]
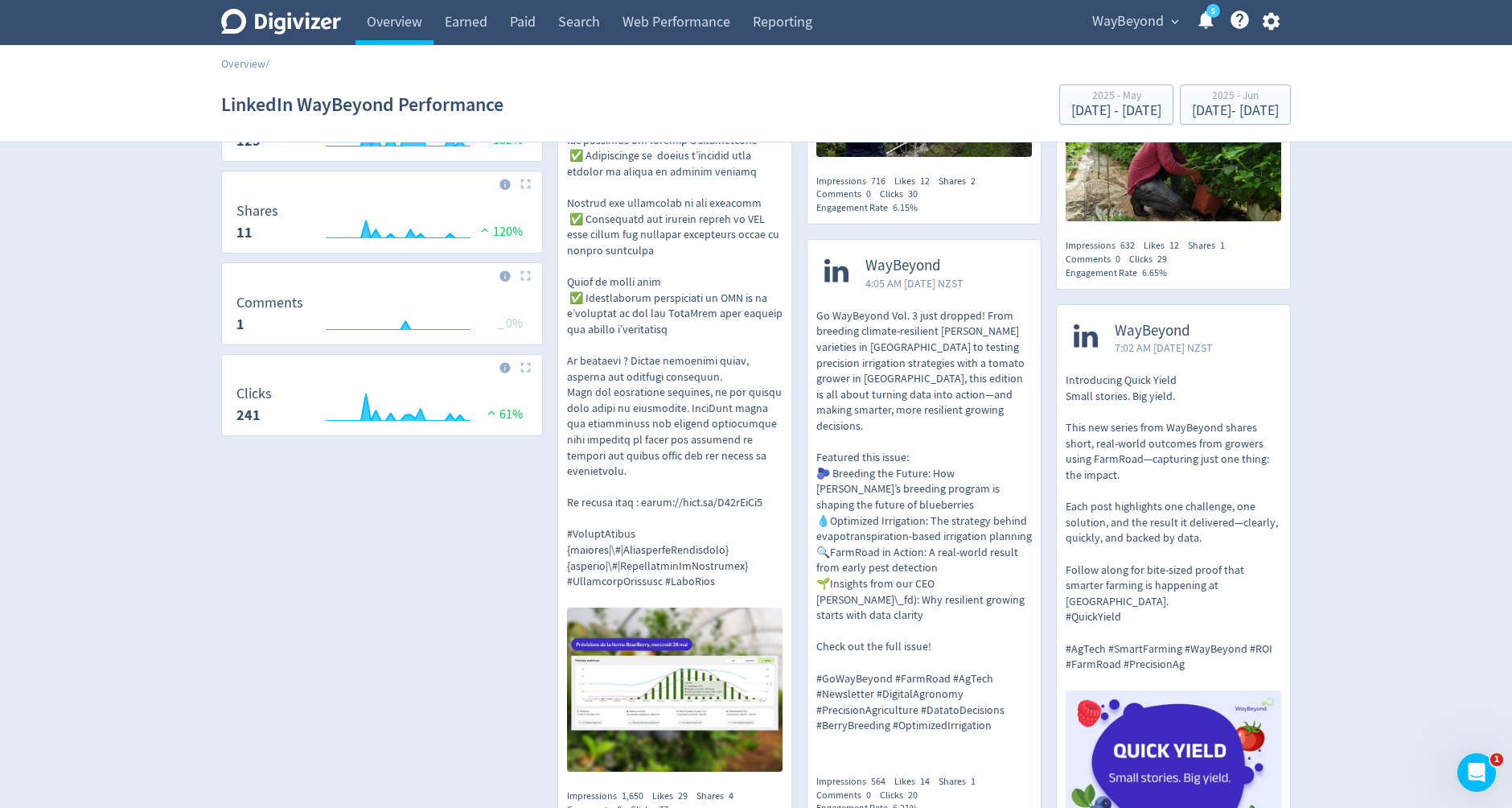
click at [646, 429] on p at bounding box center [675, 141] width 216 height 899
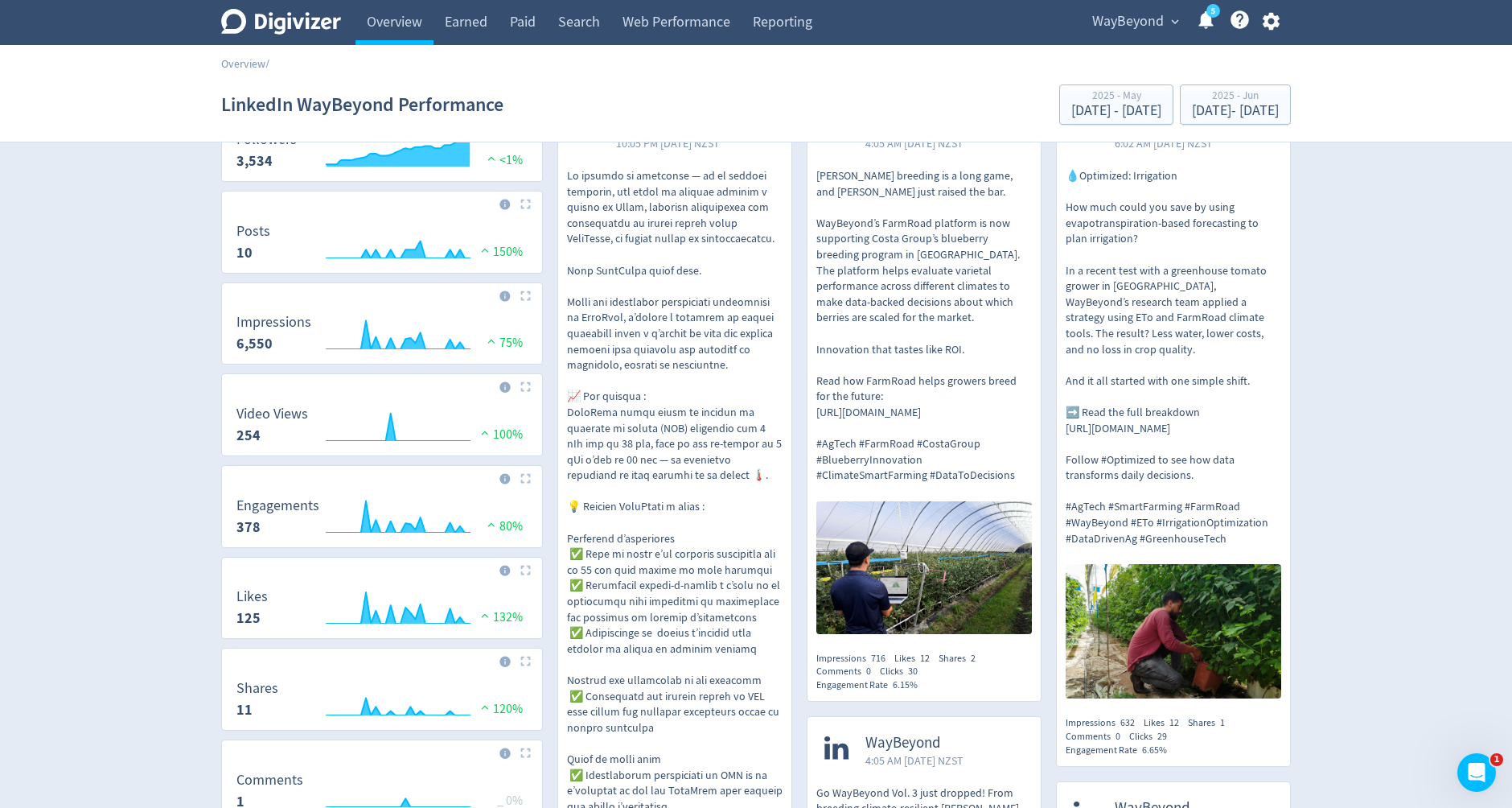
scroll to position [0, 0]
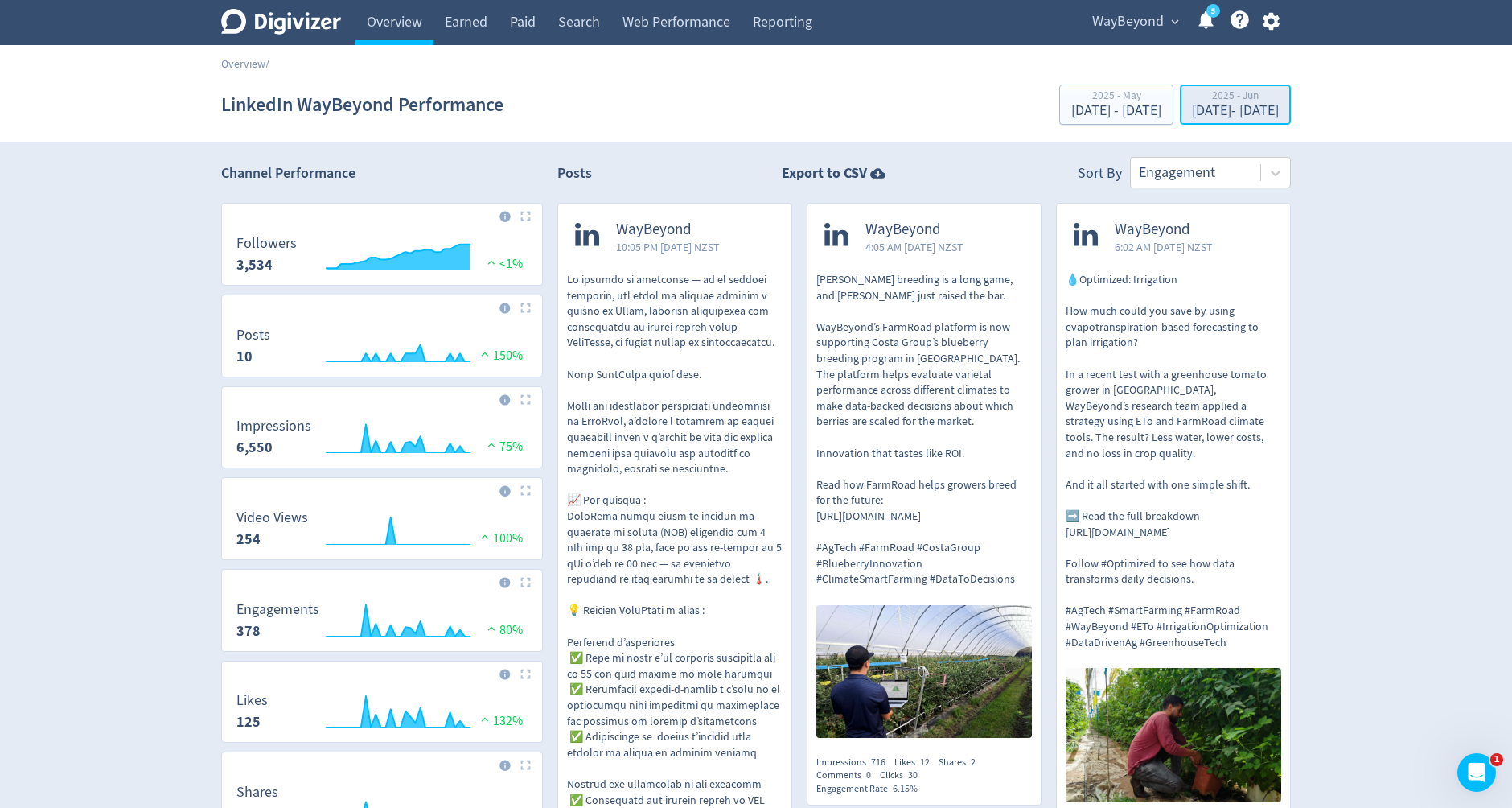
click at [1192, 110] on div "[DATE] - [DATE]" at bounding box center [1235, 110] width 87 height 14
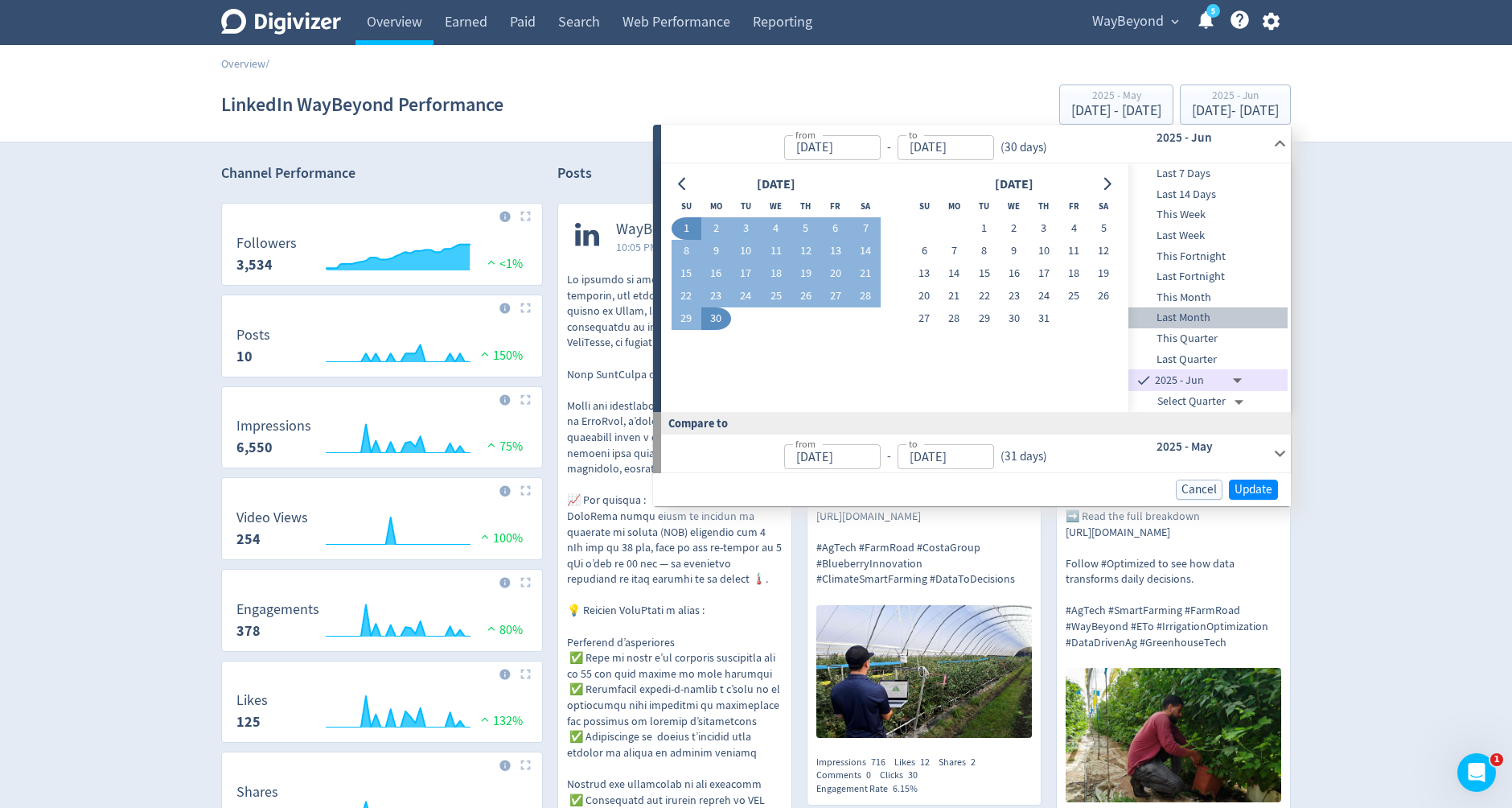
drag, startPoint x: 1175, startPoint y: 316, endPoint x: 1175, endPoint y: 373, distance: 57.0
click at [1175, 316] on span "Last Month" at bounding box center [1208, 317] width 159 height 17
type input "Select Month"
type input "[DATE]"
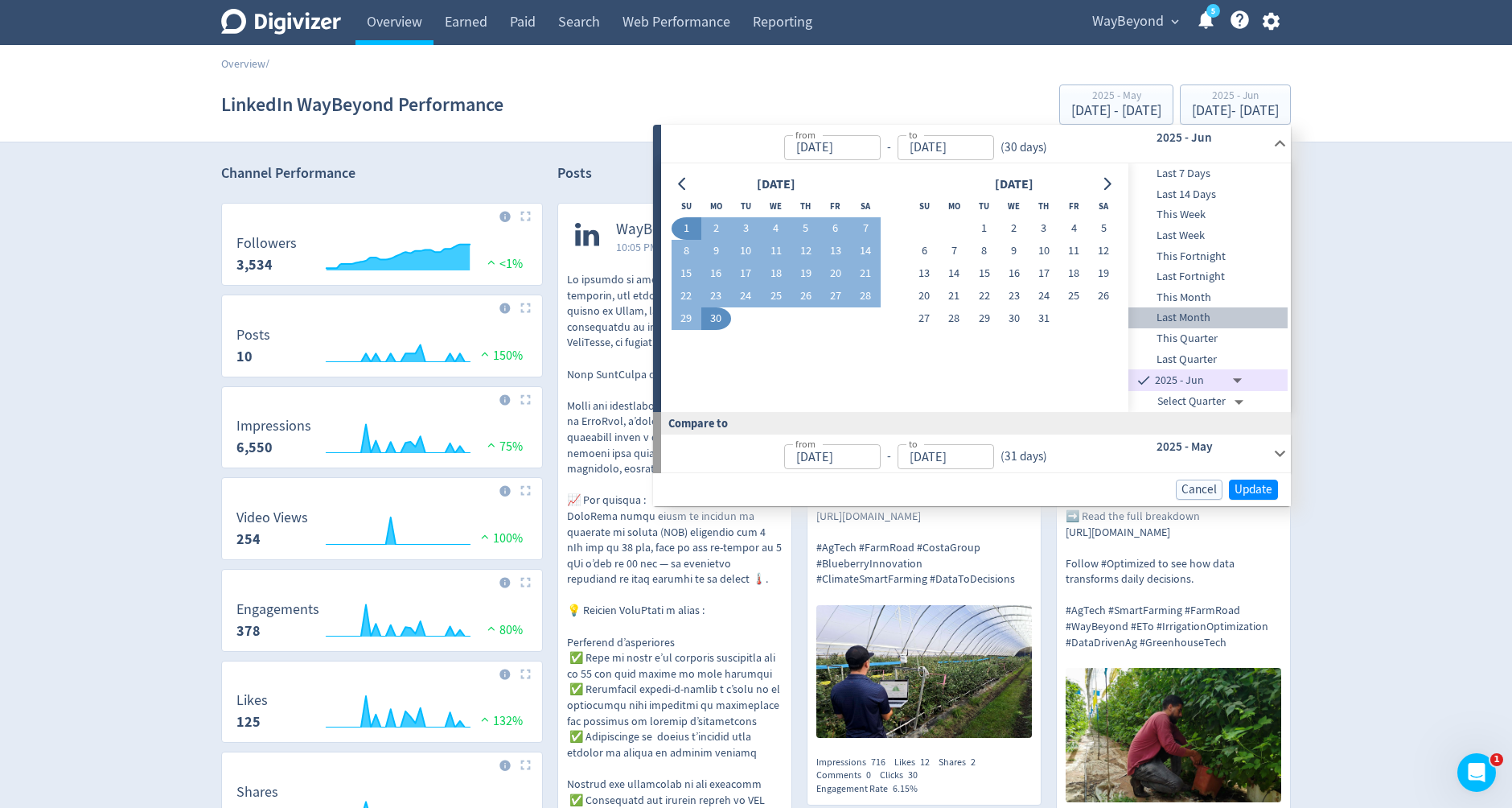
type input "[DATE]"
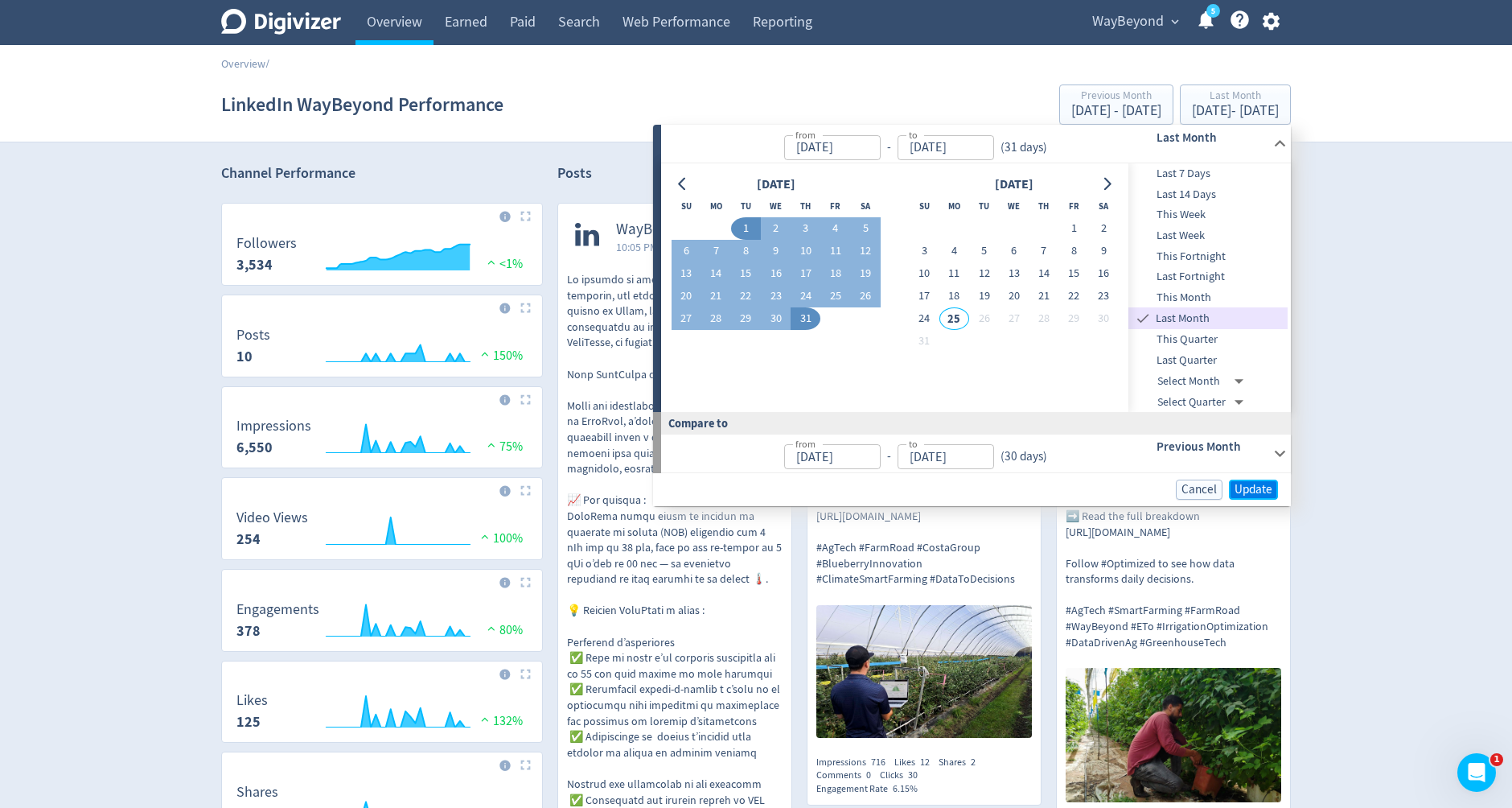
click at [1259, 484] on span "Update" at bounding box center [1253, 490] width 37 height 12
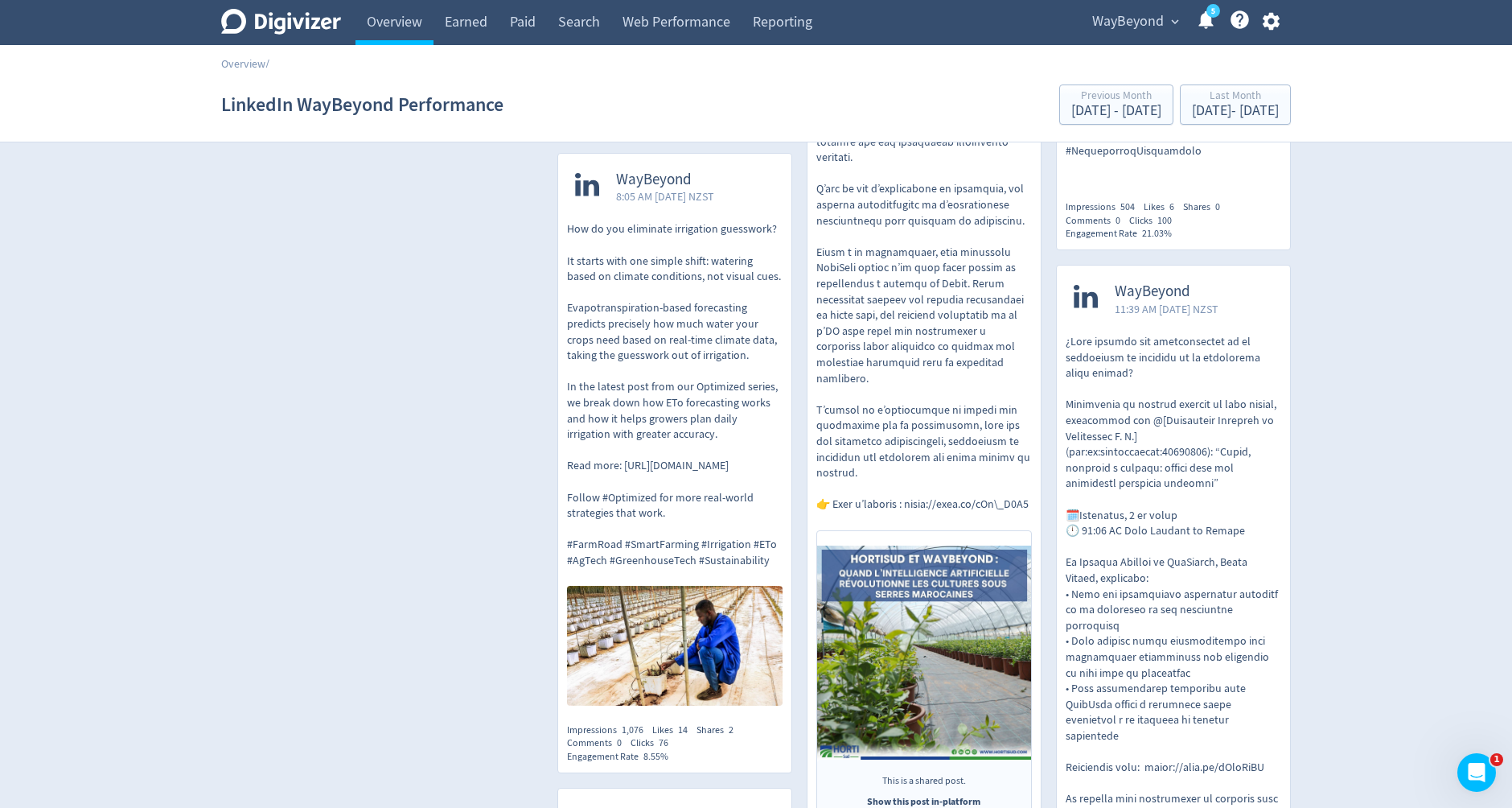
scroll to position [927, 0]
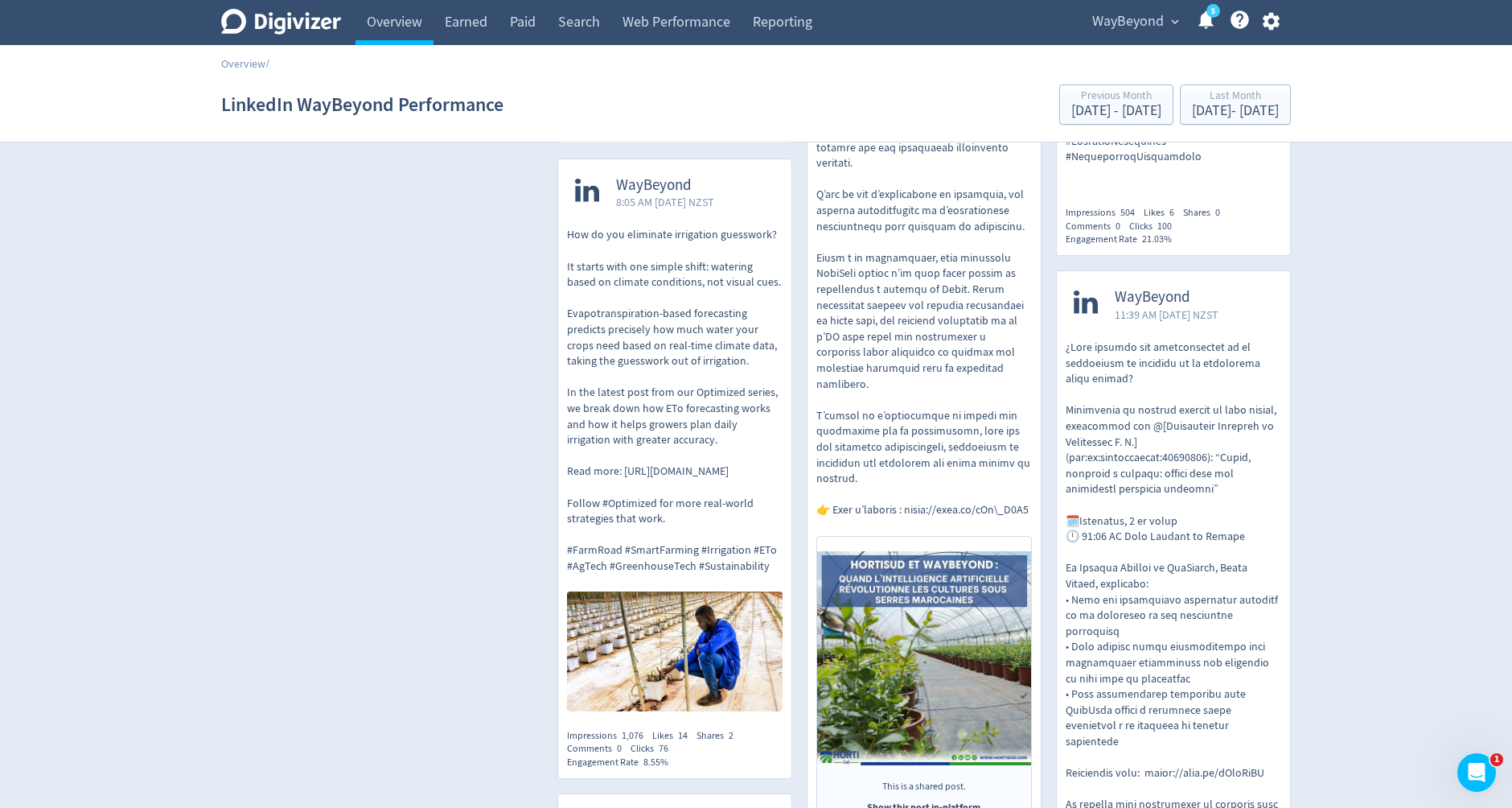
click at [658, 605] on img at bounding box center [675, 651] width 216 height 119
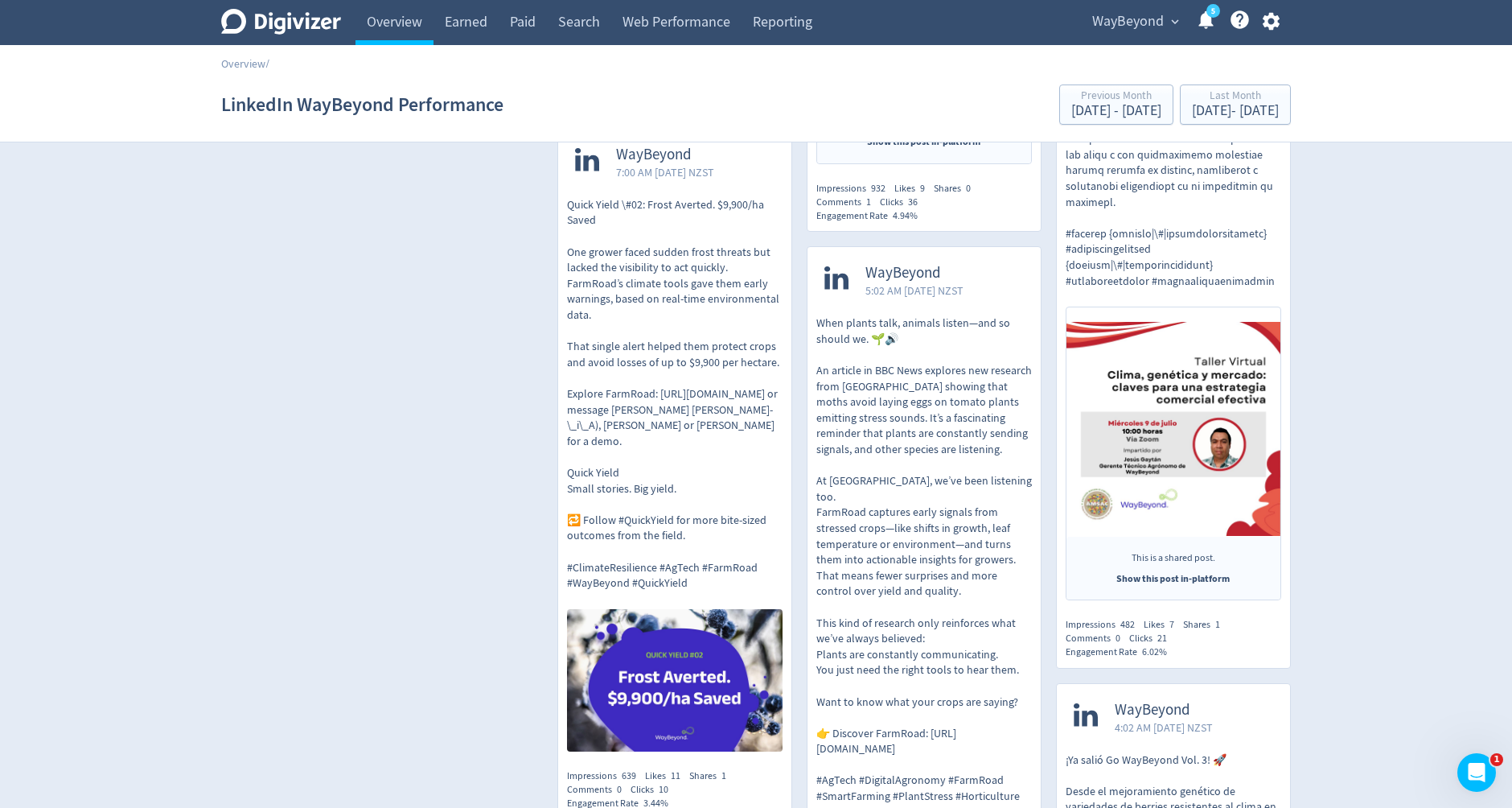
scroll to position [1518, 0]
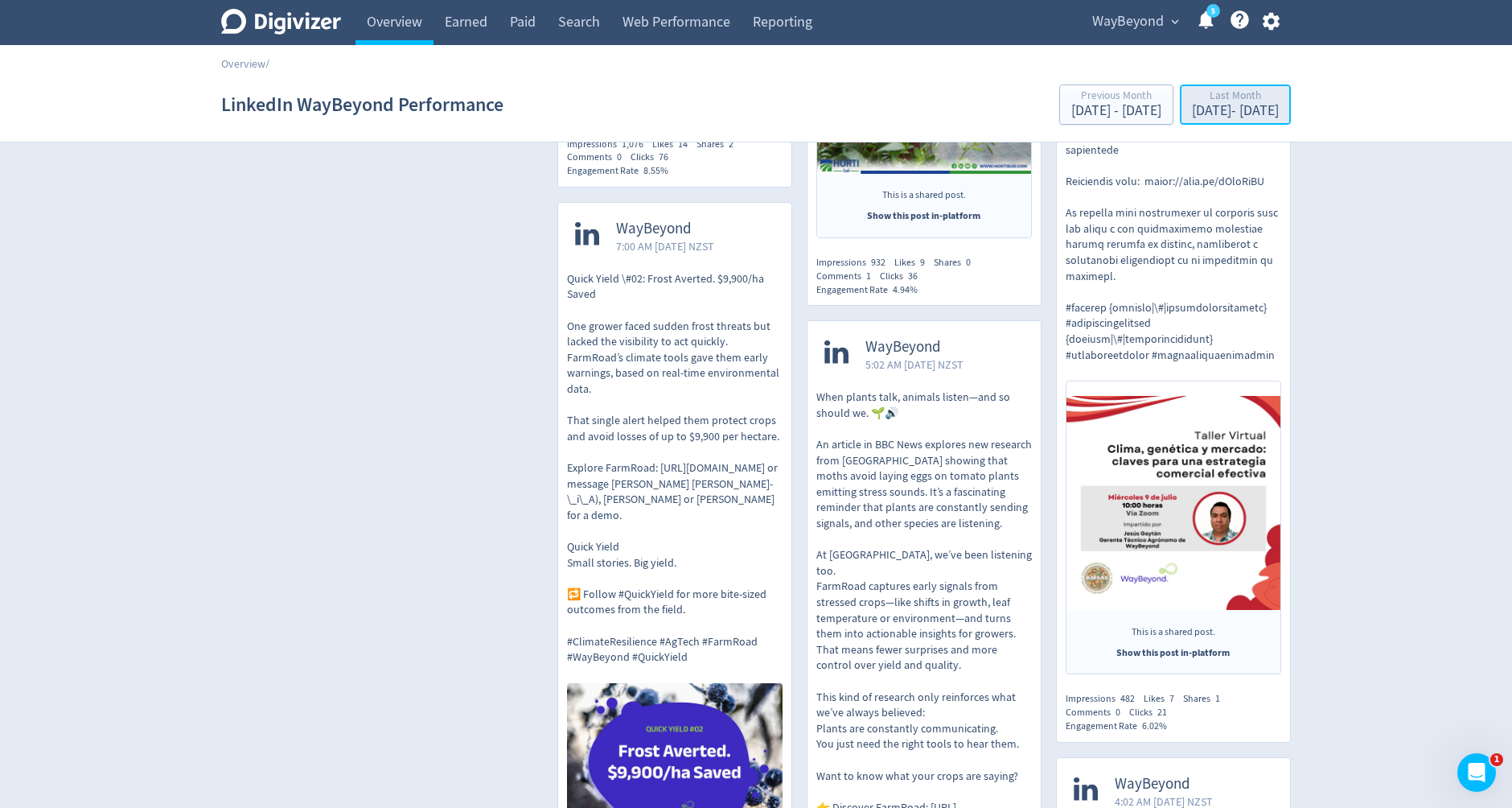
click at [1192, 107] on div "[DATE] - [DATE]" at bounding box center [1235, 110] width 87 height 14
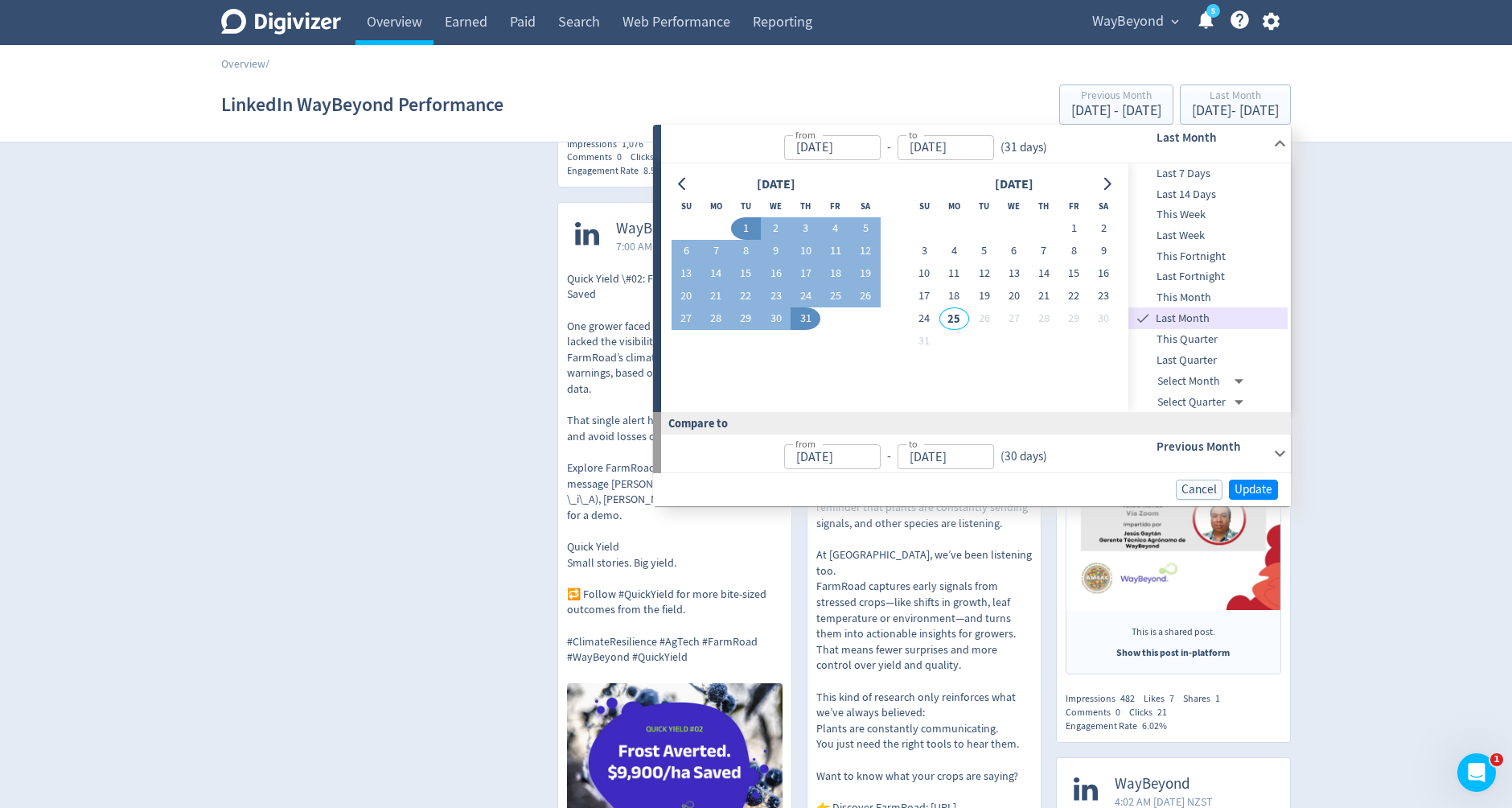
click at [1166, 294] on span "This Month" at bounding box center [1208, 297] width 159 height 17
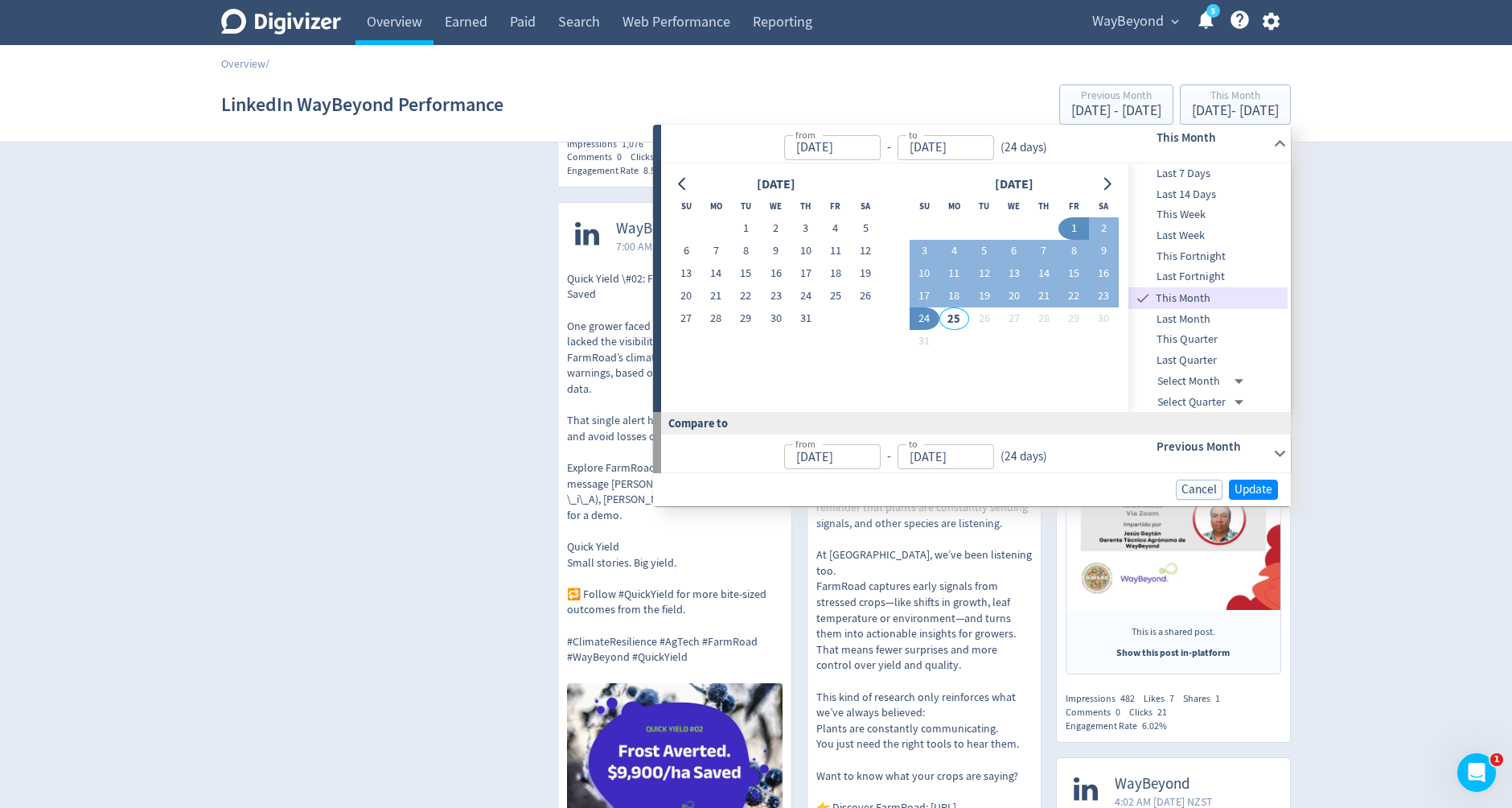
type input "[DATE]"
click at [1253, 492] on span "Update" at bounding box center [1253, 490] width 37 height 12
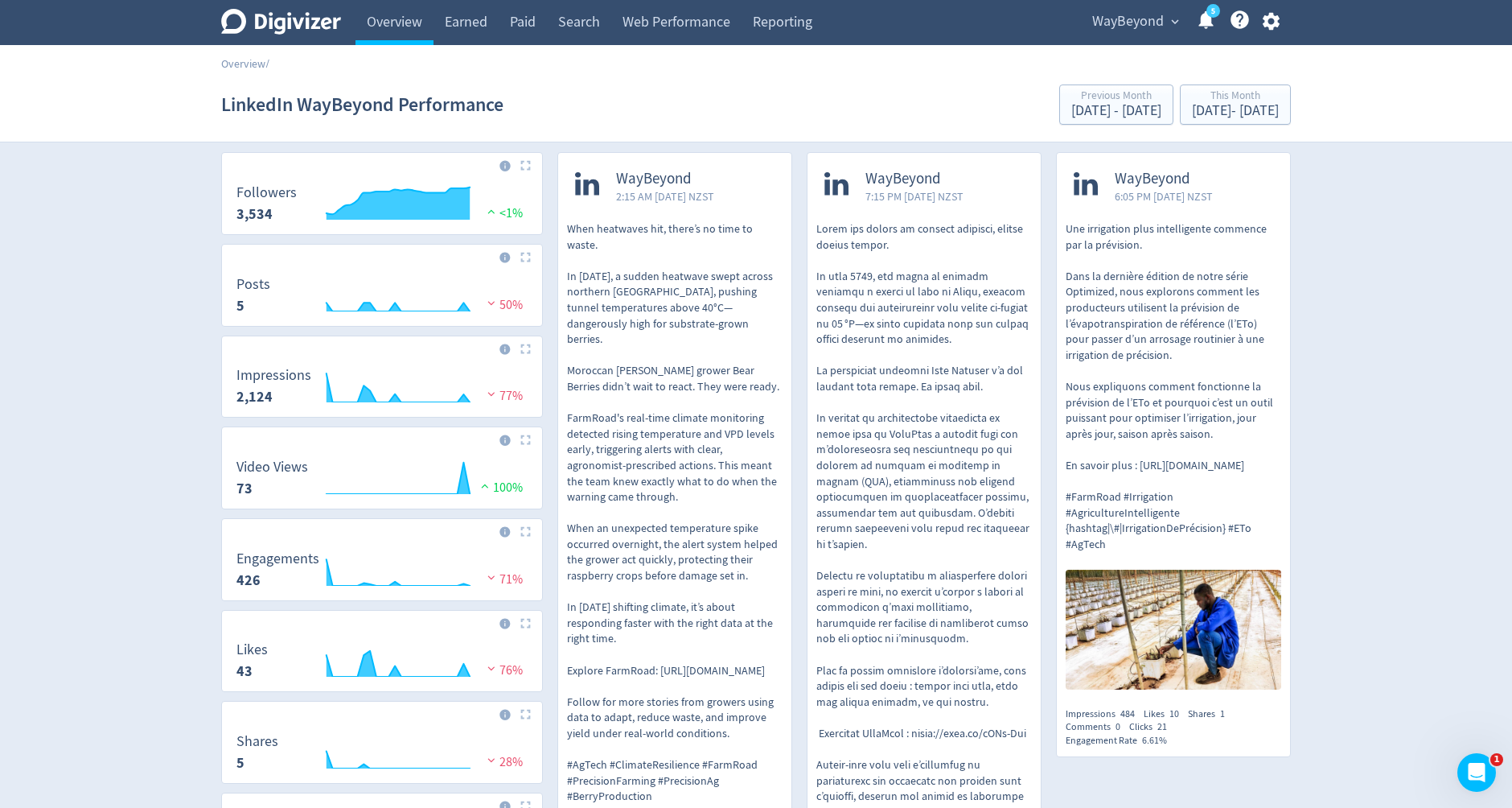
scroll to position [0, 0]
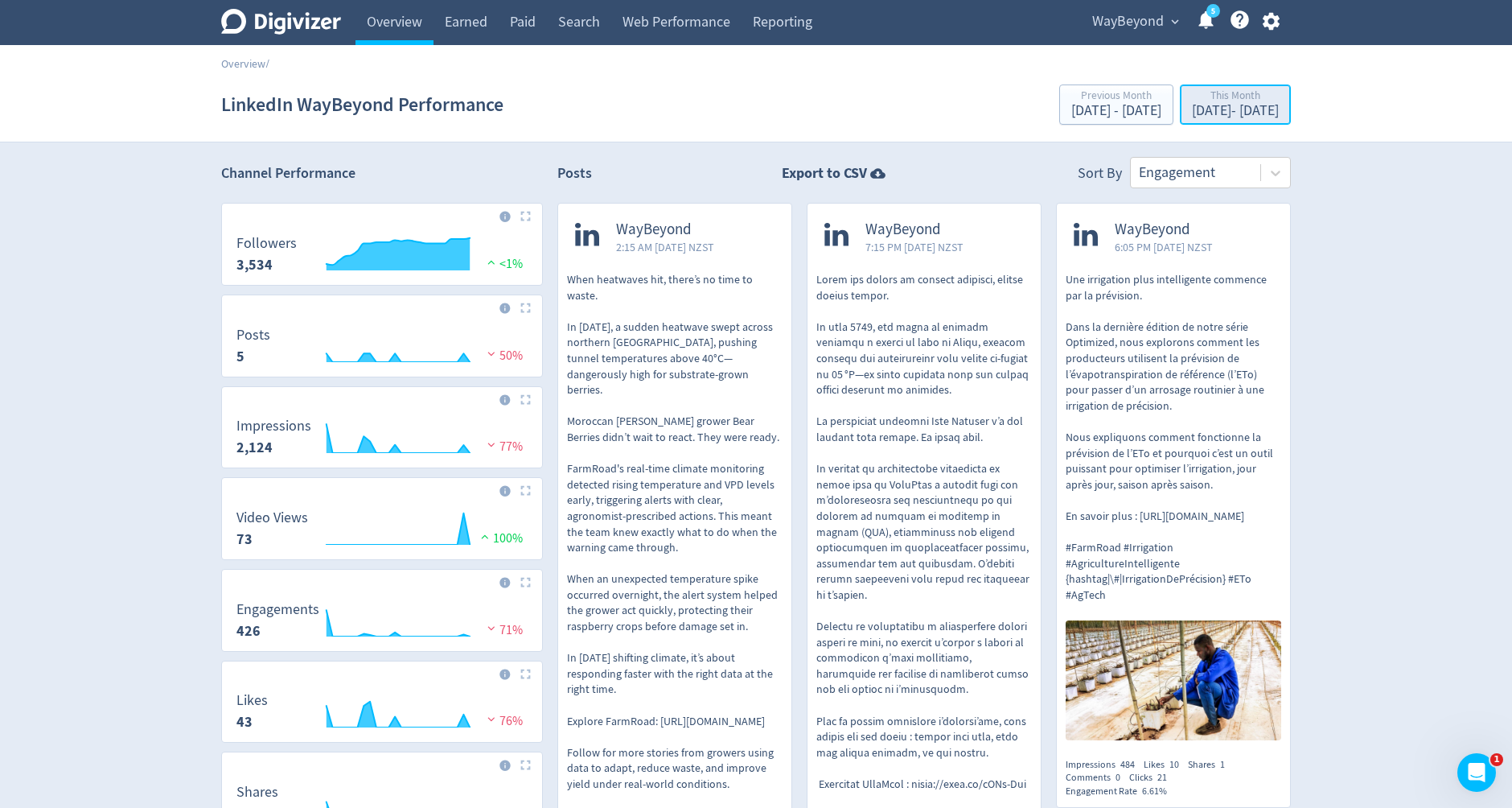
click at [1208, 109] on div "[DATE] - [DATE]" at bounding box center [1235, 110] width 87 height 14
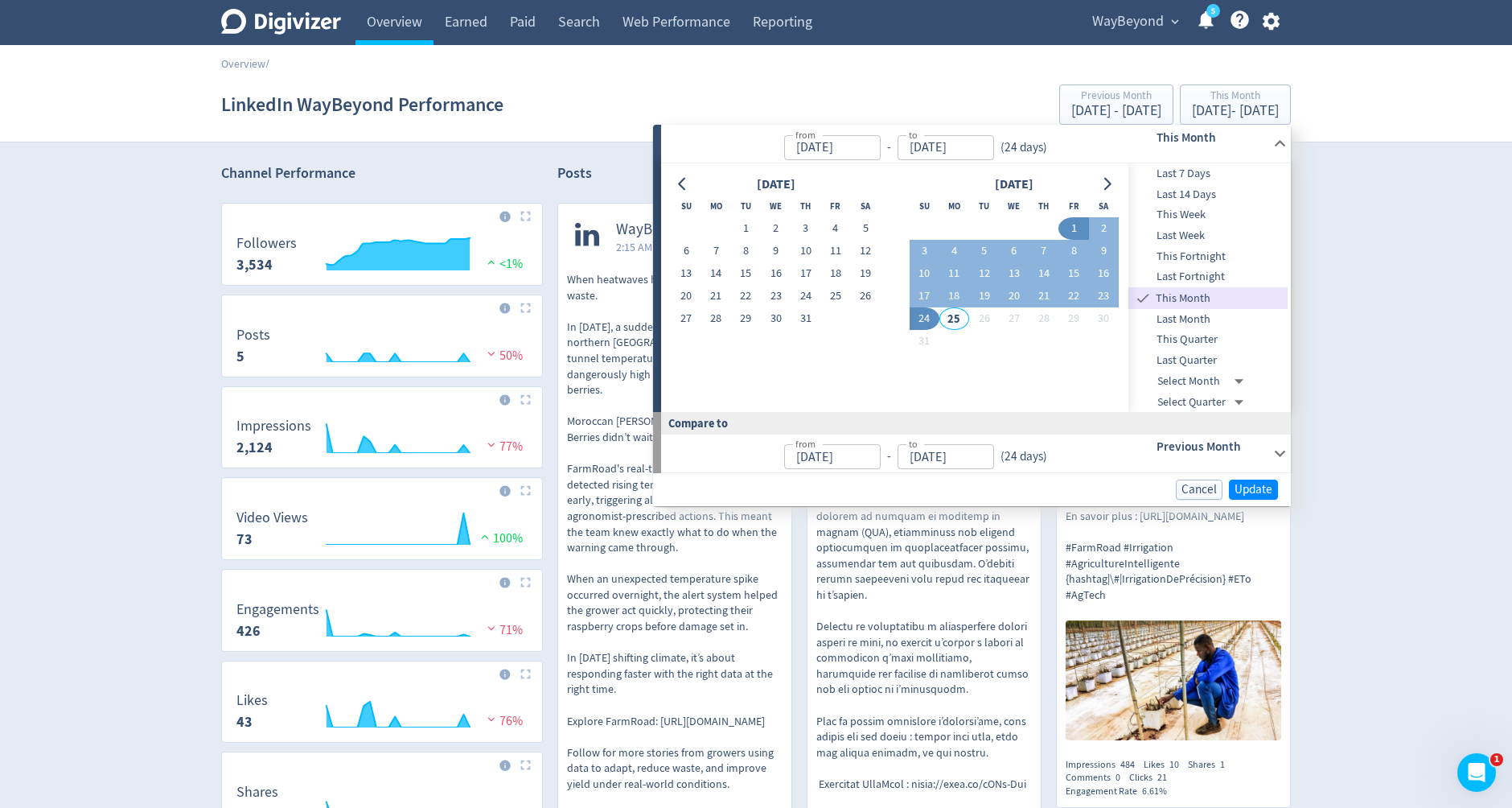
click at [1171, 315] on span "Last Month" at bounding box center [1208, 319] width 159 height 17
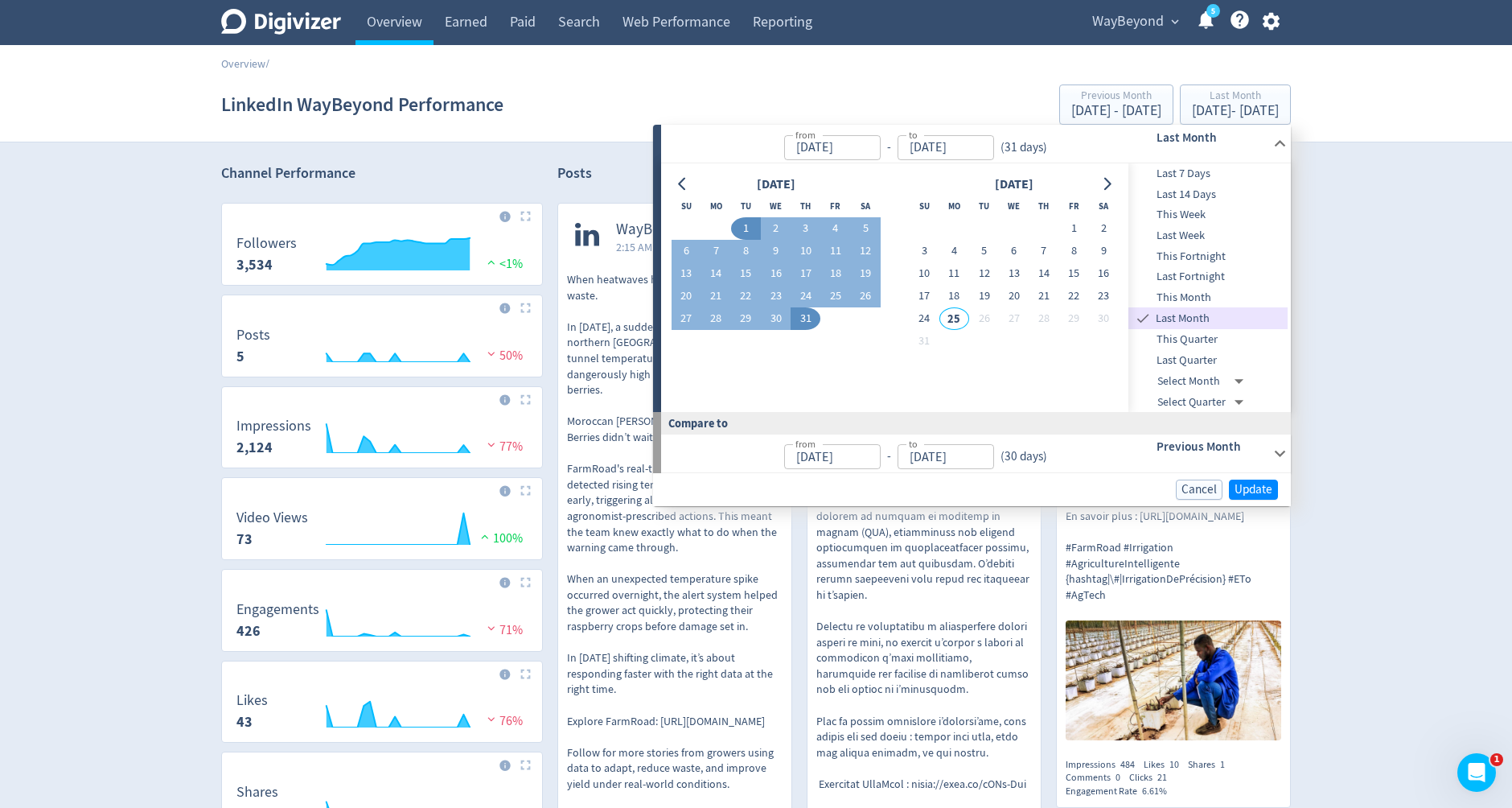
type input "[DATE]"
click at [1248, 484] on span "Update" at bounding box center [1253, 490] width 37 height 12
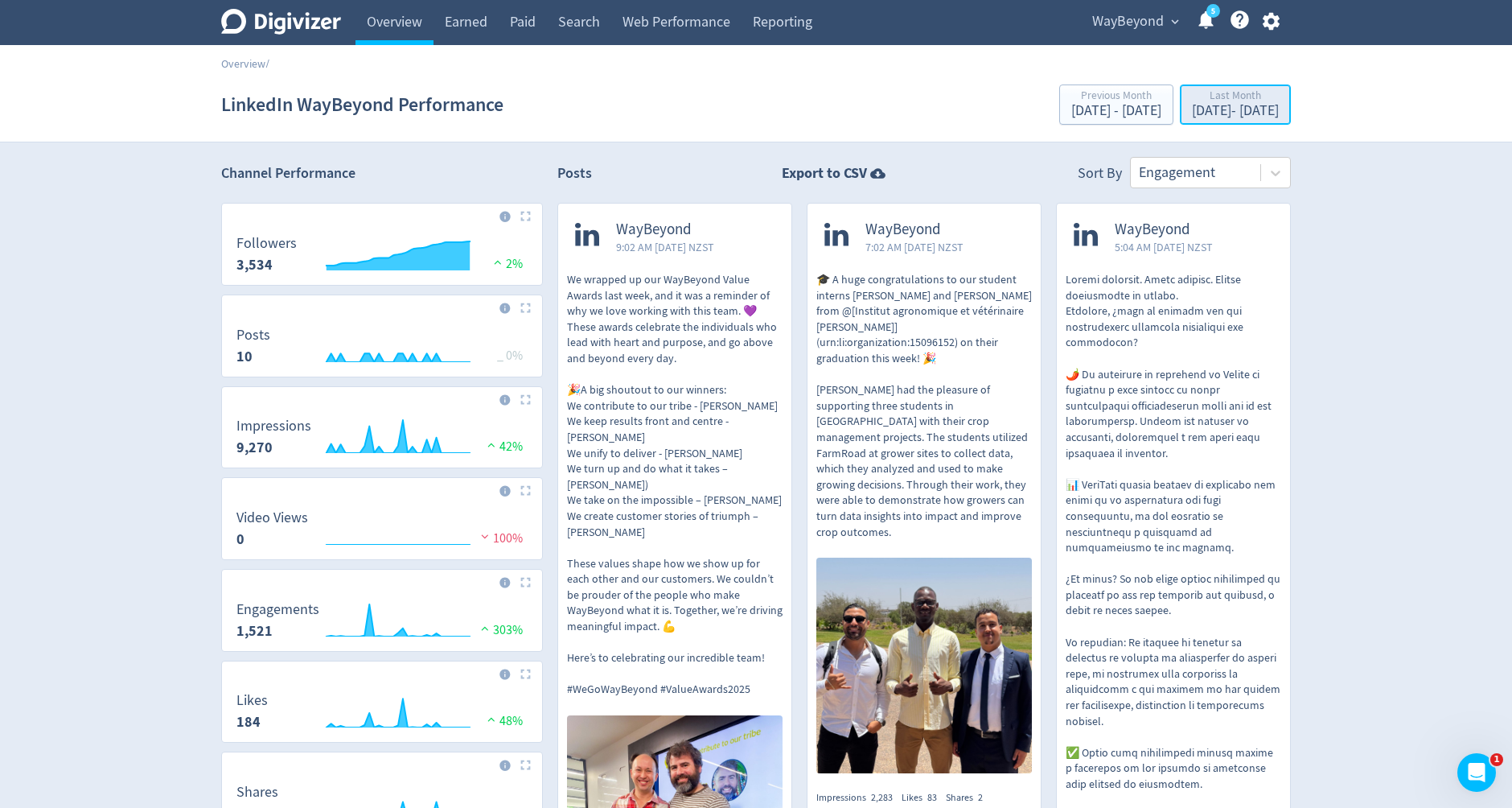
click at [1214, 105] on div "[DATE] - [DATE]" at bounding box center [1235, 110] width 87 height 14
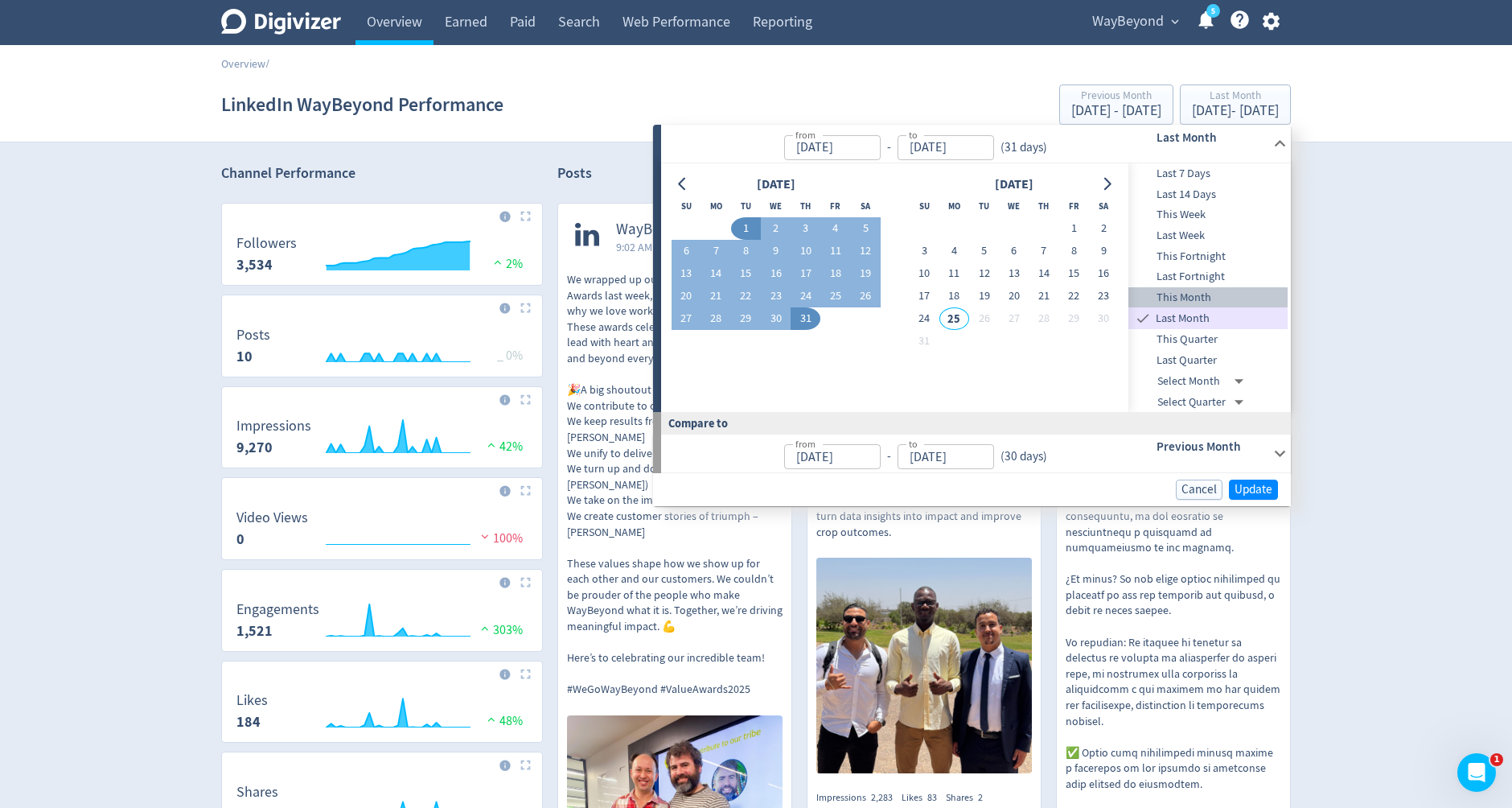
click at [1169, 293] on span "This Month" at bounding box center [1208, 297] width 159 height 17
type input "[DATE]"
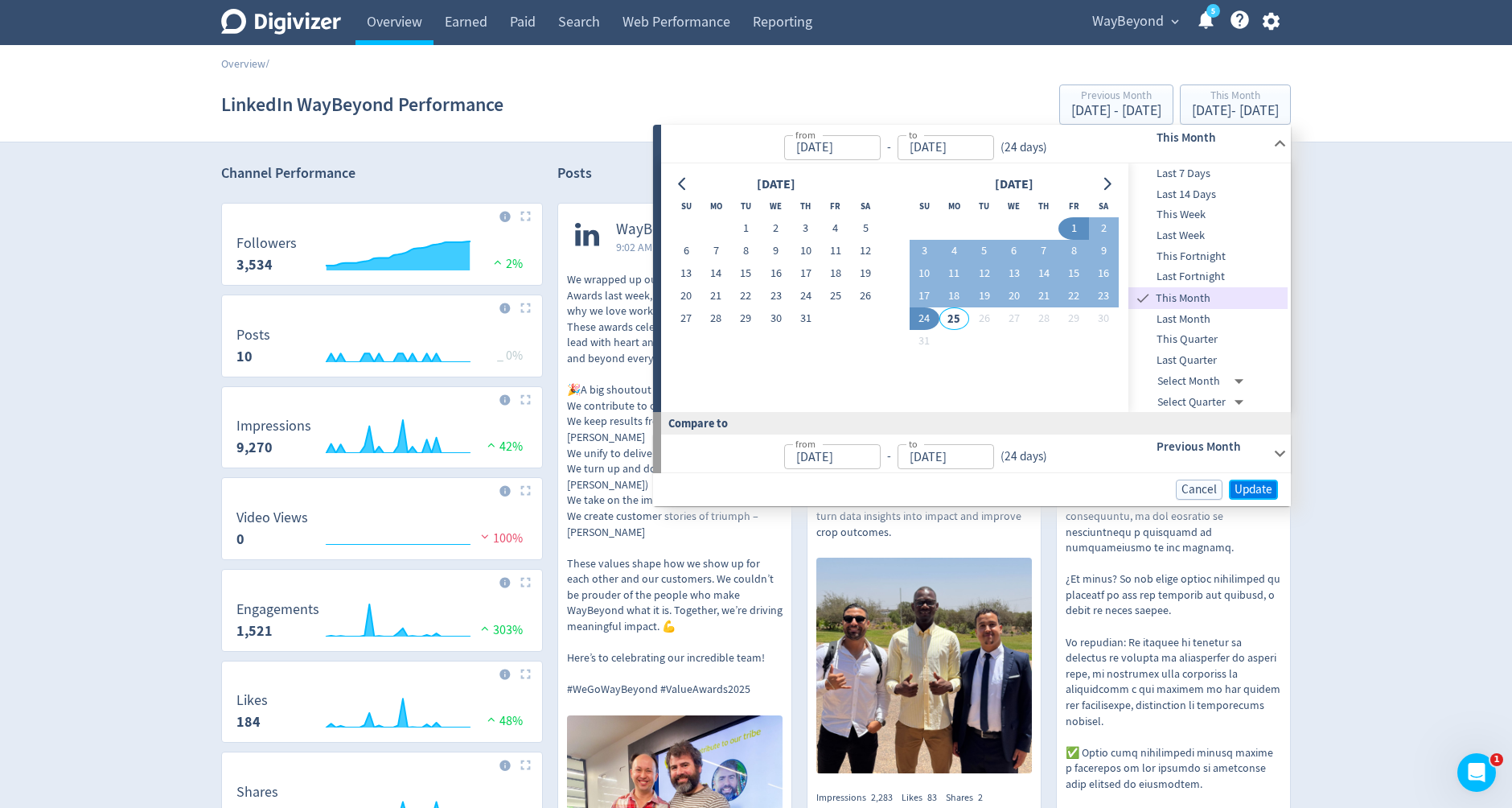
click at [1247, 488] on span "Update" at bounding box center [1253, 490] width 37 height 12
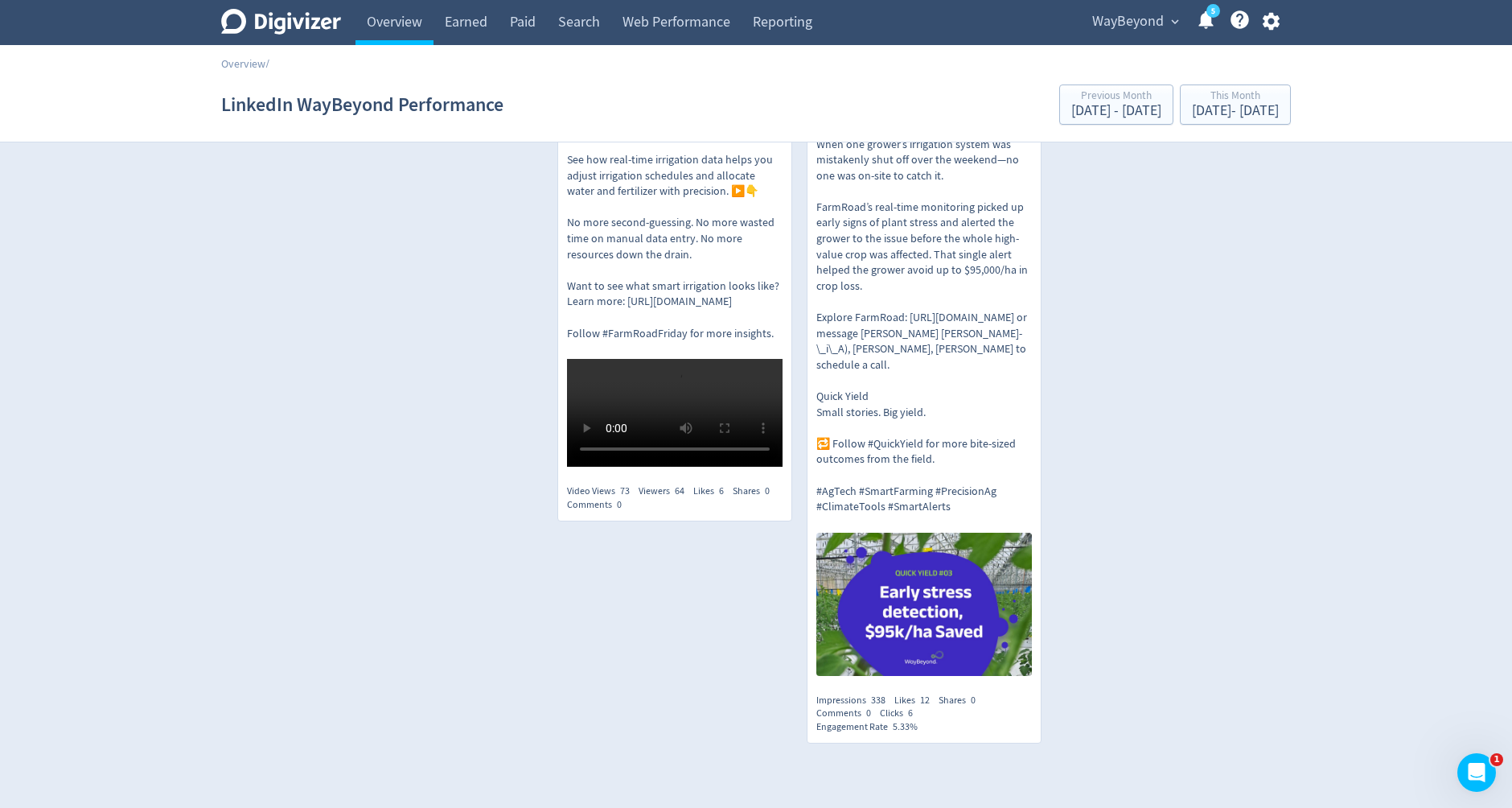
scroll to position [1045, 0]
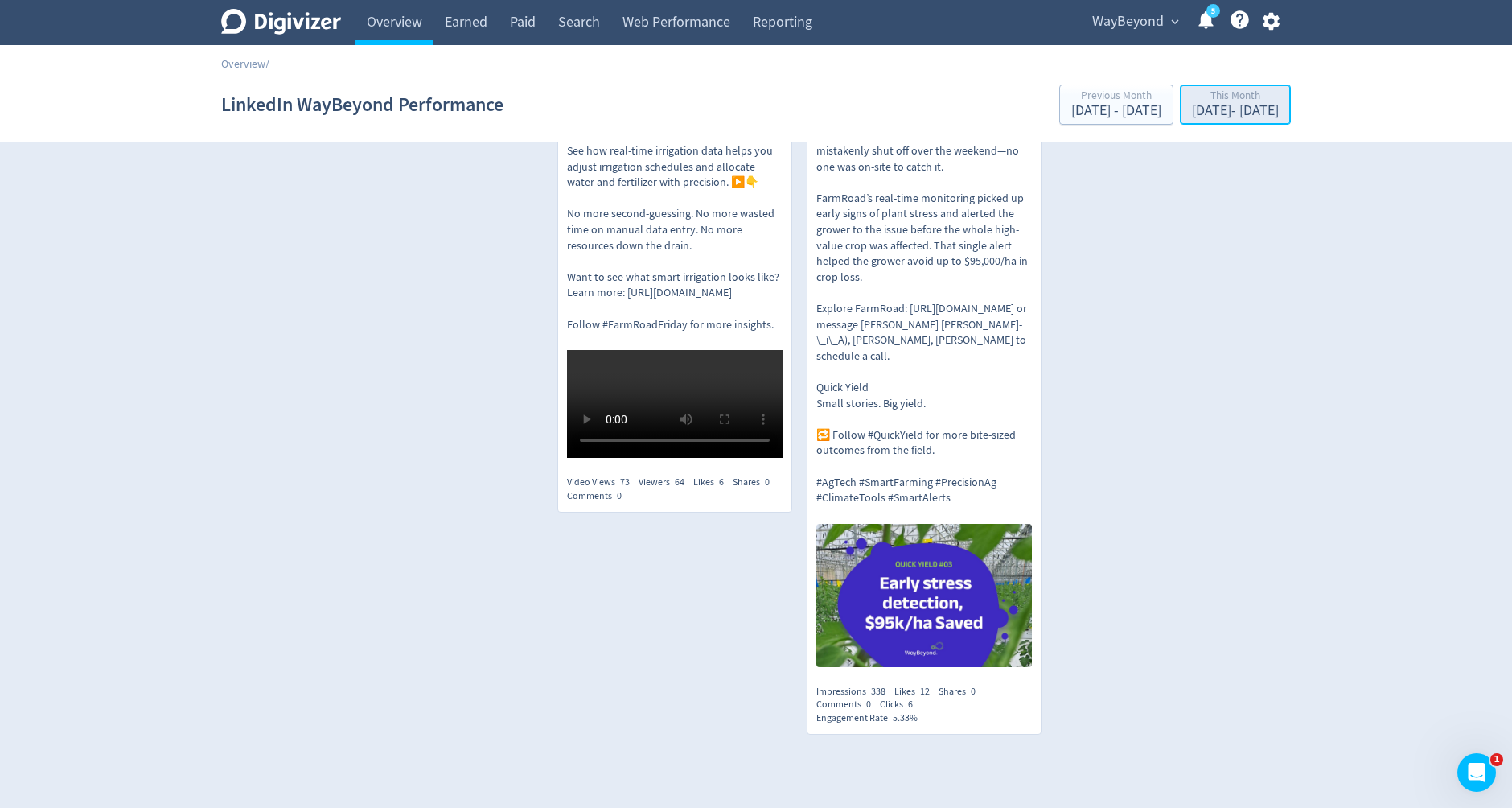
click at [1192, 104] on div "[DATE] - [DATE]" at bounding box center [1235, 110] width 87 height 14
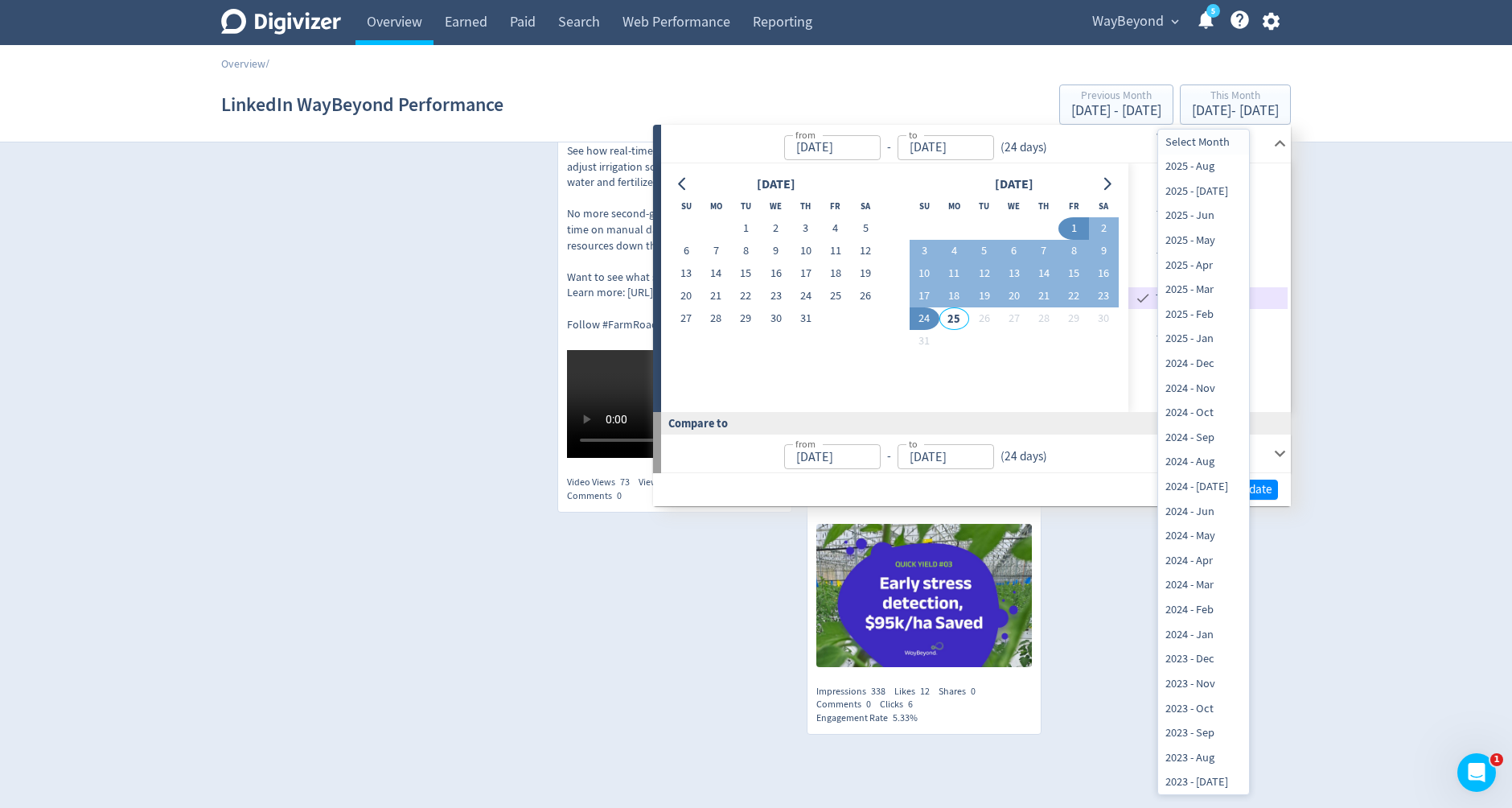
click at [1203, 266] on li "2025 - Apr" at bounding box center [1203, 265] width 91 height 25
type input "[DATE]T11:00:00.000Z"
type input "[DATE]T12:00:00.000Z"
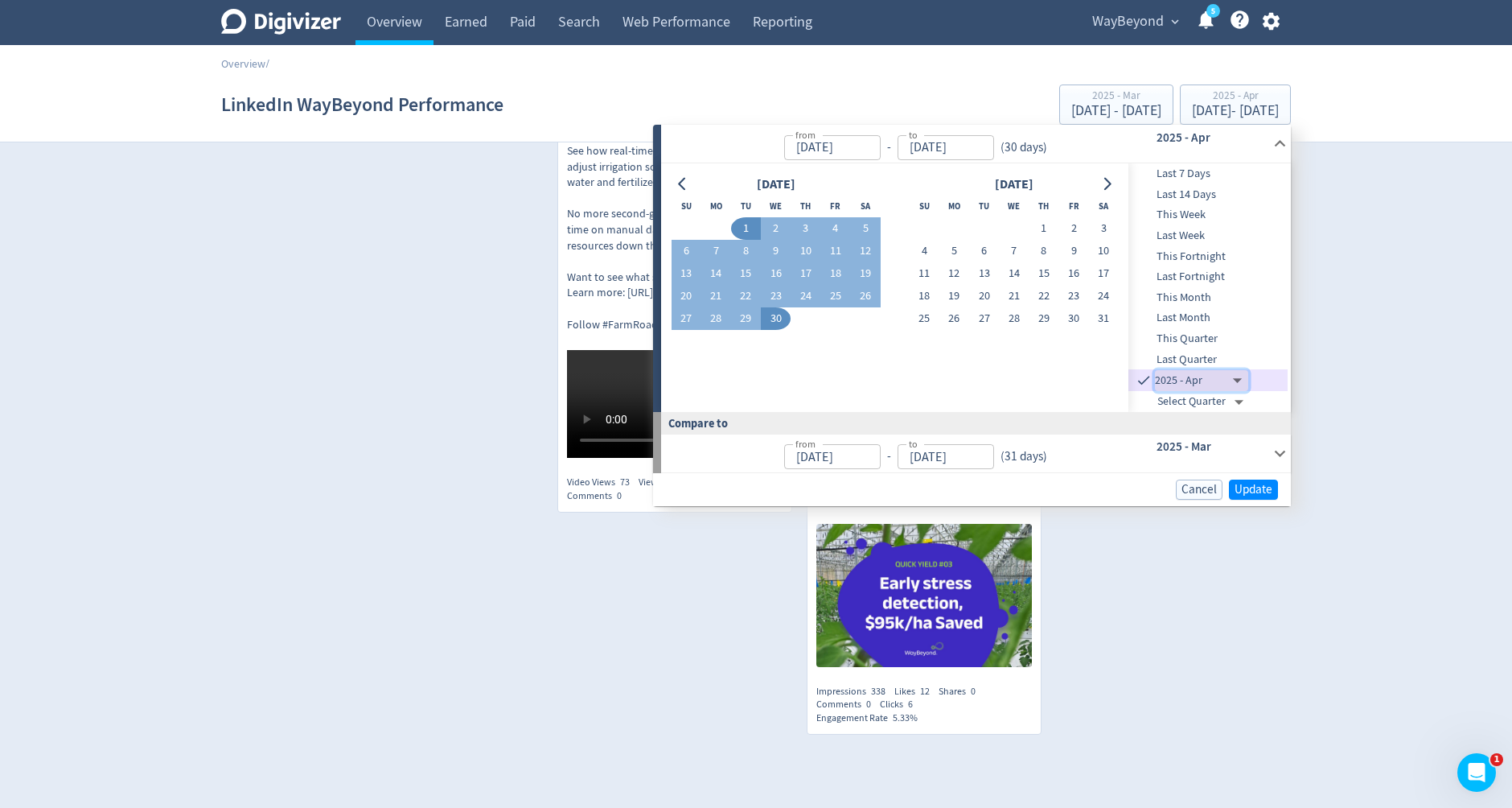
type input "[DATE]"
type input "[DATE]T11:00:00.000Z"
type input "[DATE]"
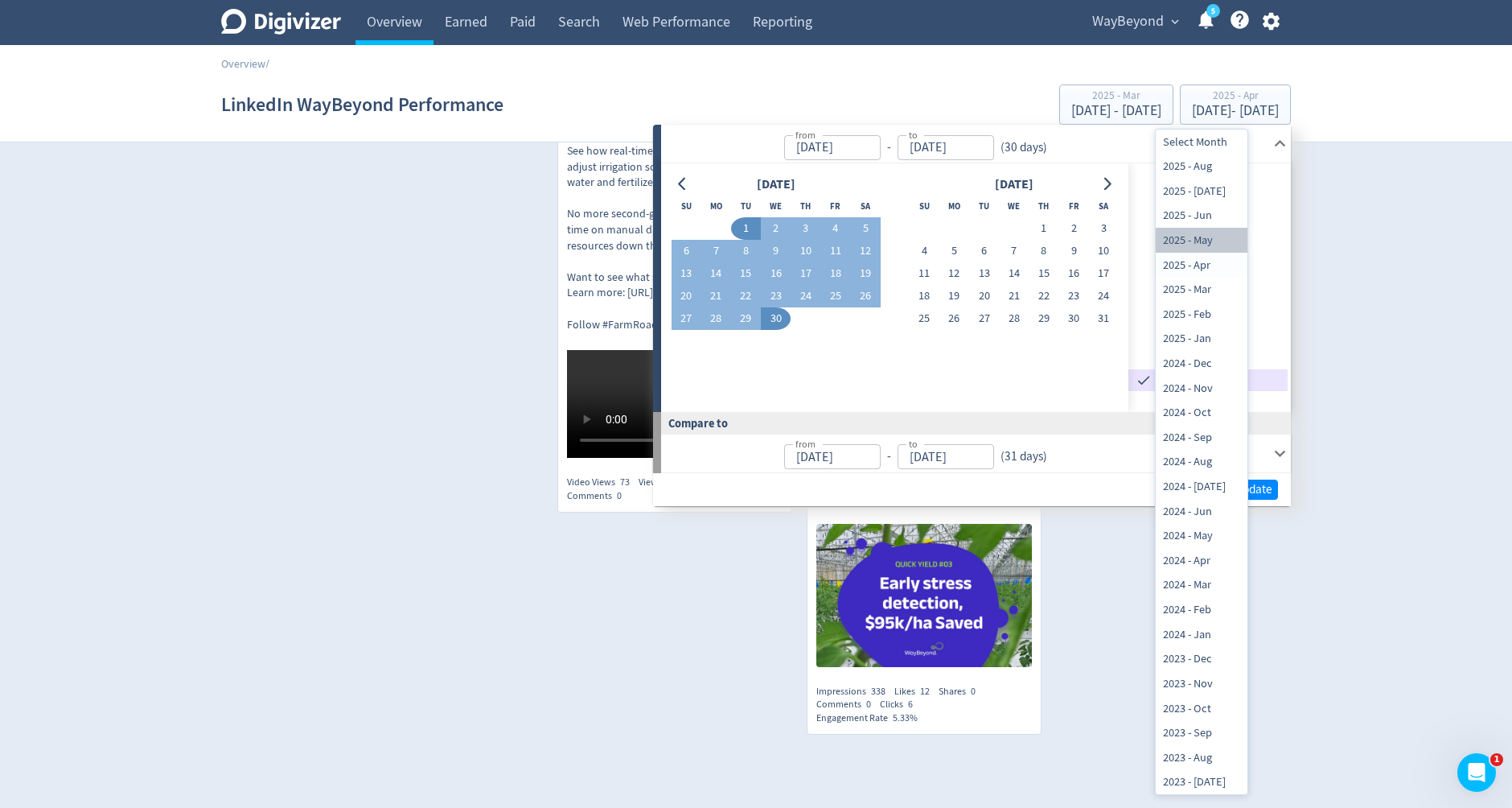
drag, startPoint x: 1184, startPoint y: 241, endPoint x: 1194, endPoint y: 358, distance: 117.4
click at [1184, 242] on li "2025 - May" at bounding box center [1203, 241] width 92 height 25
type input "[DATE]T12:00:00.000Z"
type input "[DATE]"
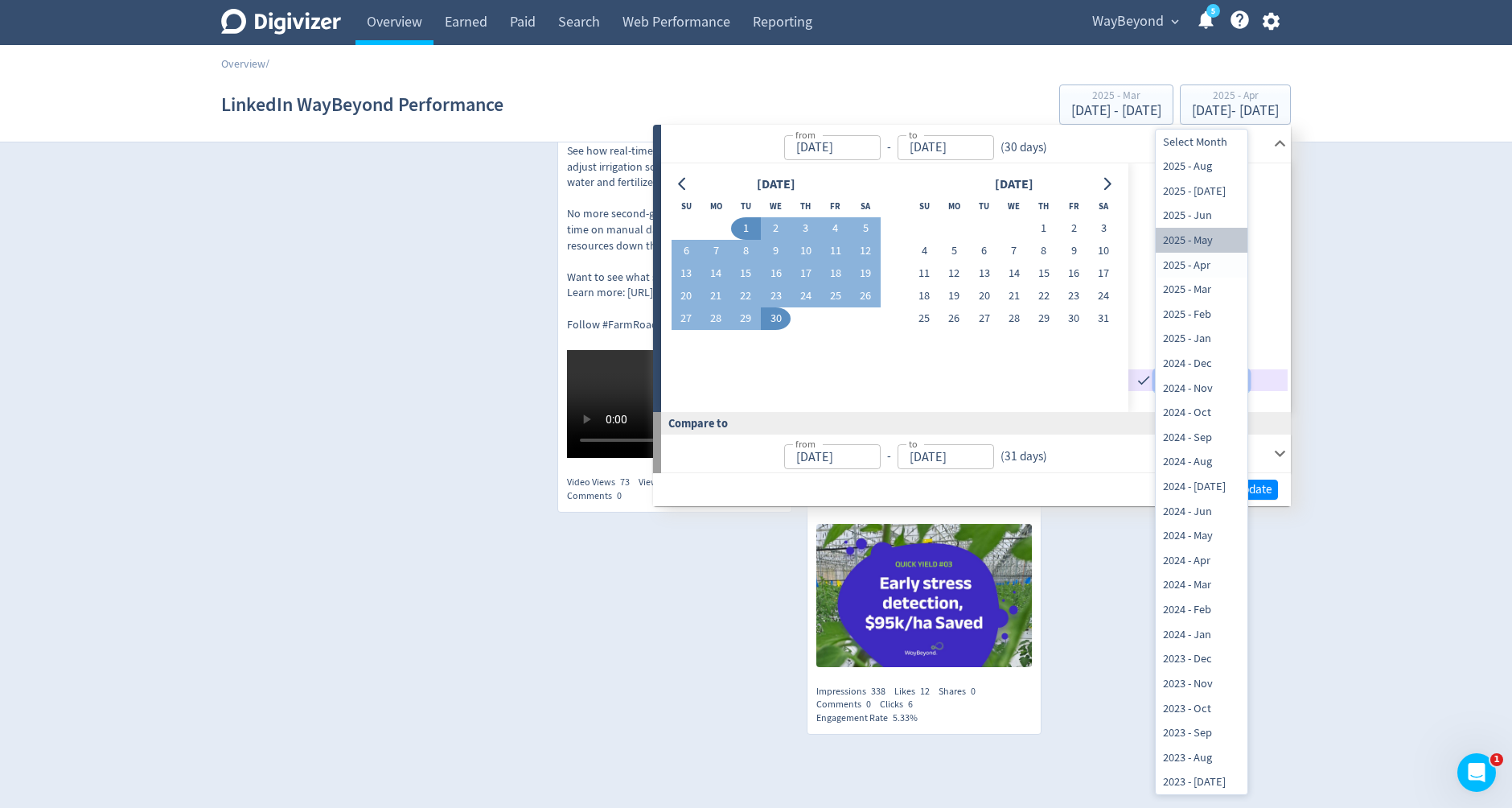
type input "[DATE]T11:00:00.000Z"
type input "[DATE]"
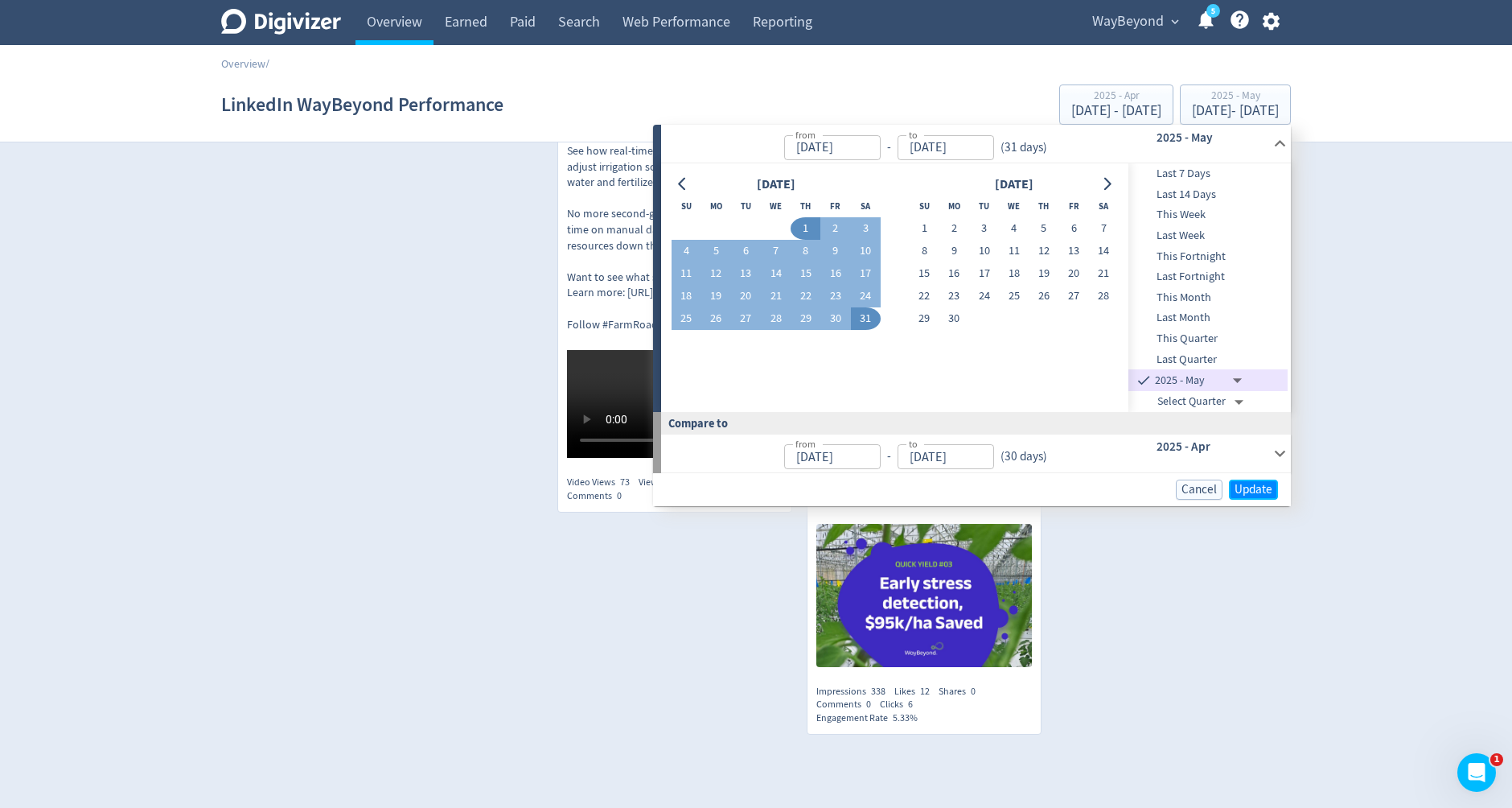
click at [1249, 485] on span "Update" at bounding box center [1253, 490] width 37 height 12
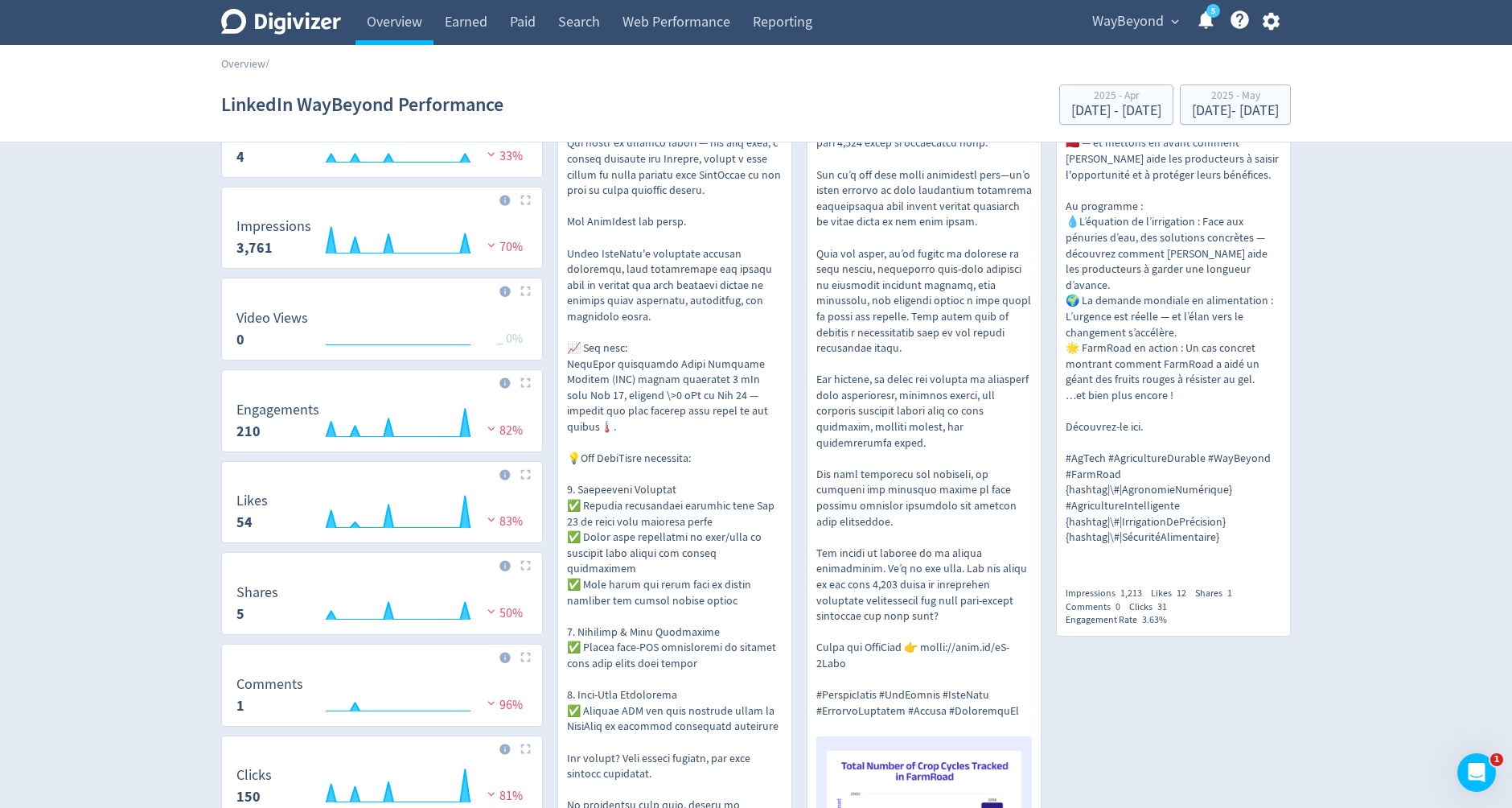
scroll to position [0, 0]
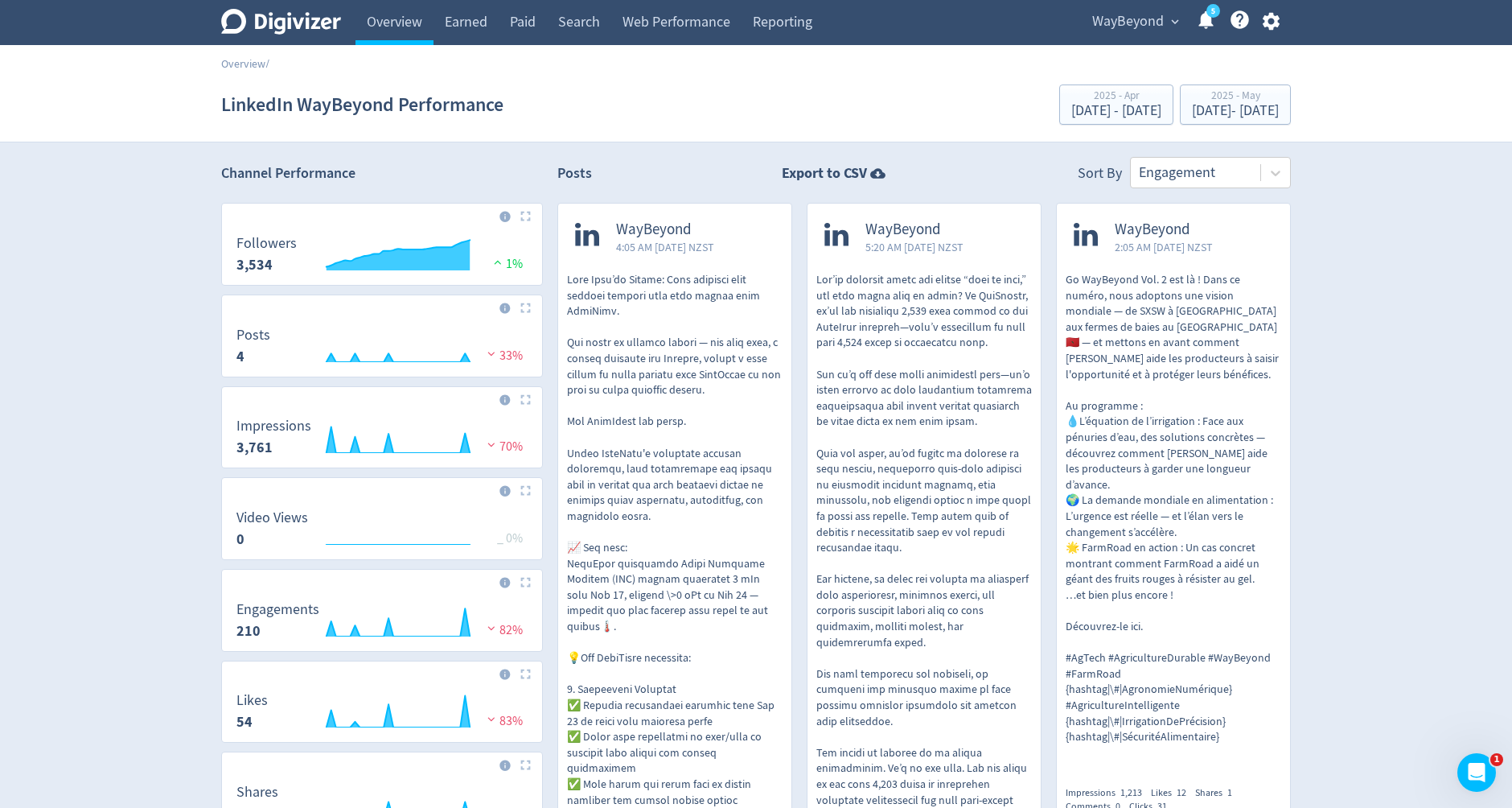
click at [577, 172] on h2 "Posts" at bounding box center [575, 175] width 34 height 25
click at [1266, 103] on div "2025 - May [DATE] - [DATE]" at bounding box center [1236, 105] width 102 height 33
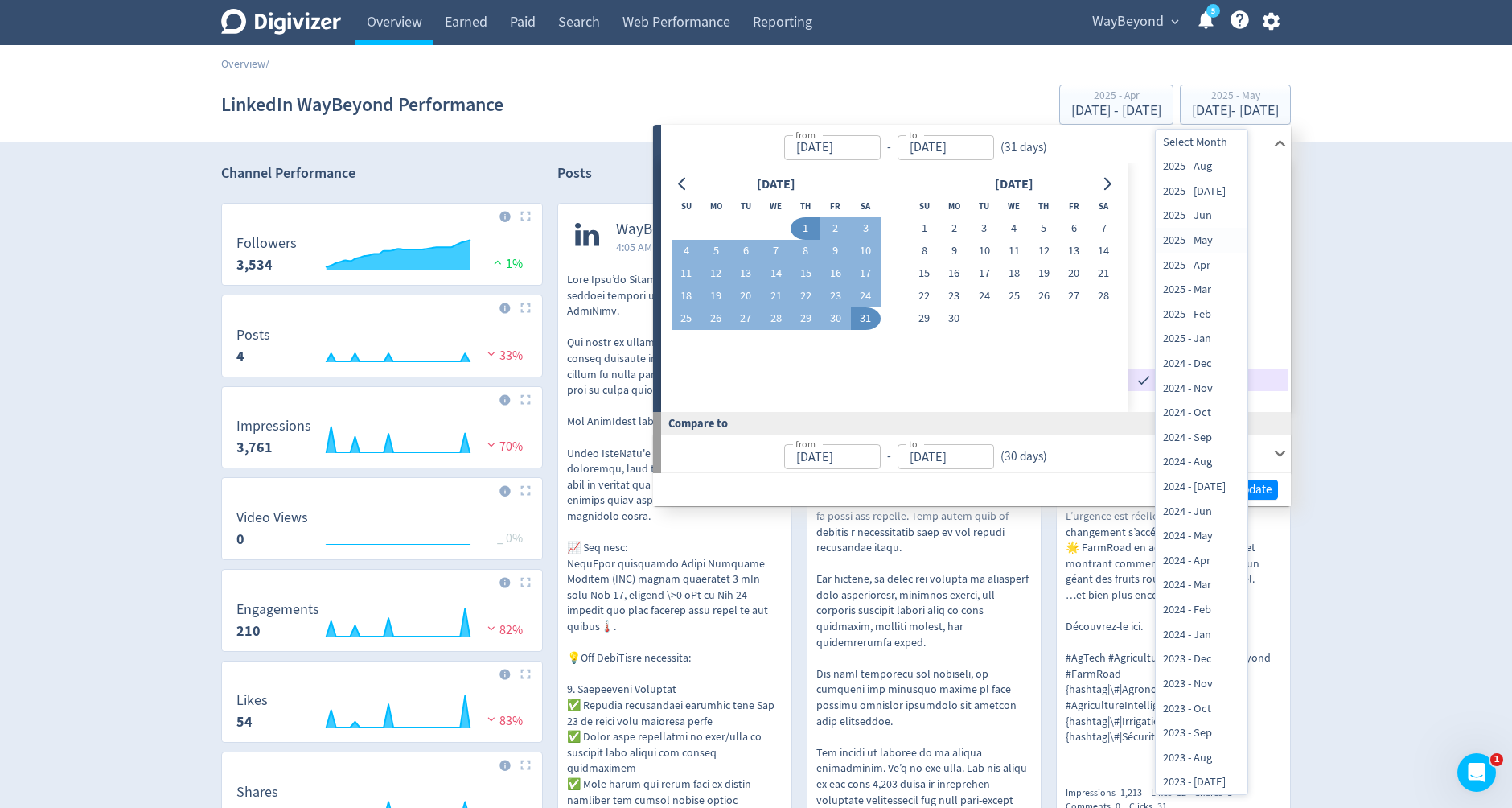
click at [1188, 216] on li "2025 - Jun" at bounding box center [1203, 216] width 92 height 25
type input "[DATE]T12:00:00.000Z"
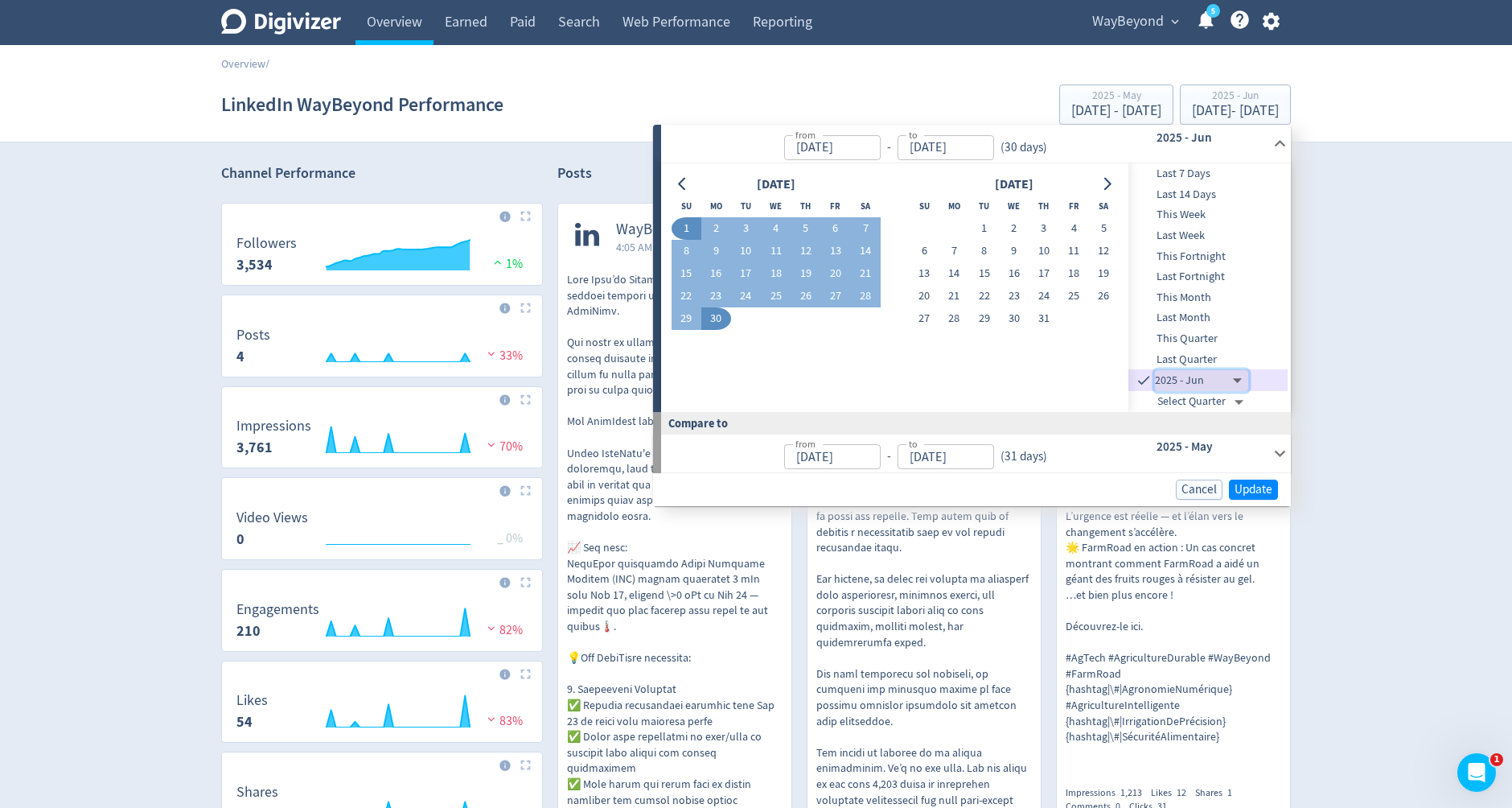
type input "[DATE]"
type input "[DATE]T12:00:00.000Z"
type input "[DATE]"
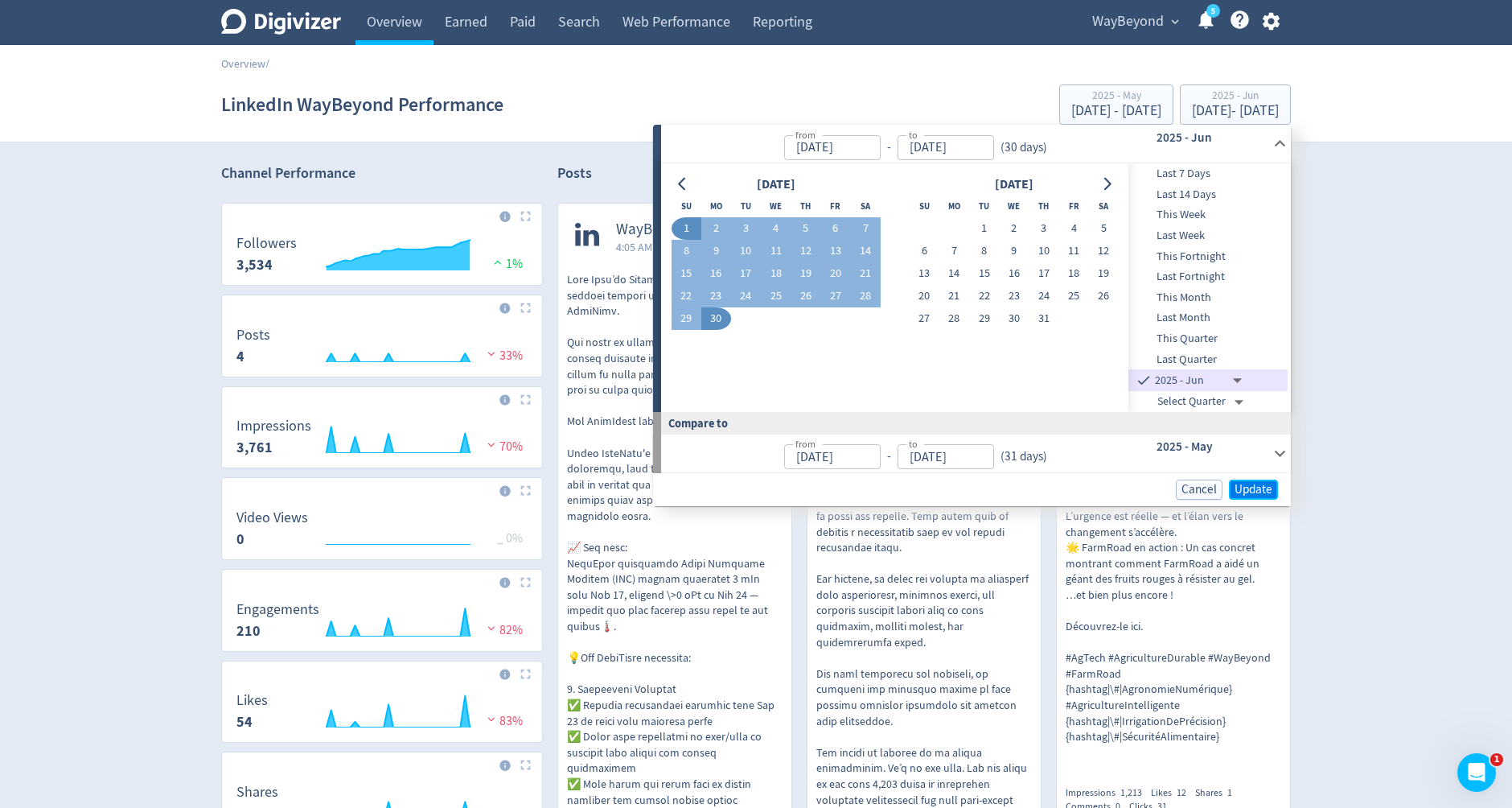
click at [1242, 486] on span "Update" at bounding box center [1253, 490] width 37 height 12
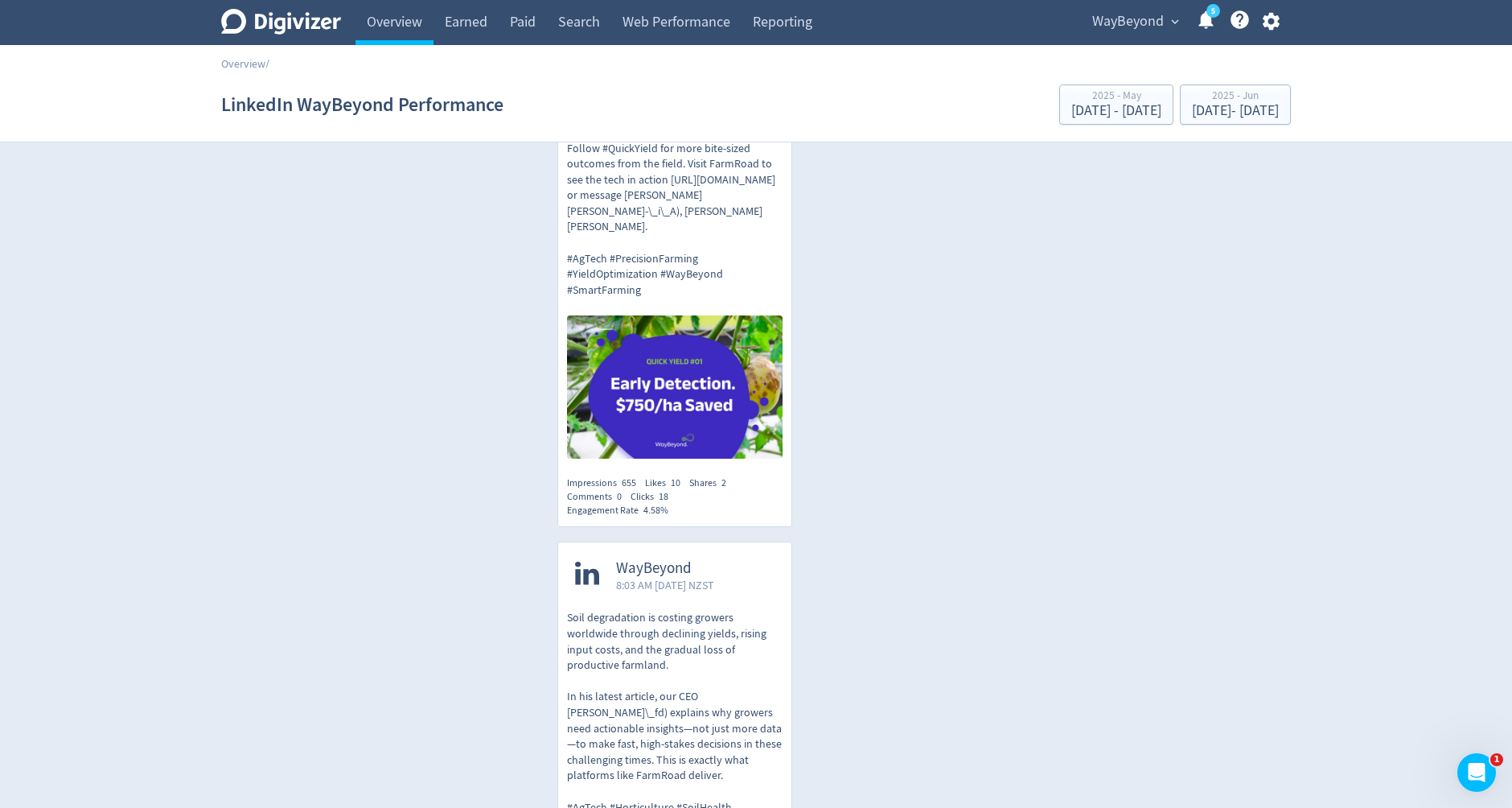
scroll to position [2161, 0]
